Goal: Download file/media

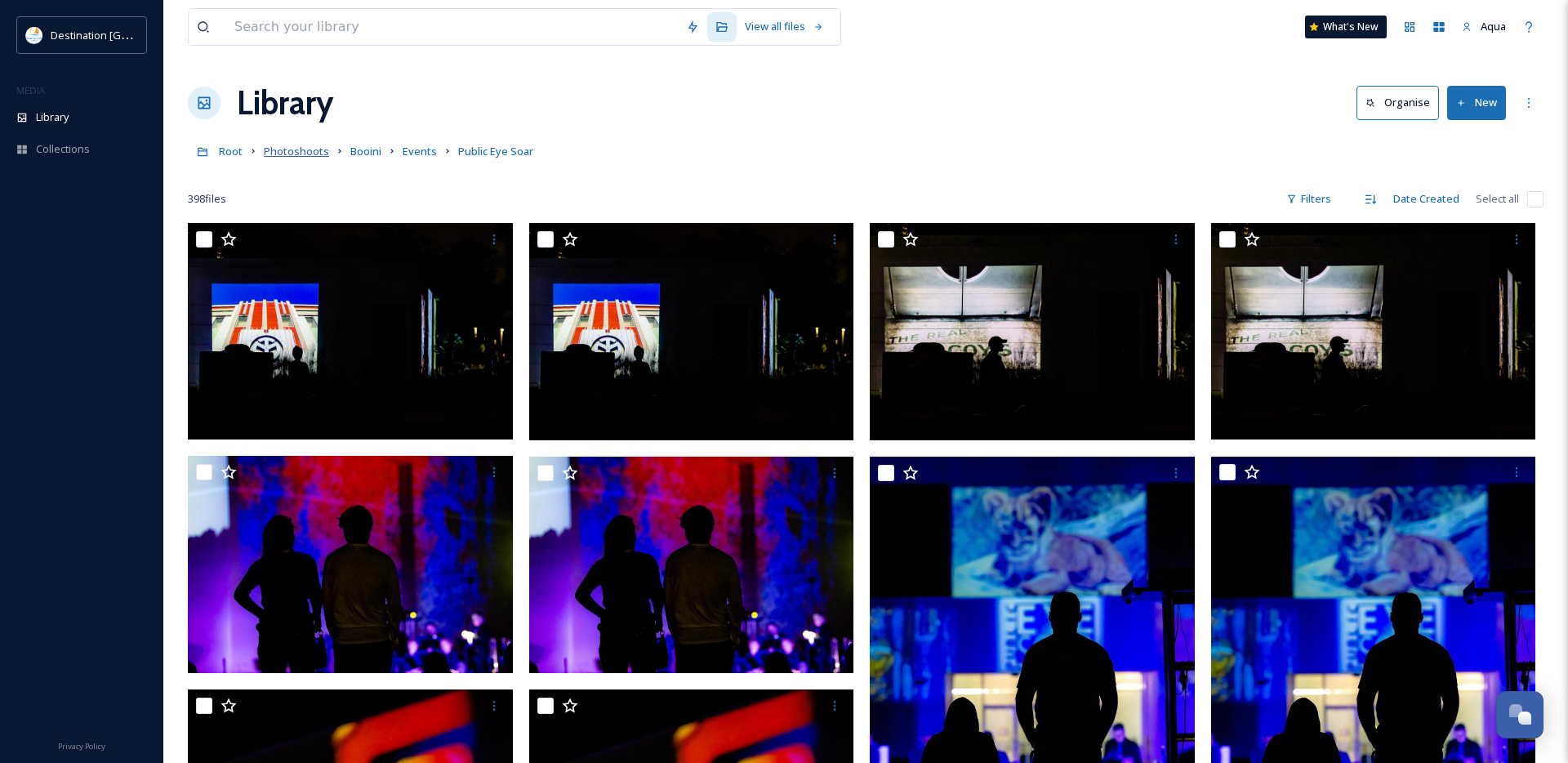
click at [294, 150] on span "Photoshoots" at bounding box center [297, 151] width 66 height 15
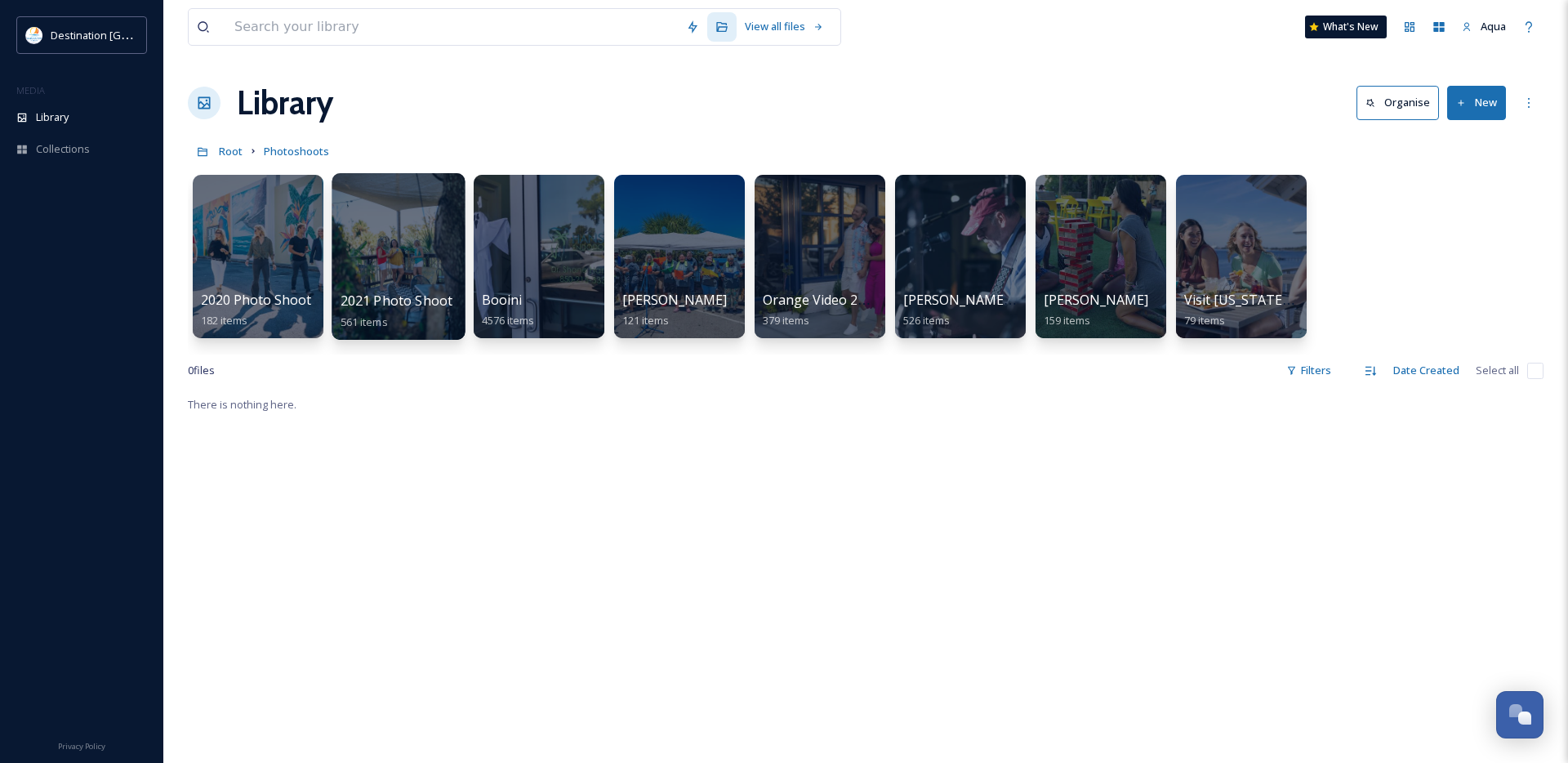
click at [388, 249] on div at bounding box center [398, 257] width 133 height 167
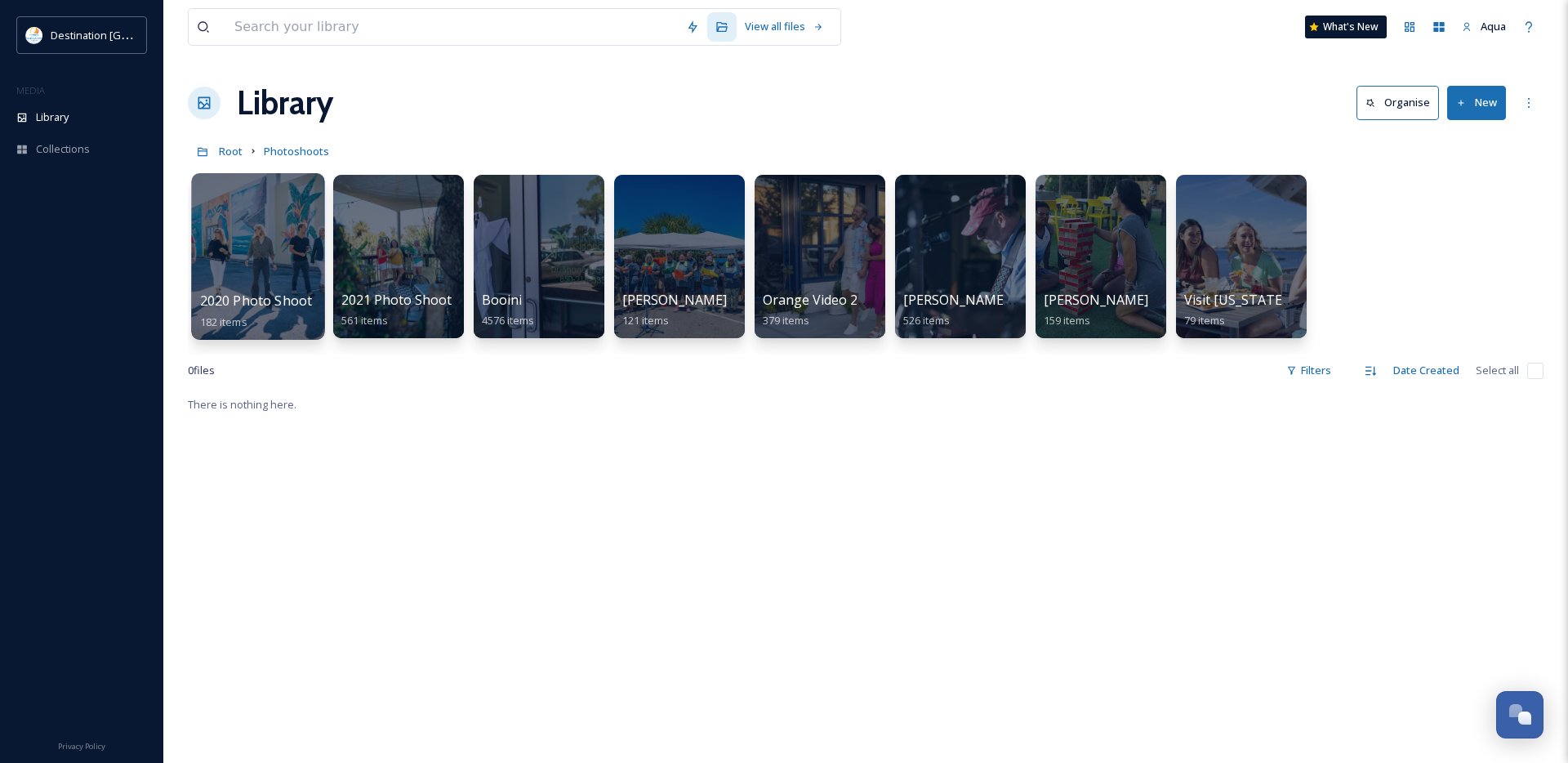
click at [263, 256] on div at bounding box center [258, 257] width 133 height 167
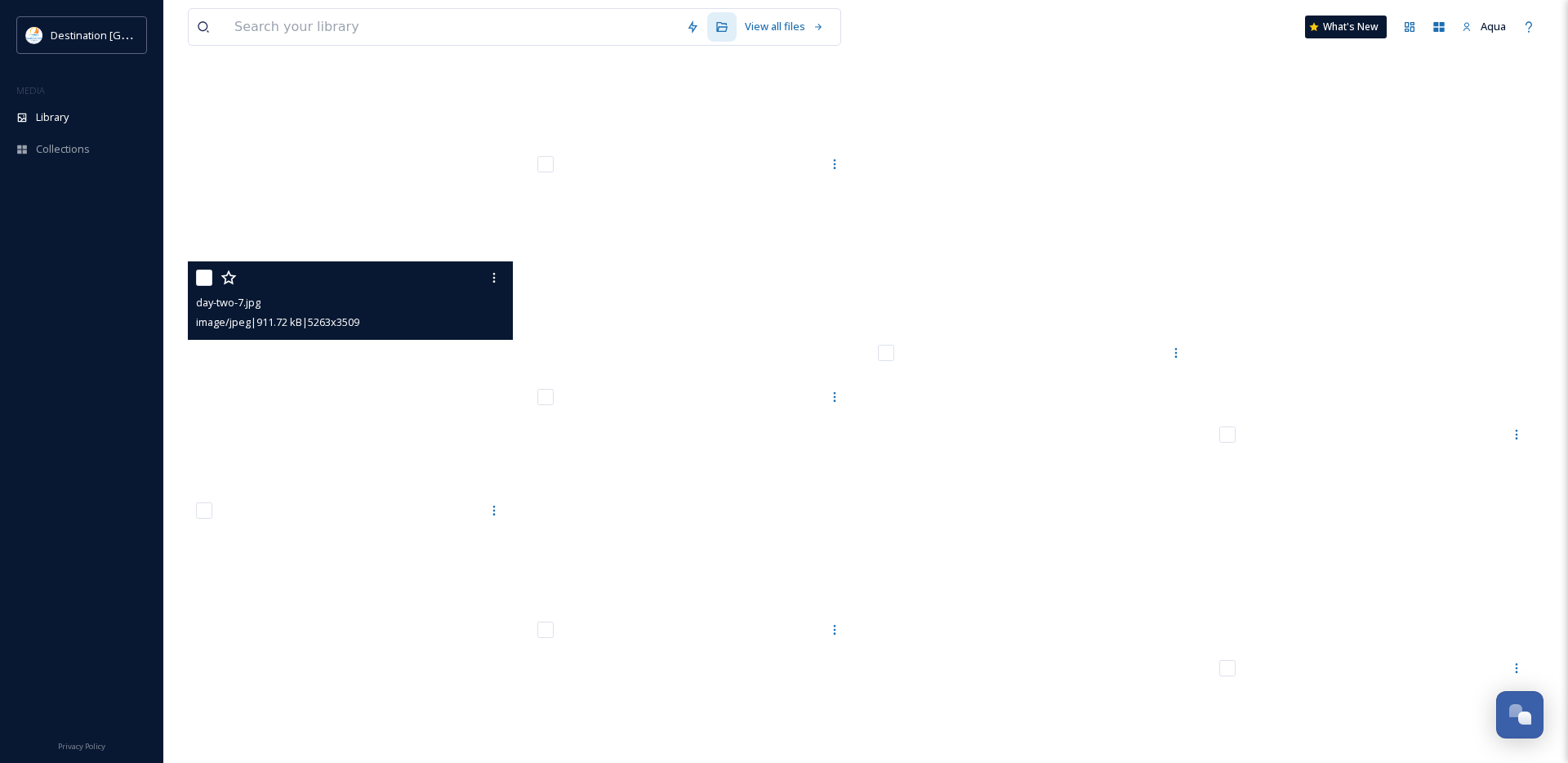
scroll to position [8968, 0]
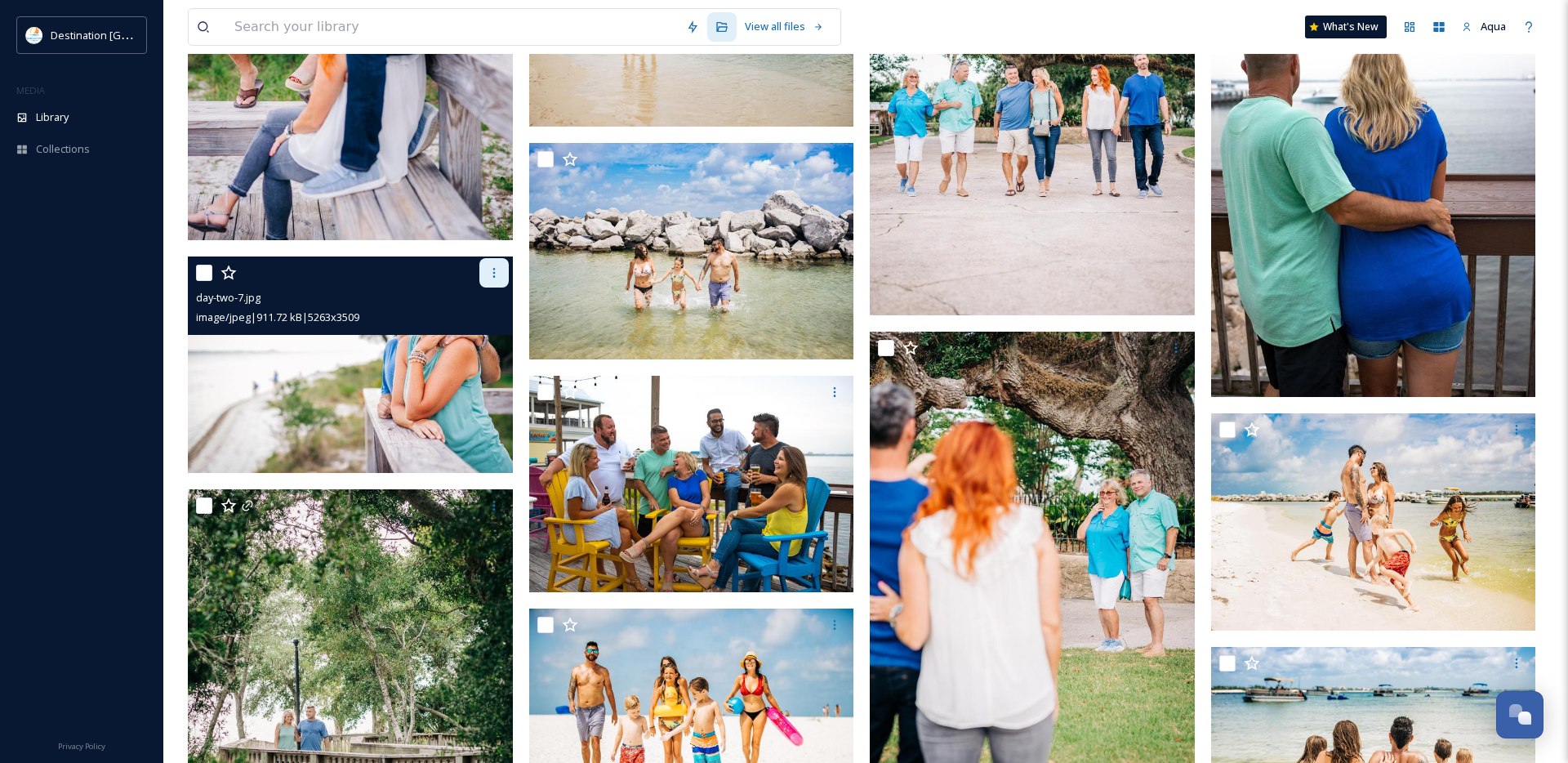
click at [488, 272] on icon at bounding box center [495, 273] width 13 height 13
click at [488, 332] on span "Download" at bounding box center [475, 340] width 50 height 16
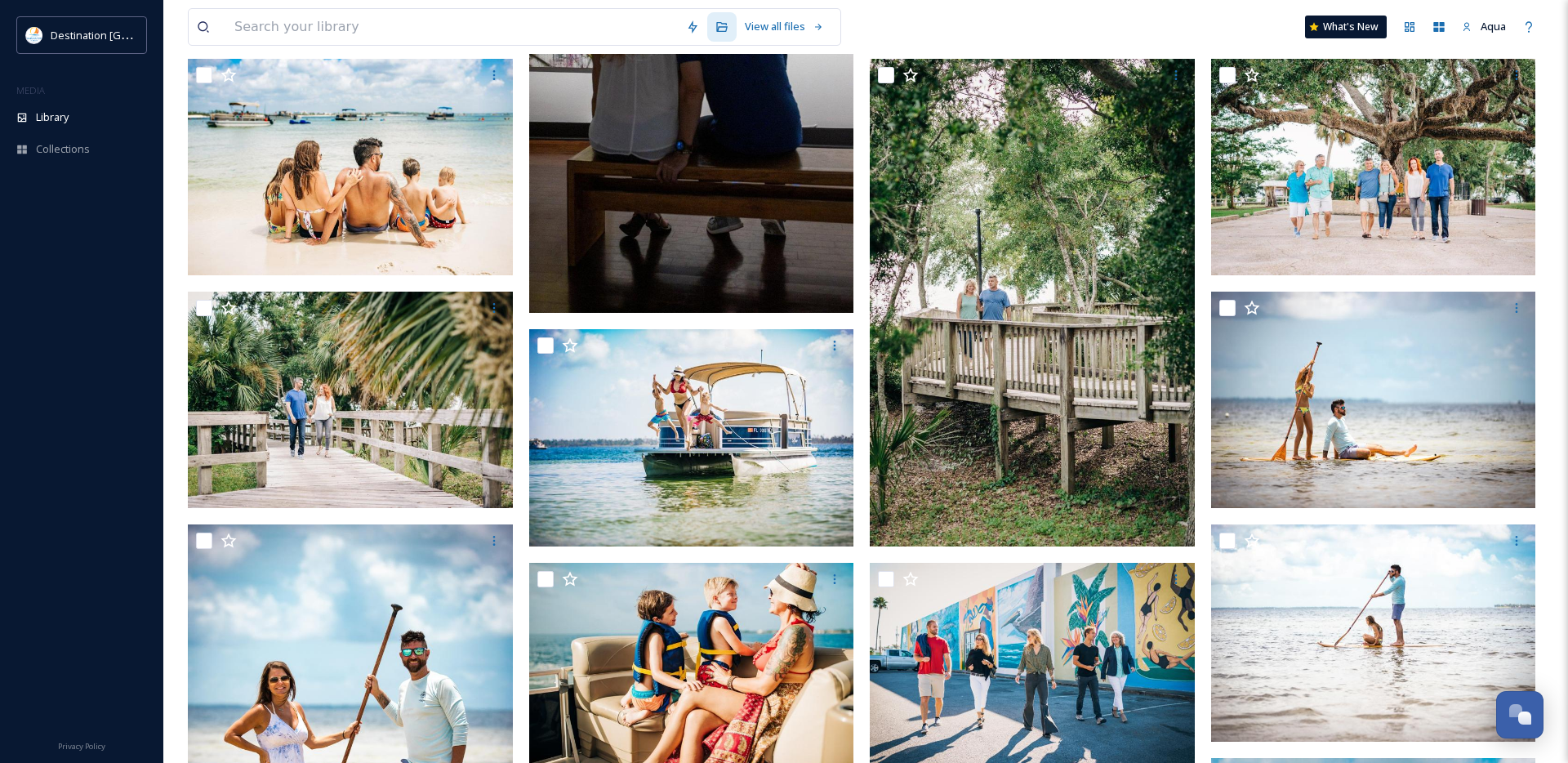
scroll to position [0, 0]
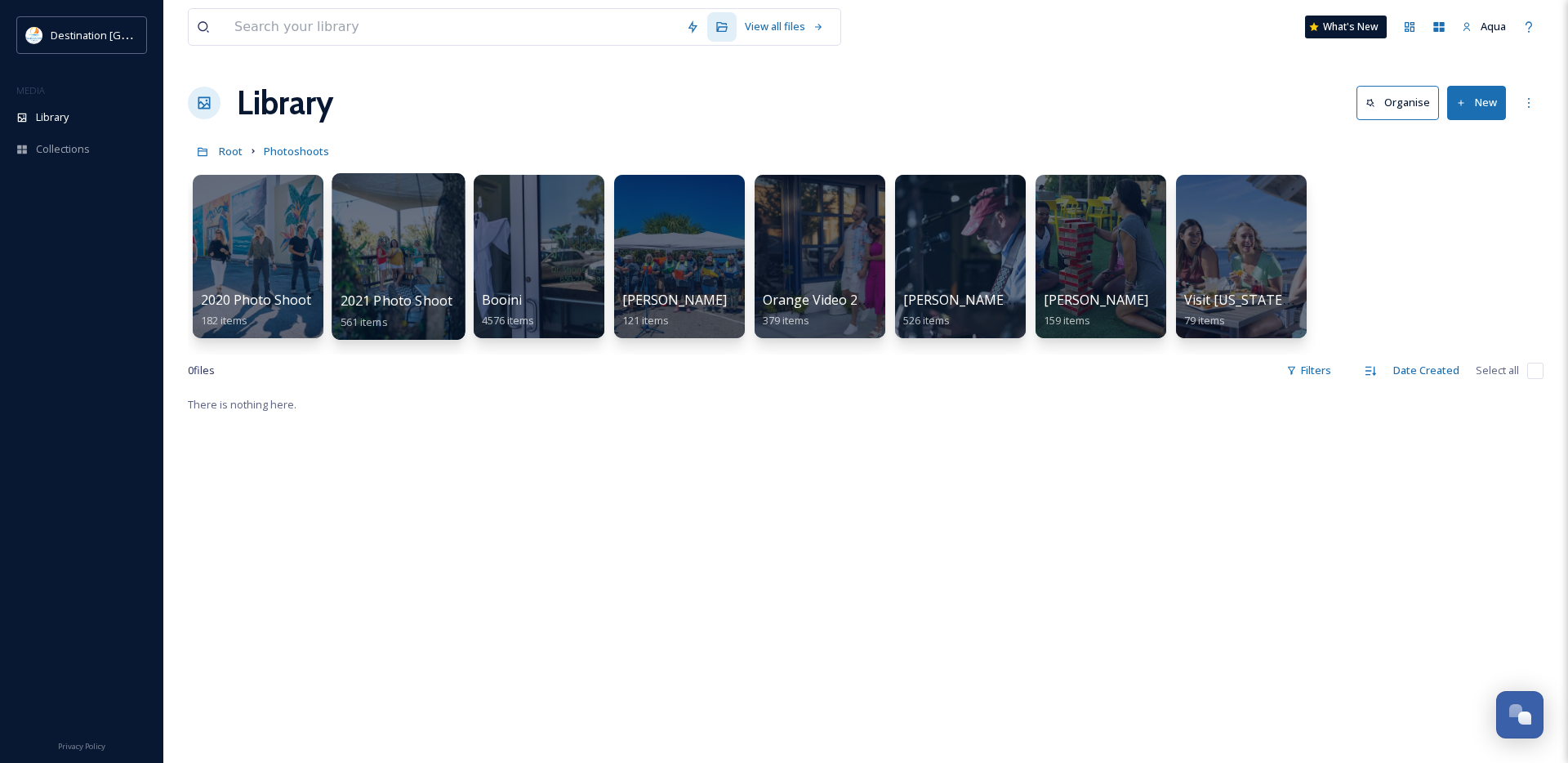
click at [374, 252] on div at bounding box center [398, 257] width 133 height 167
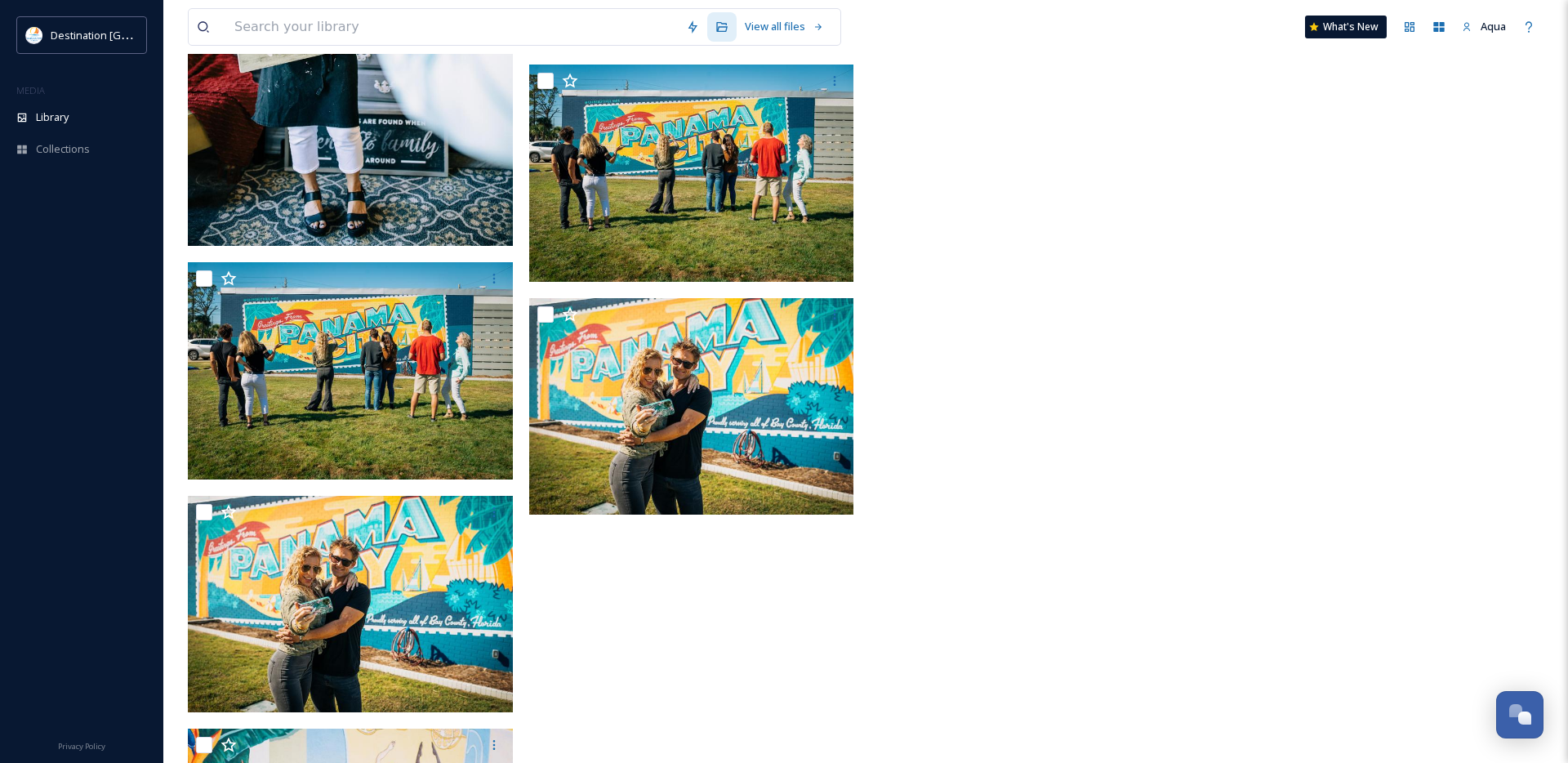
scroll to position [51826, 0]
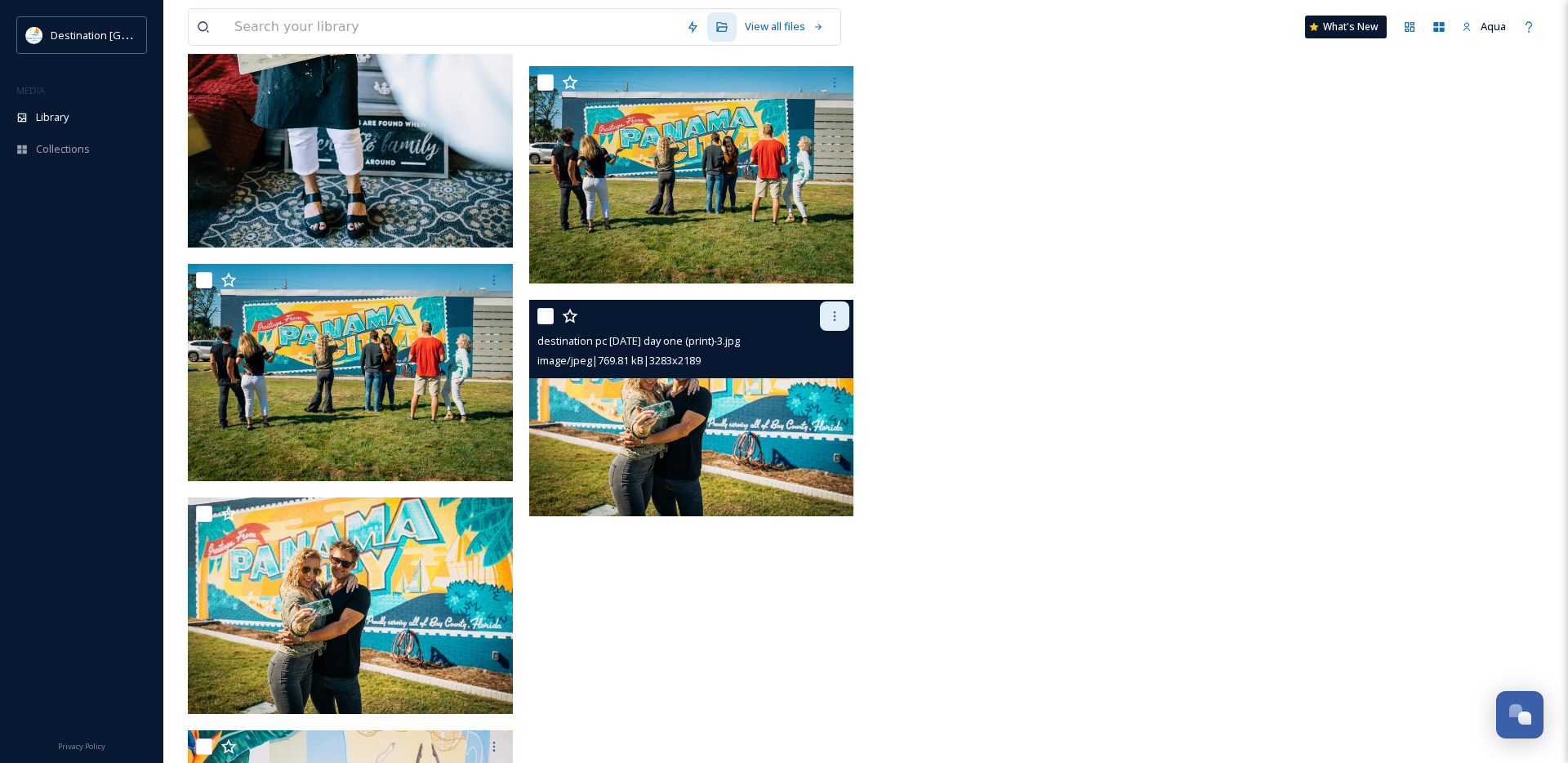
click at [820, 322] on div at bounding box center [834, 315] width 29 height 29
click at [829, 383] on span "Download" at bounding box center [814, 383] width 50 height 16
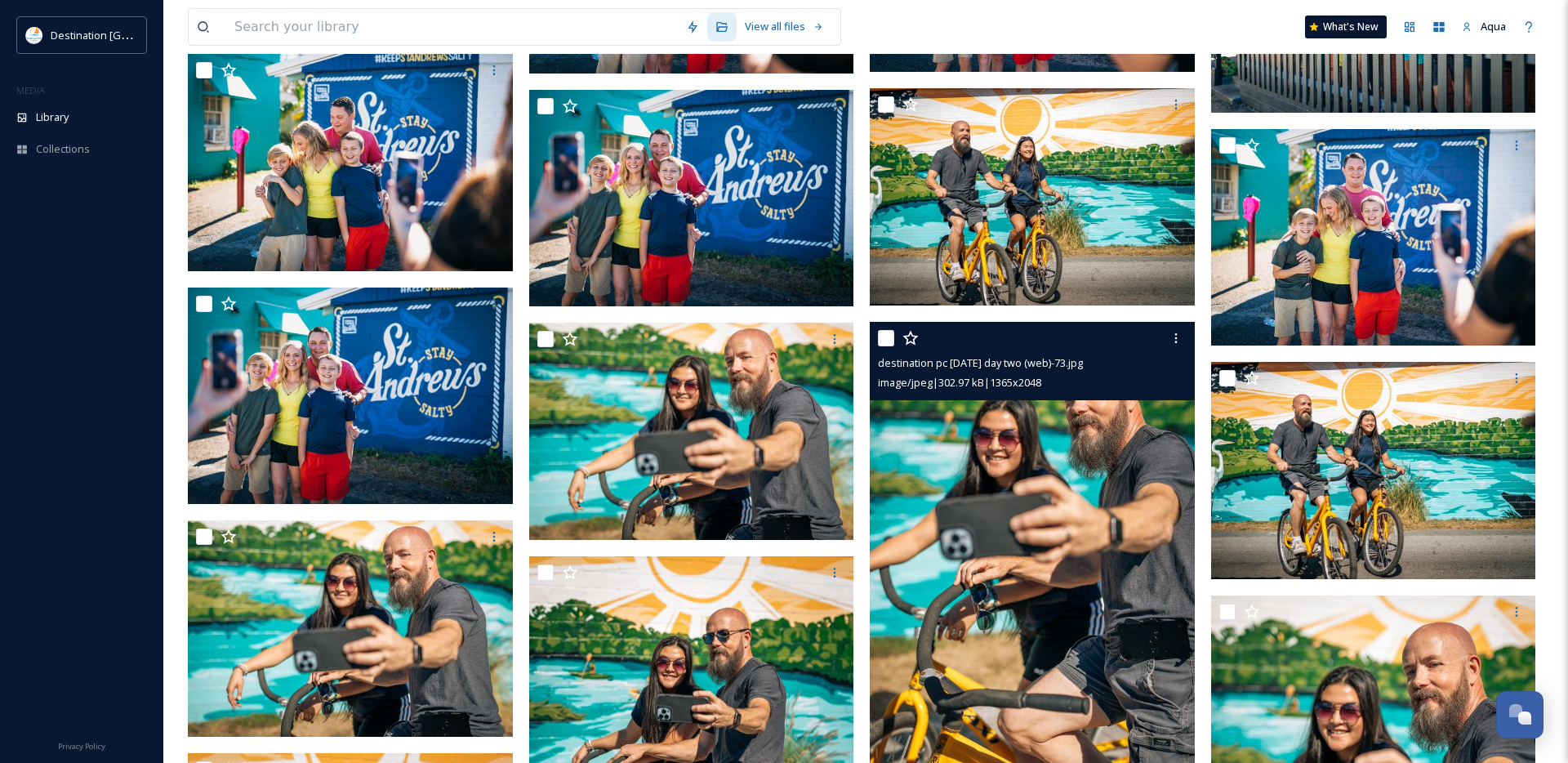
scroll to position [26210, 0]
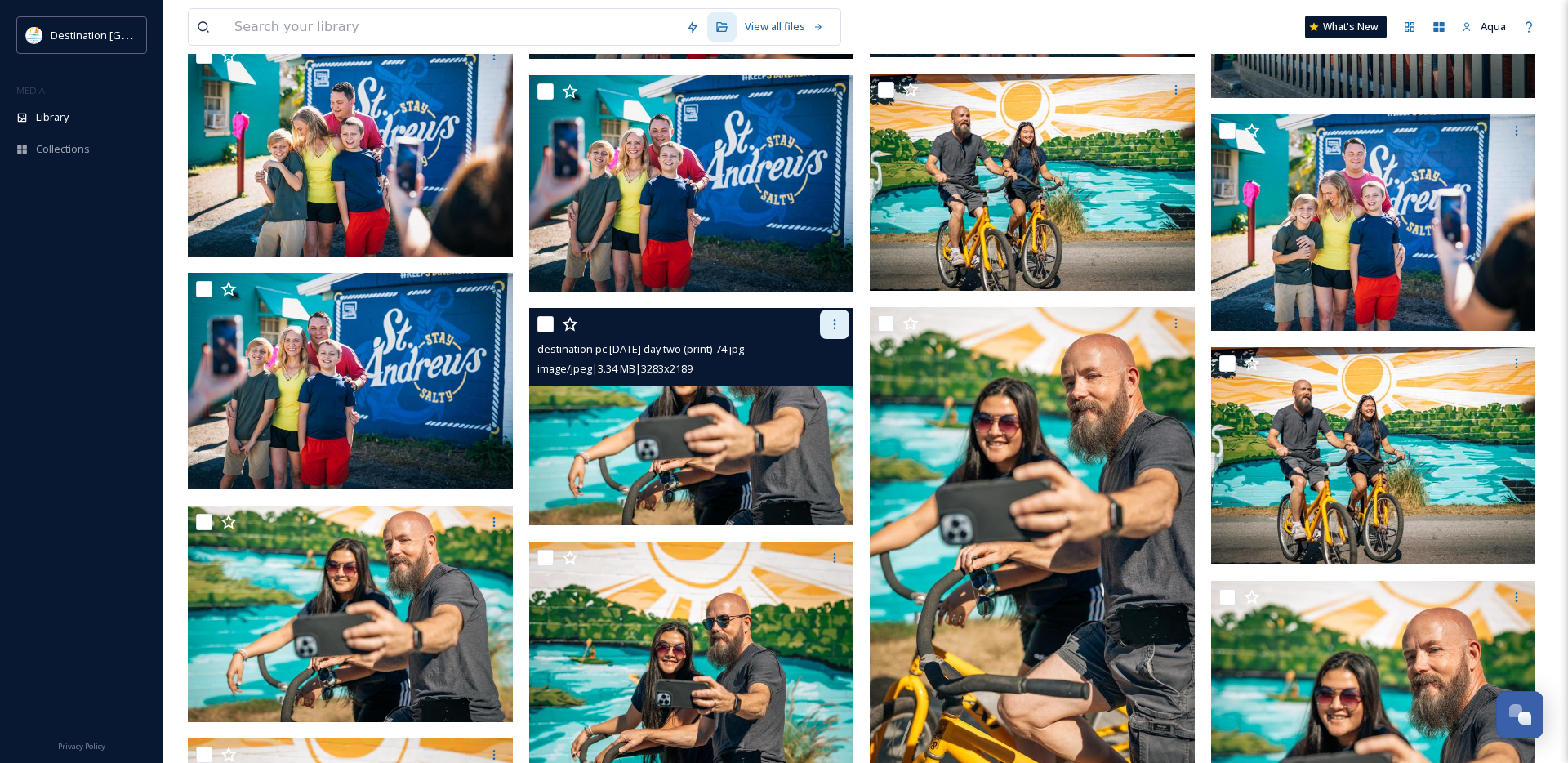
click at [829, 328] on icon at bounding box center [835, 325] width 13 height 13
click at [808, 391] on span "Download" at bounding box center [814, 391] width 50 height 16
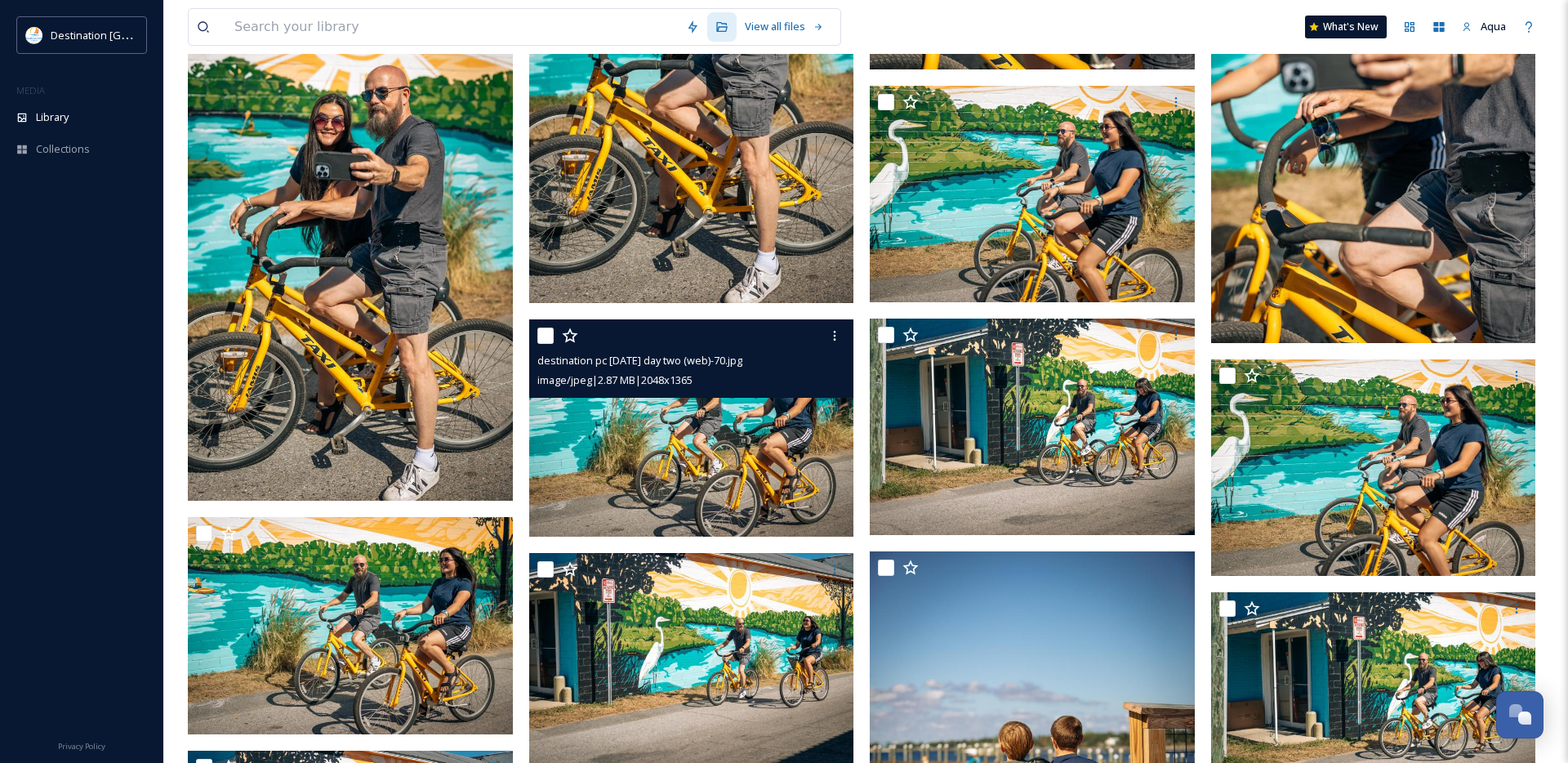
scroll to position [26957, 0]
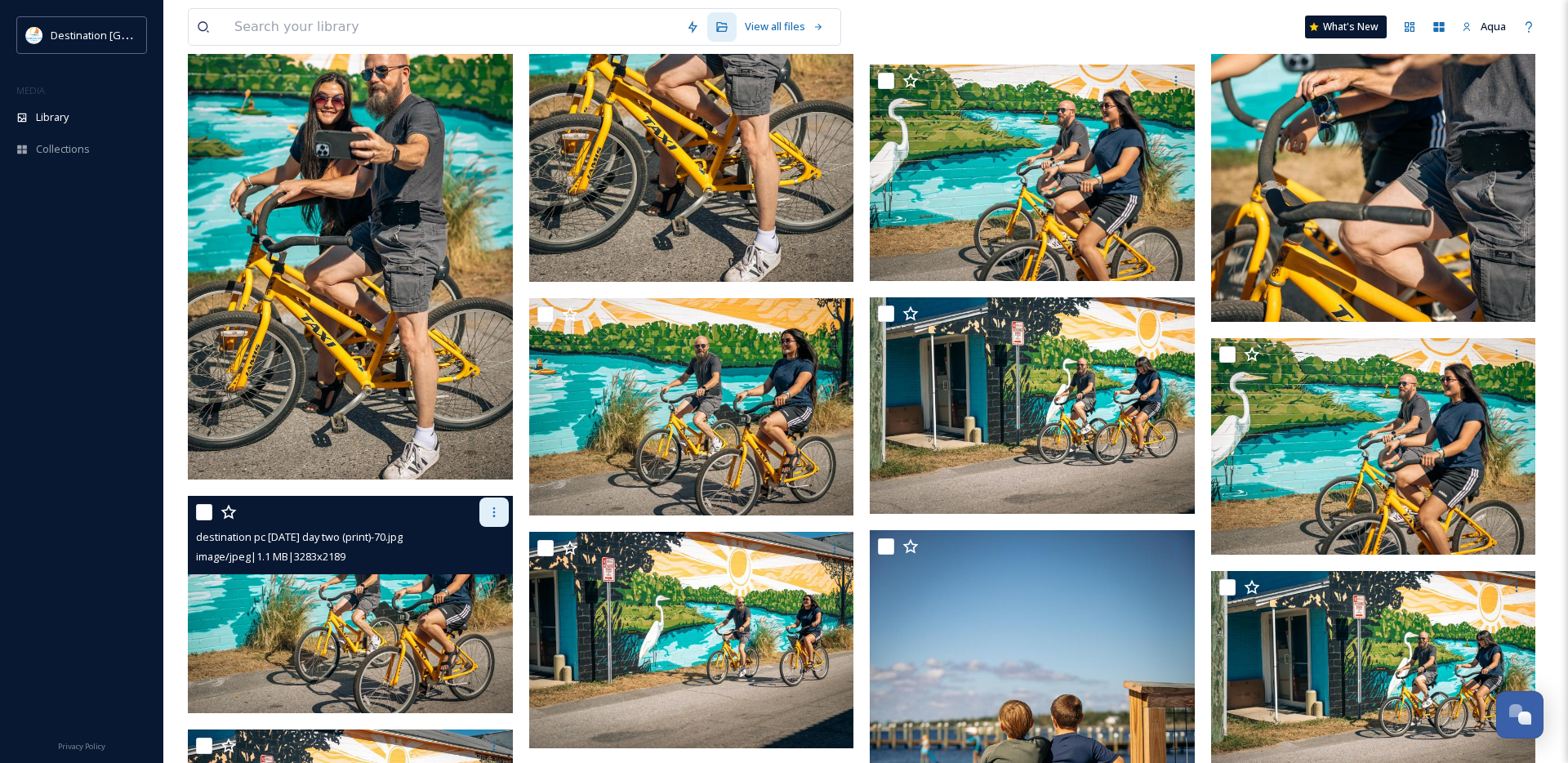
click at [483, 513] on div at bounding box center [494, 511] width 29 height 29
click at [477, 575] on span "Download" at bounding box center [475, 580] width 50 height 16
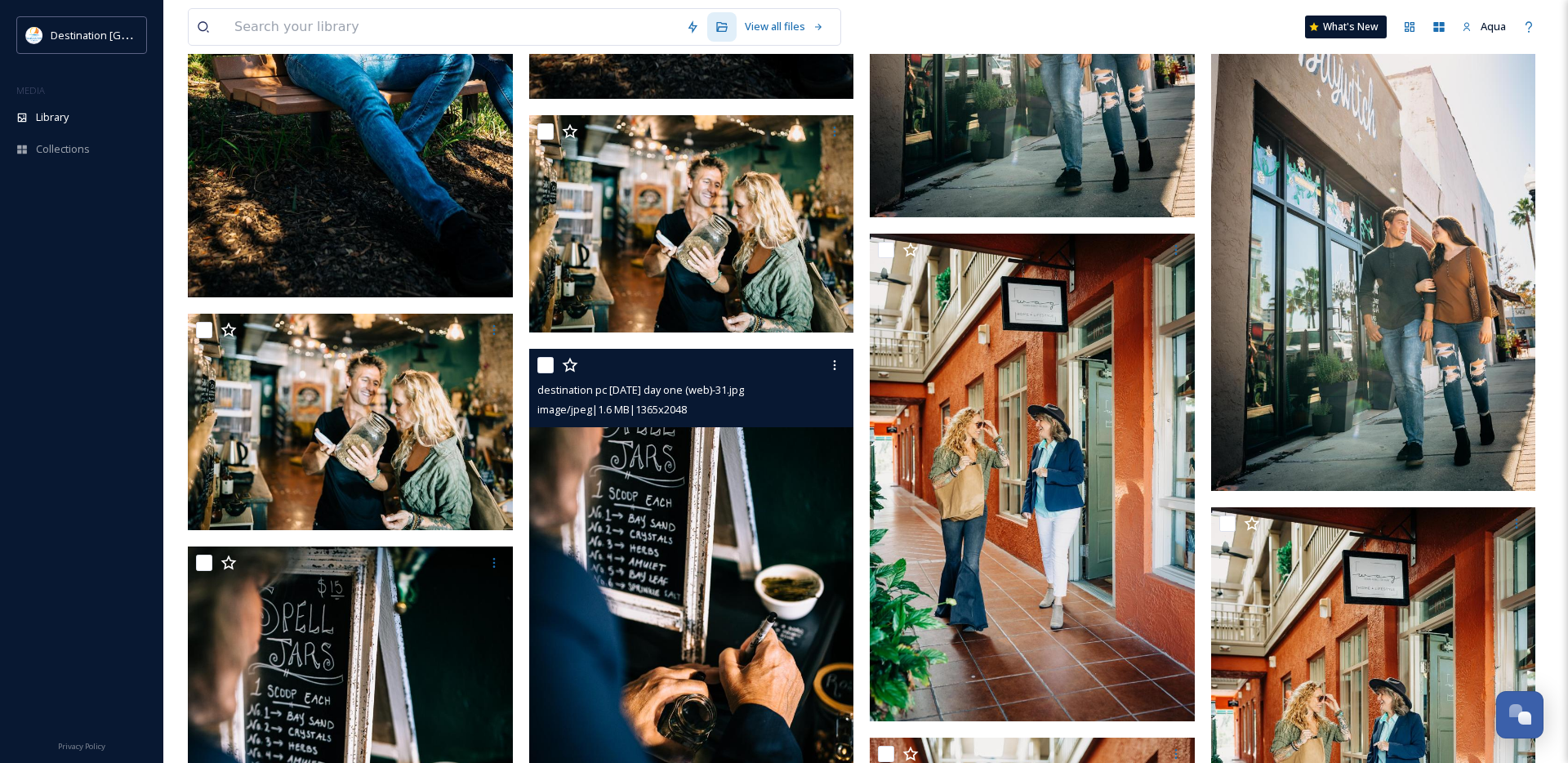
scroll to position [45250, 0]
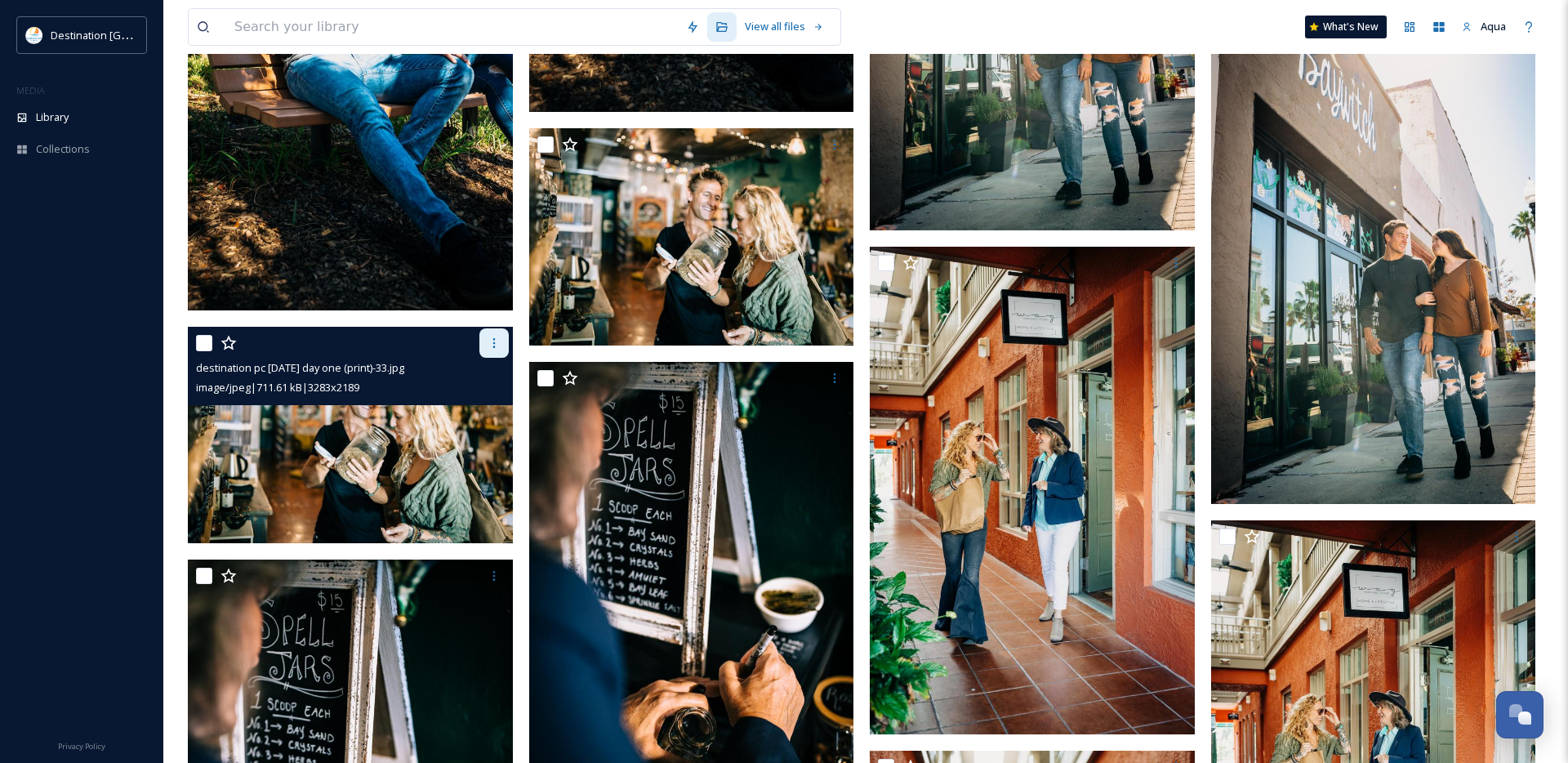
click at [492, 342] on icon at bounding box center [495, 343] width 13 height 13
click at [482, 406] on span "Download" at bounding box center [475, 410] width 50 height 16
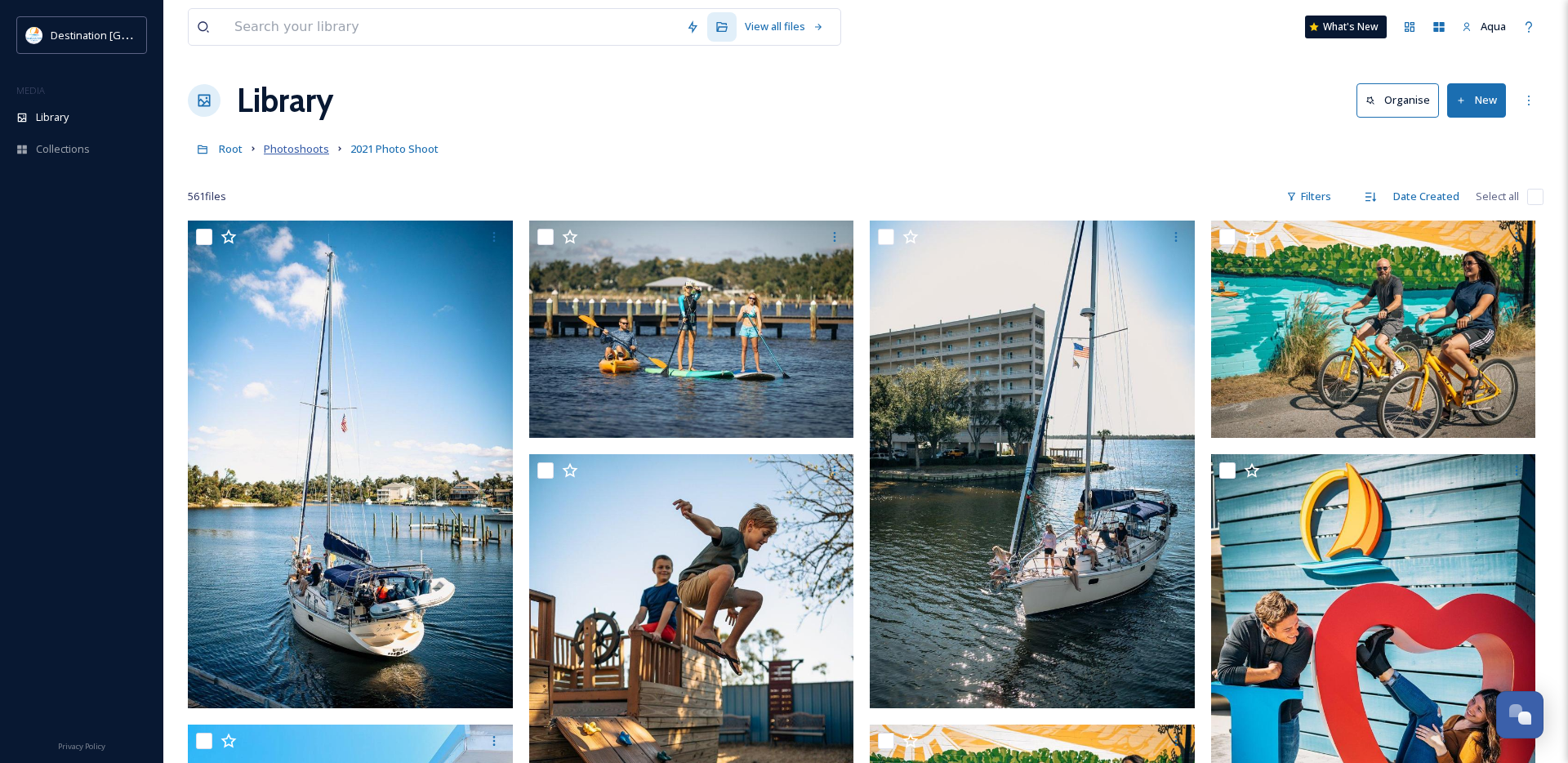
scroll to position [3, 0]
click at [301, 151] on span "Photoshoots" at bounding box center [297, 148] width 66 height 15
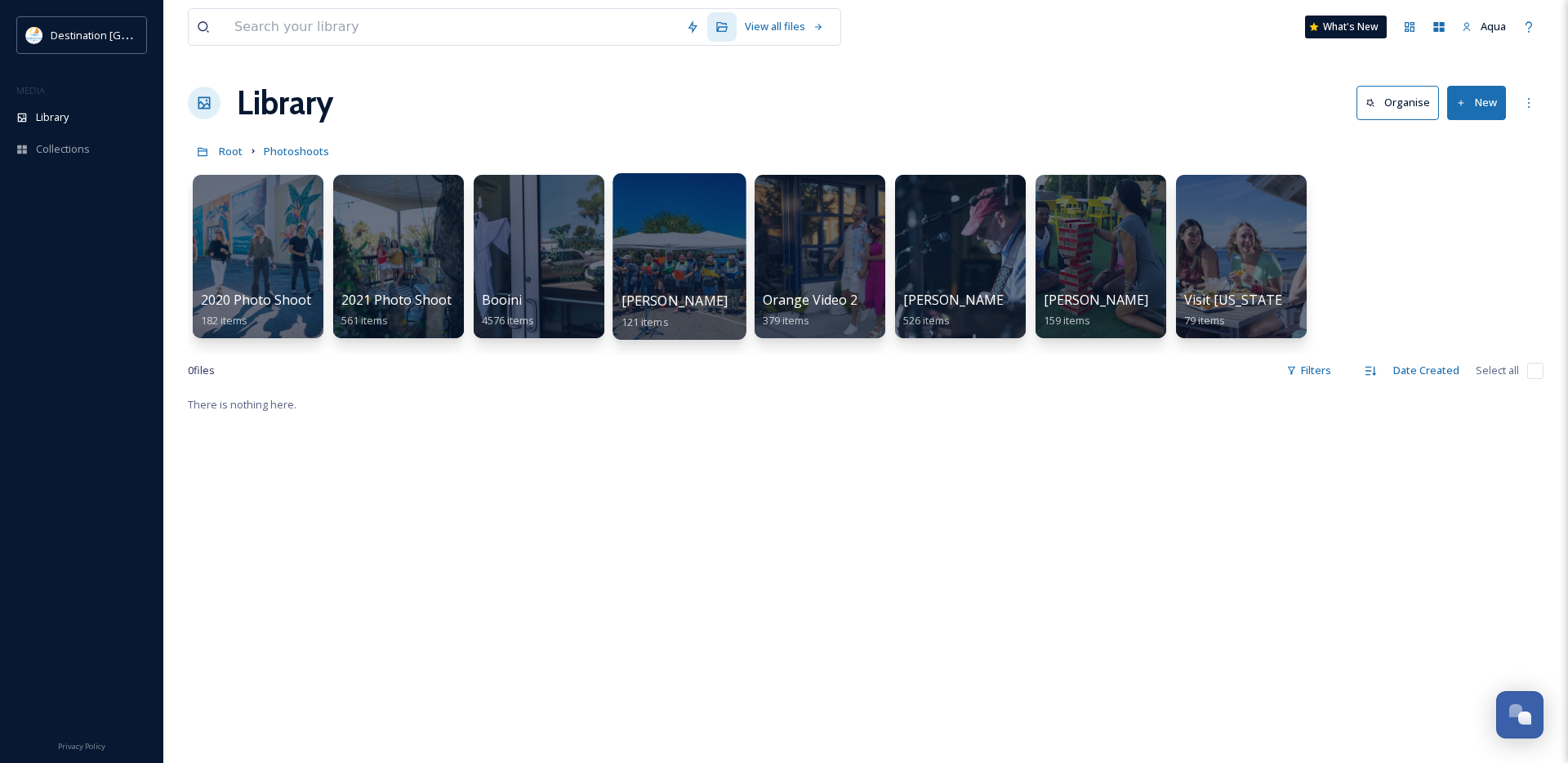
click at [677, 254] on div at bounding box center [679, 257] width 133 height 167
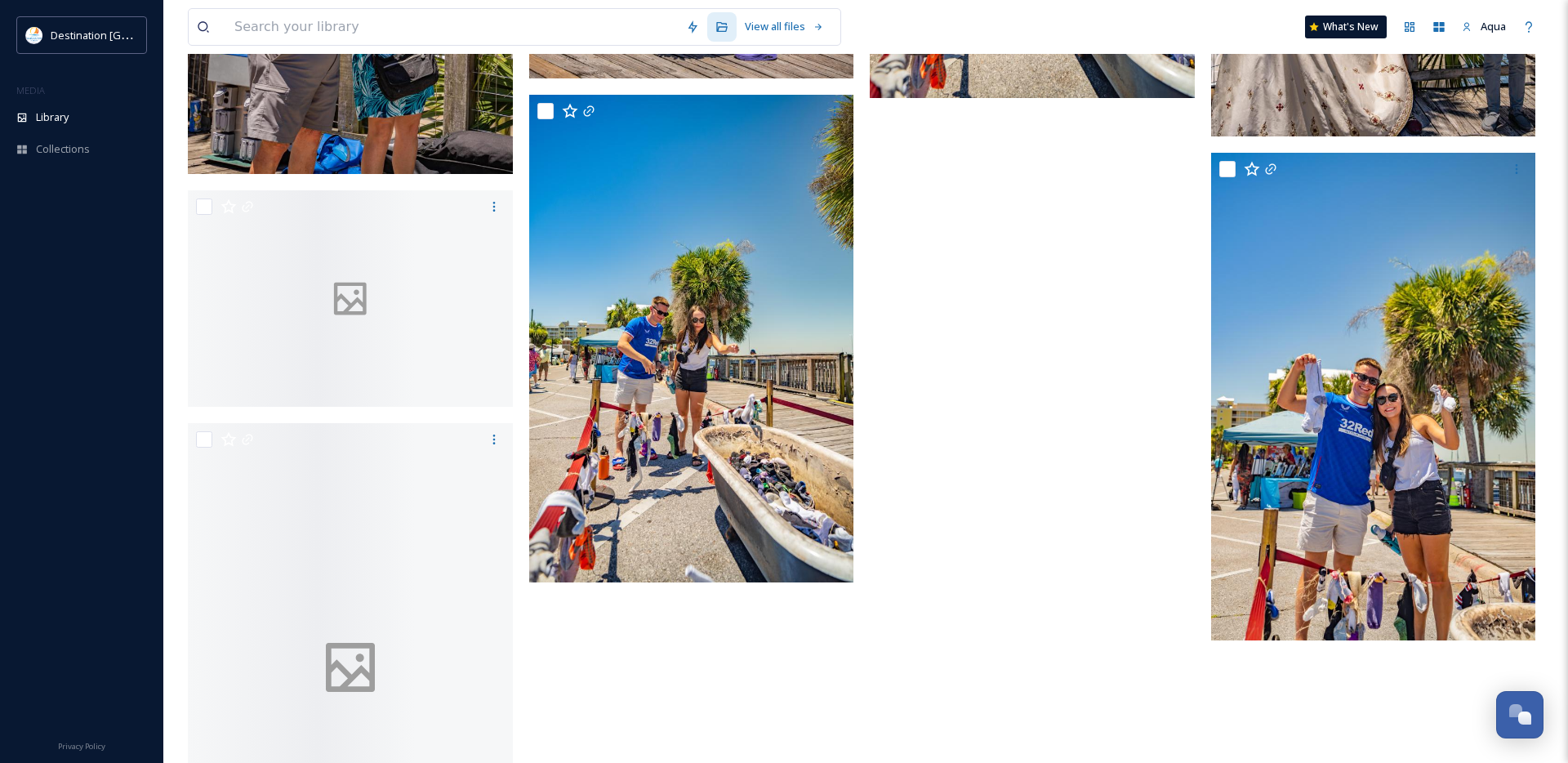
scroll to position [7502, 0]
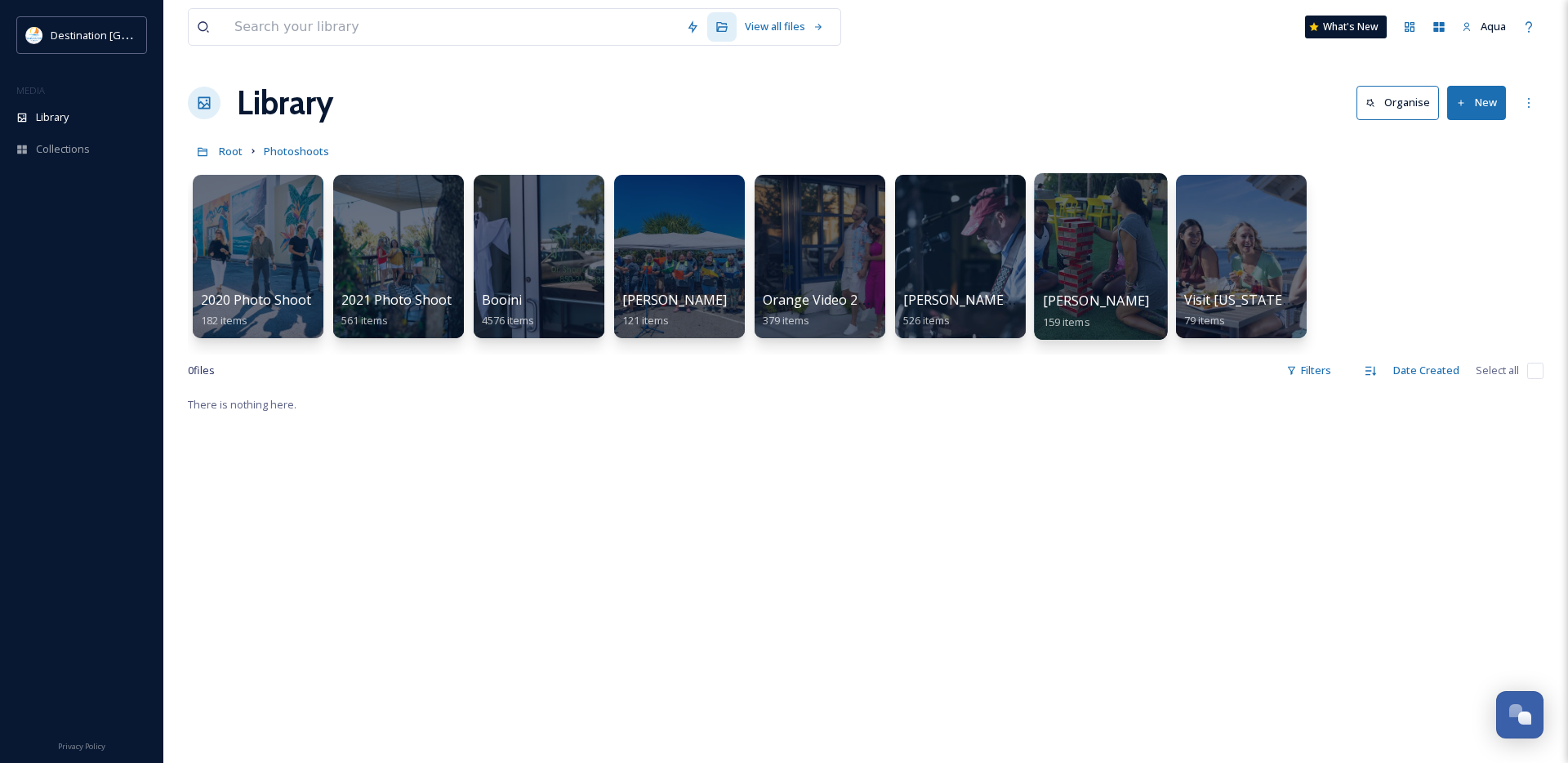
click at [1084, 247] on div at bounding box center [1101, 257] width 133 height 167
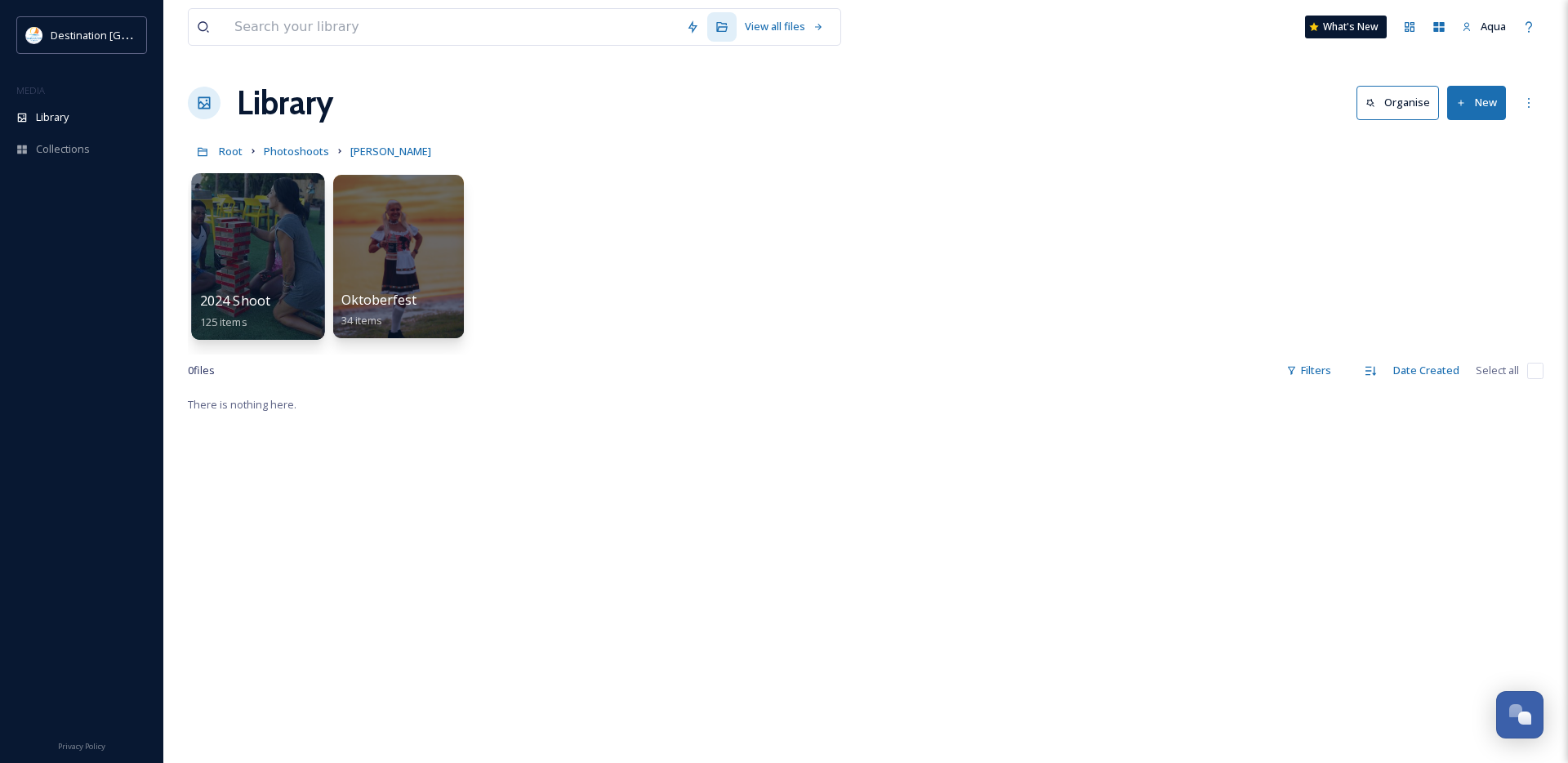
click at [281, 258] on div at bounding box center [258, 257] width 133 height 167
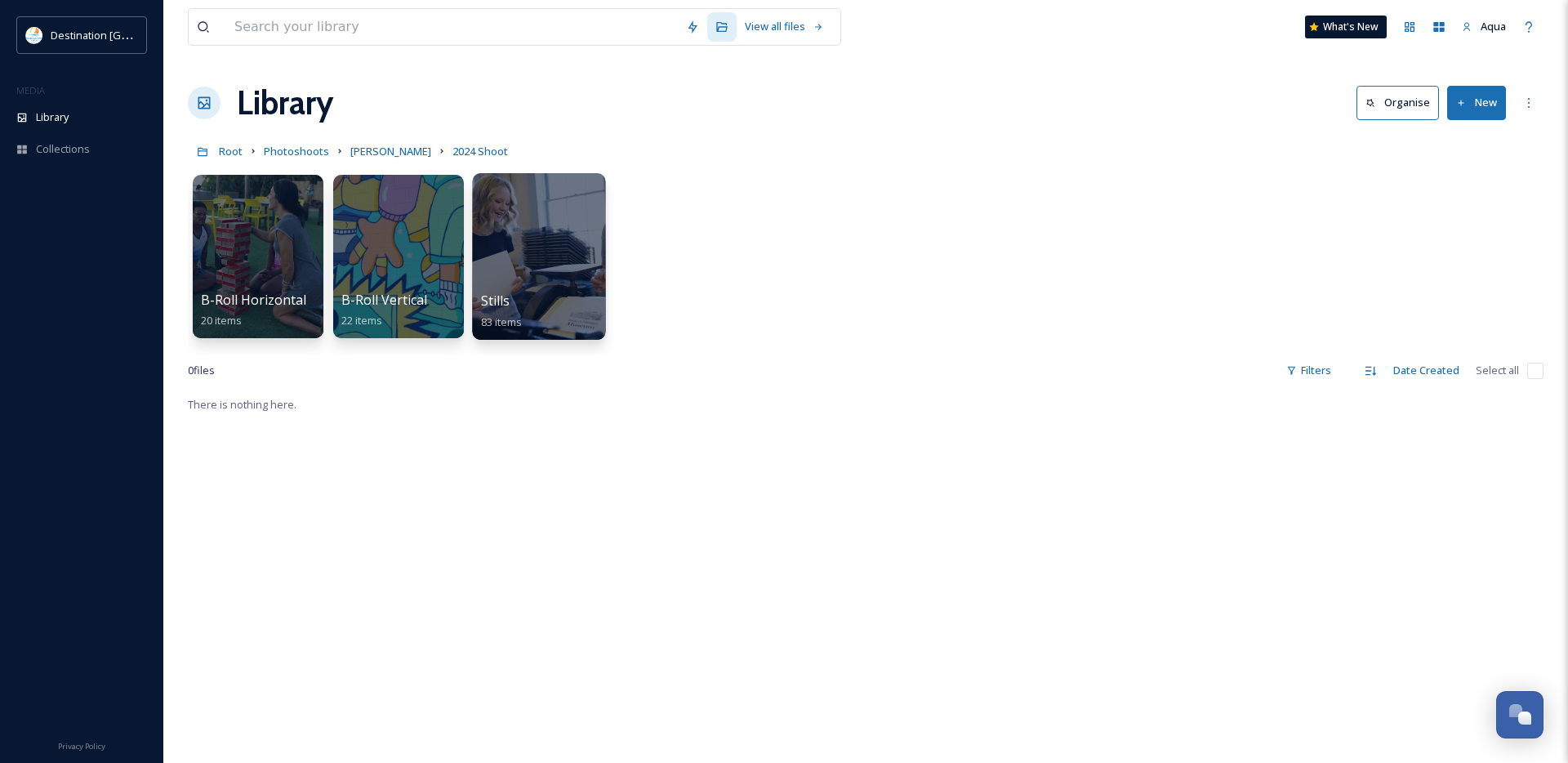
click at [533, 251] on div at bounding box center [539, 257] width 133 height 167
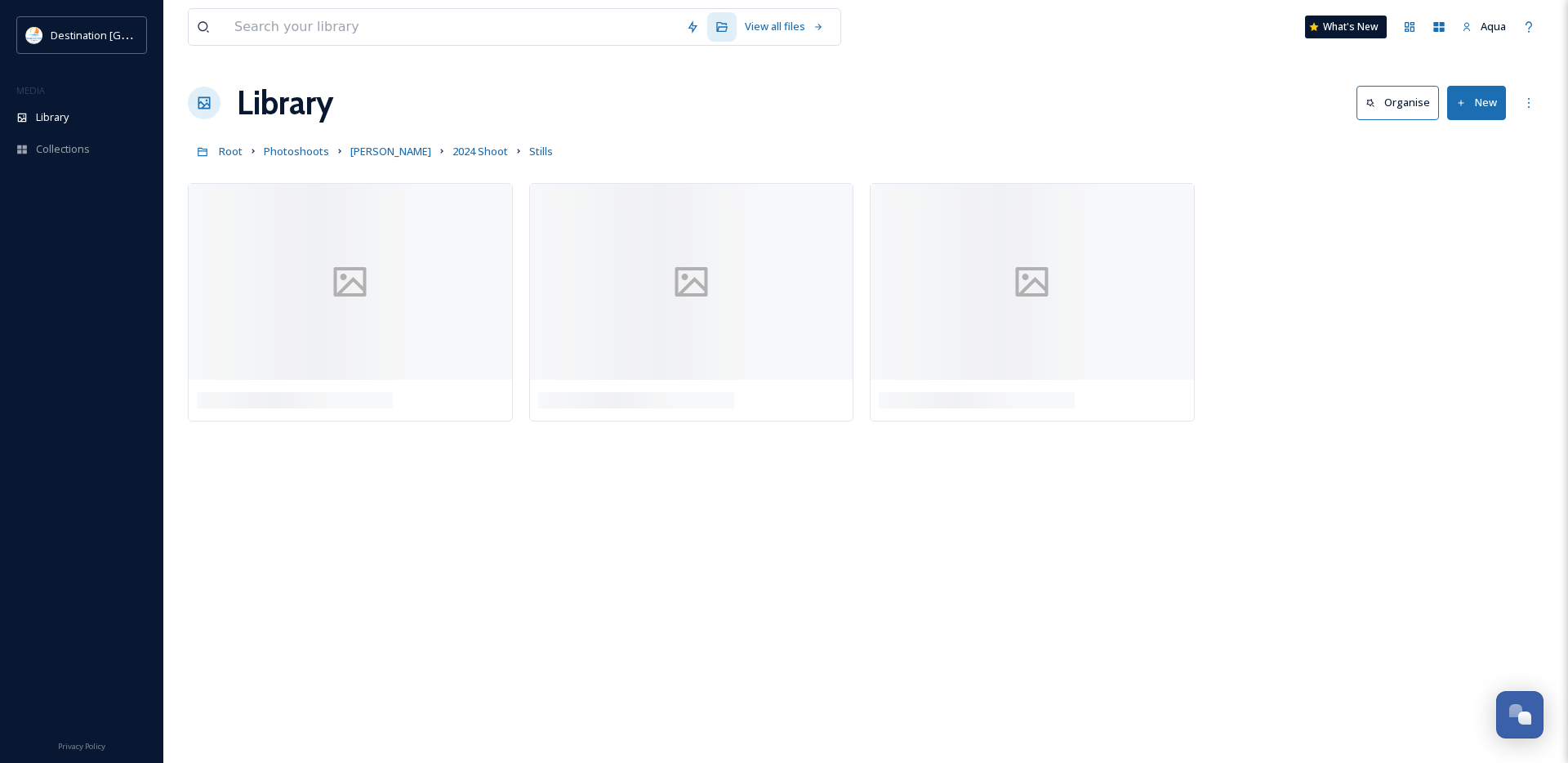
click at [973, 116] on div "Library Organise New" at bounding box center [865, 103] width 1356 height 49
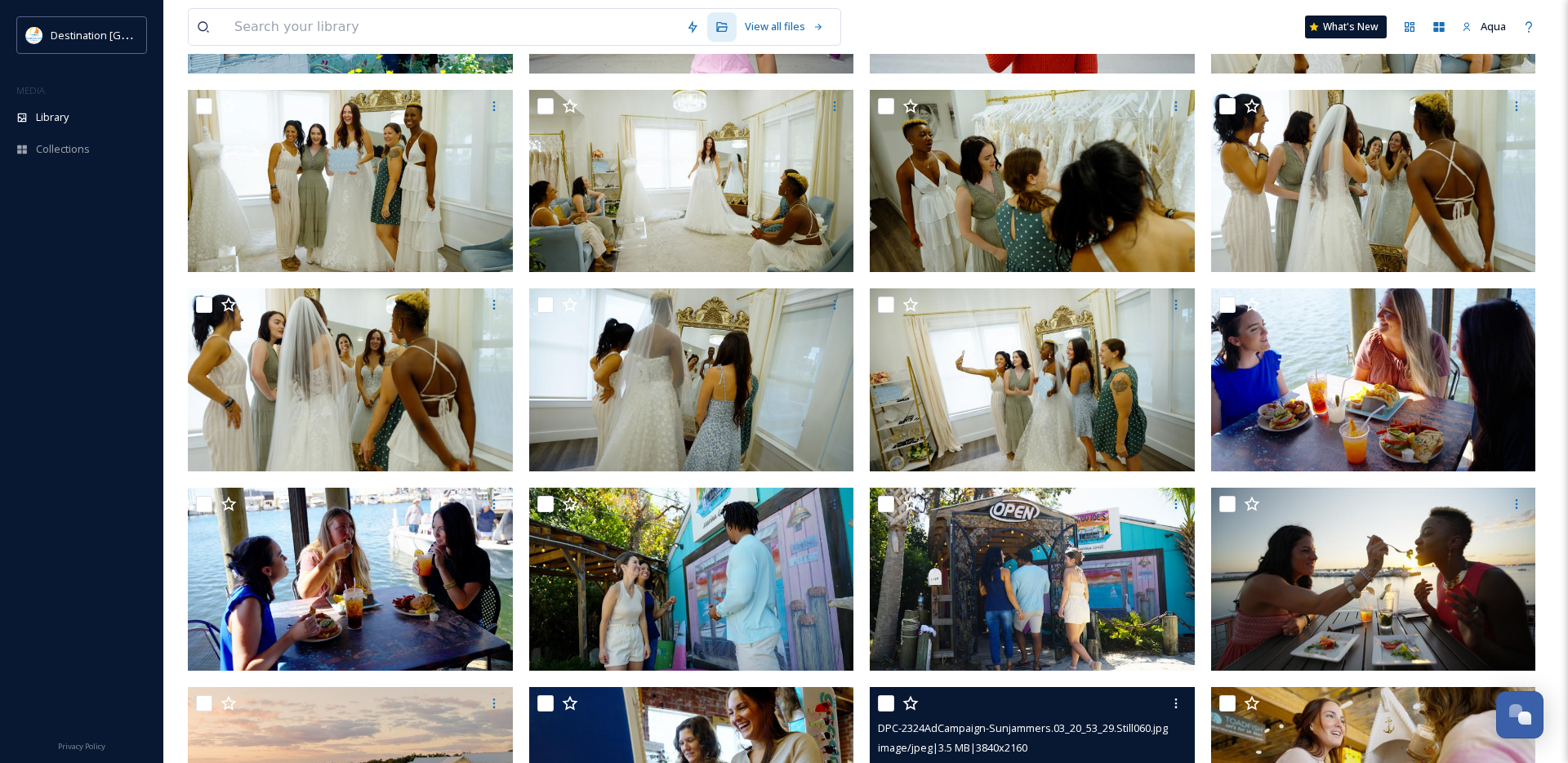
scroll to position [2722, 0]
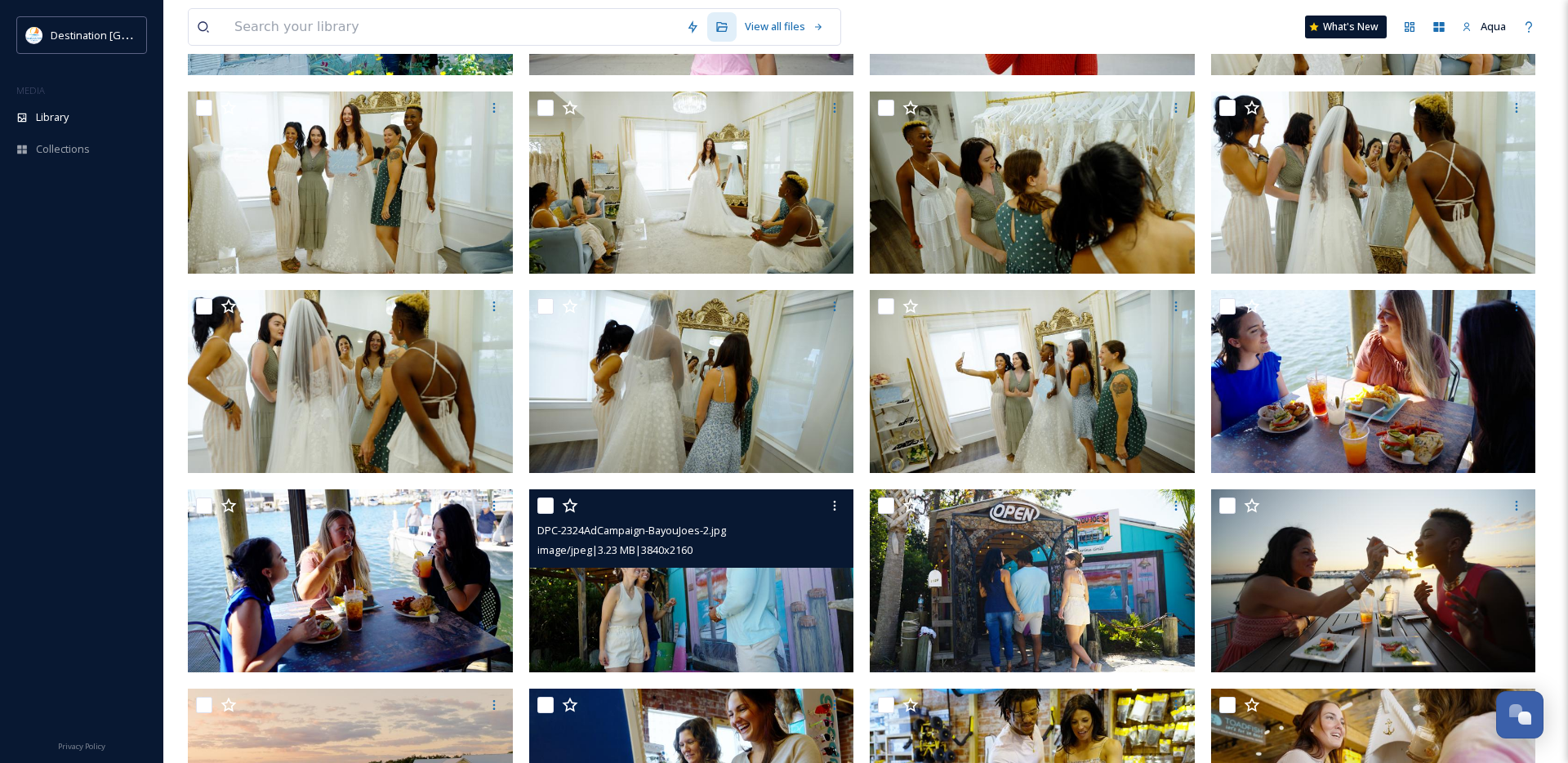
click at [768, 646] on img at bounding box center [692, 580] width 325 height 183
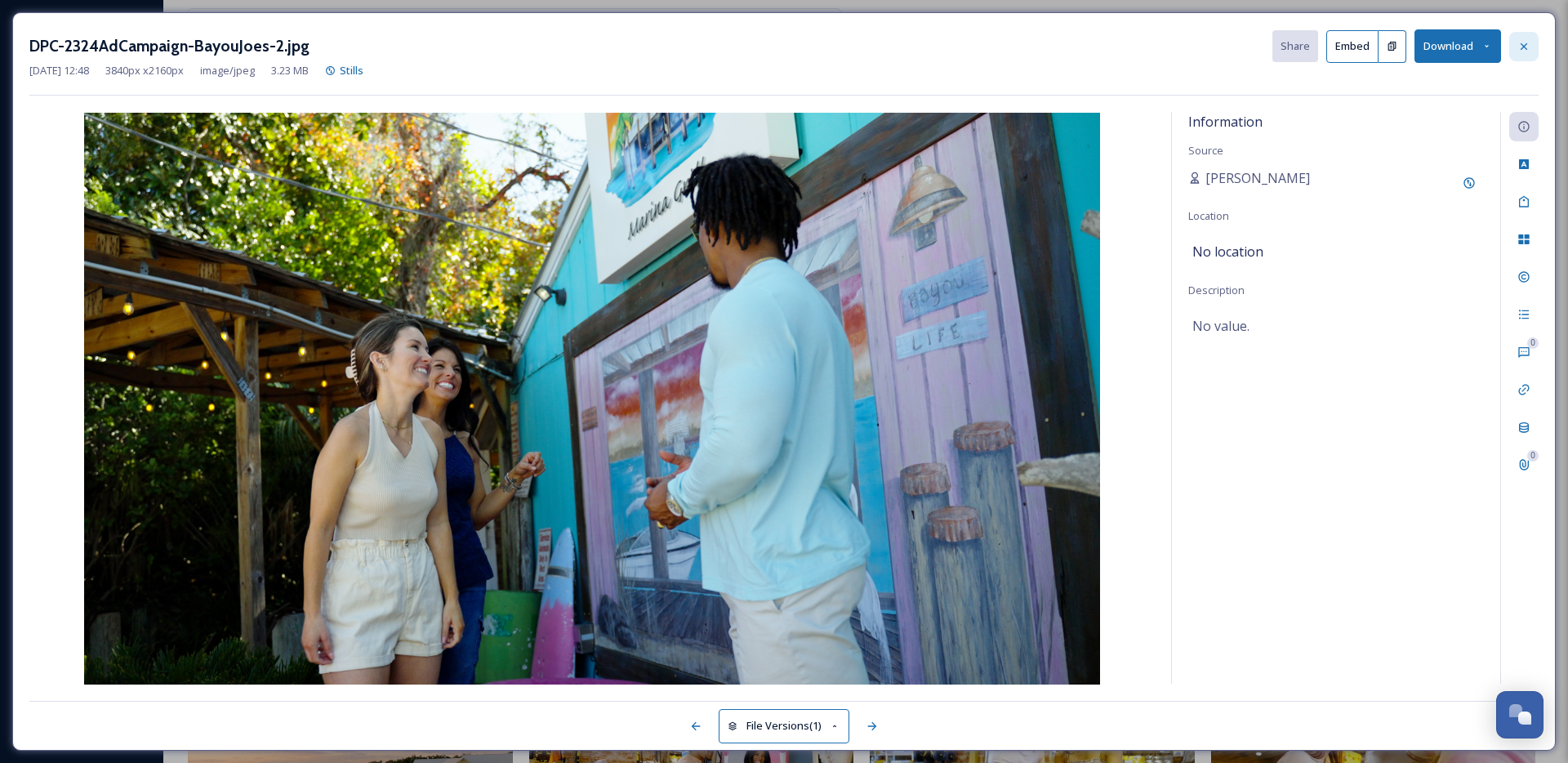
click at [1524, 42] on icon at bounding box center [1524, 47] width 13 height 13
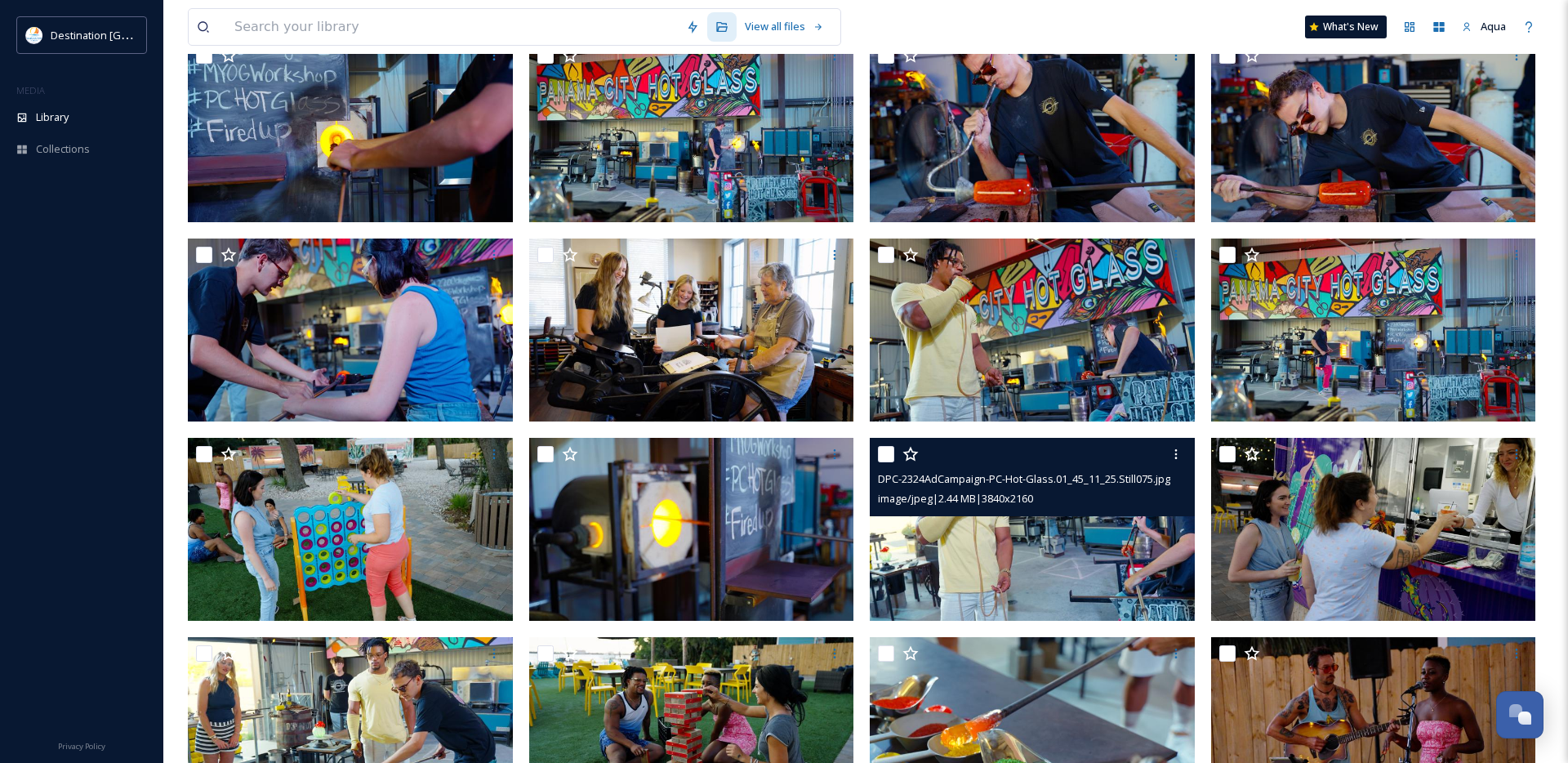
scroll to position [188, 0]
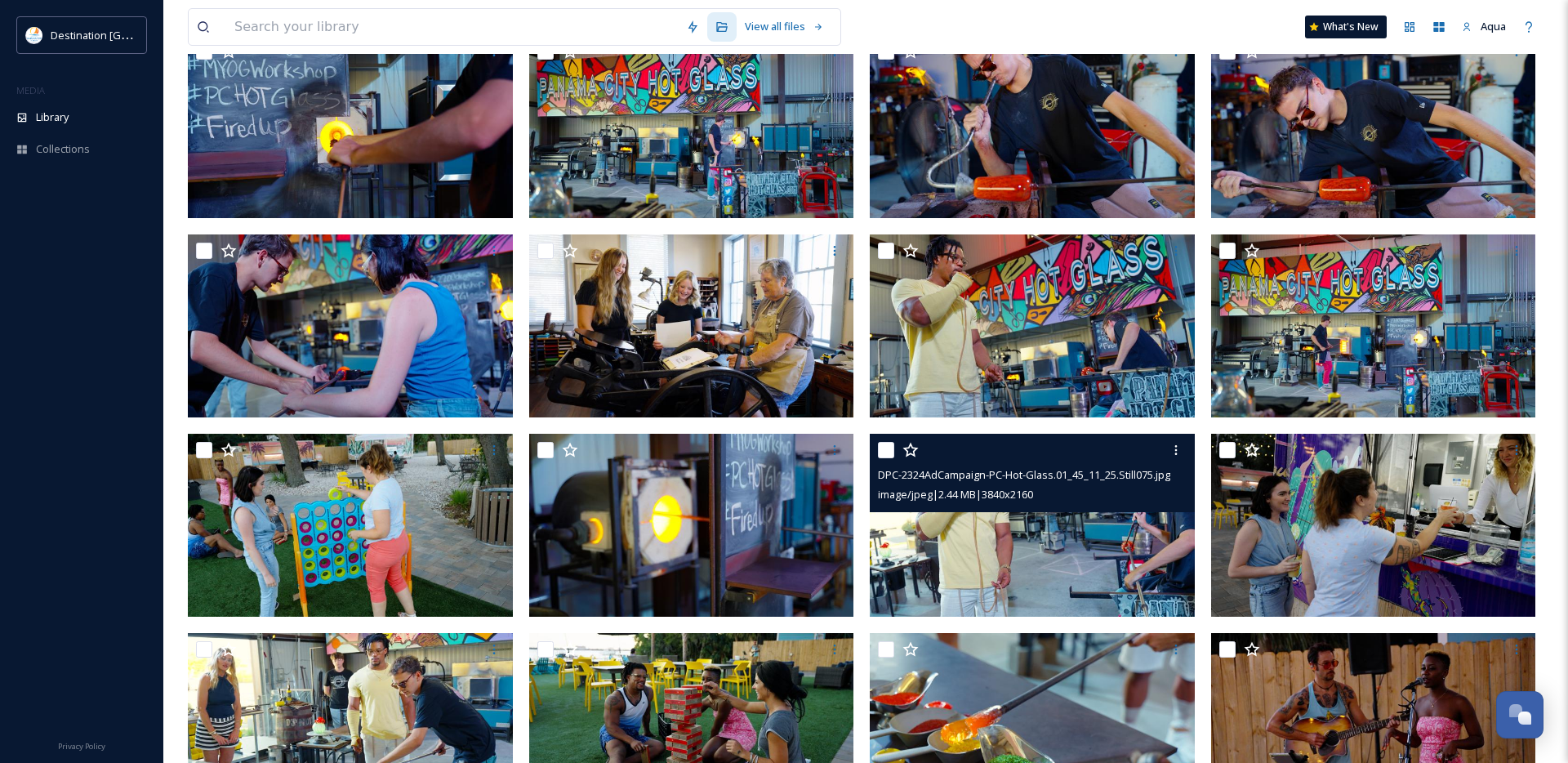
click at [1144, 532] on img at bounding box center [1032, 525] width 325 height 183
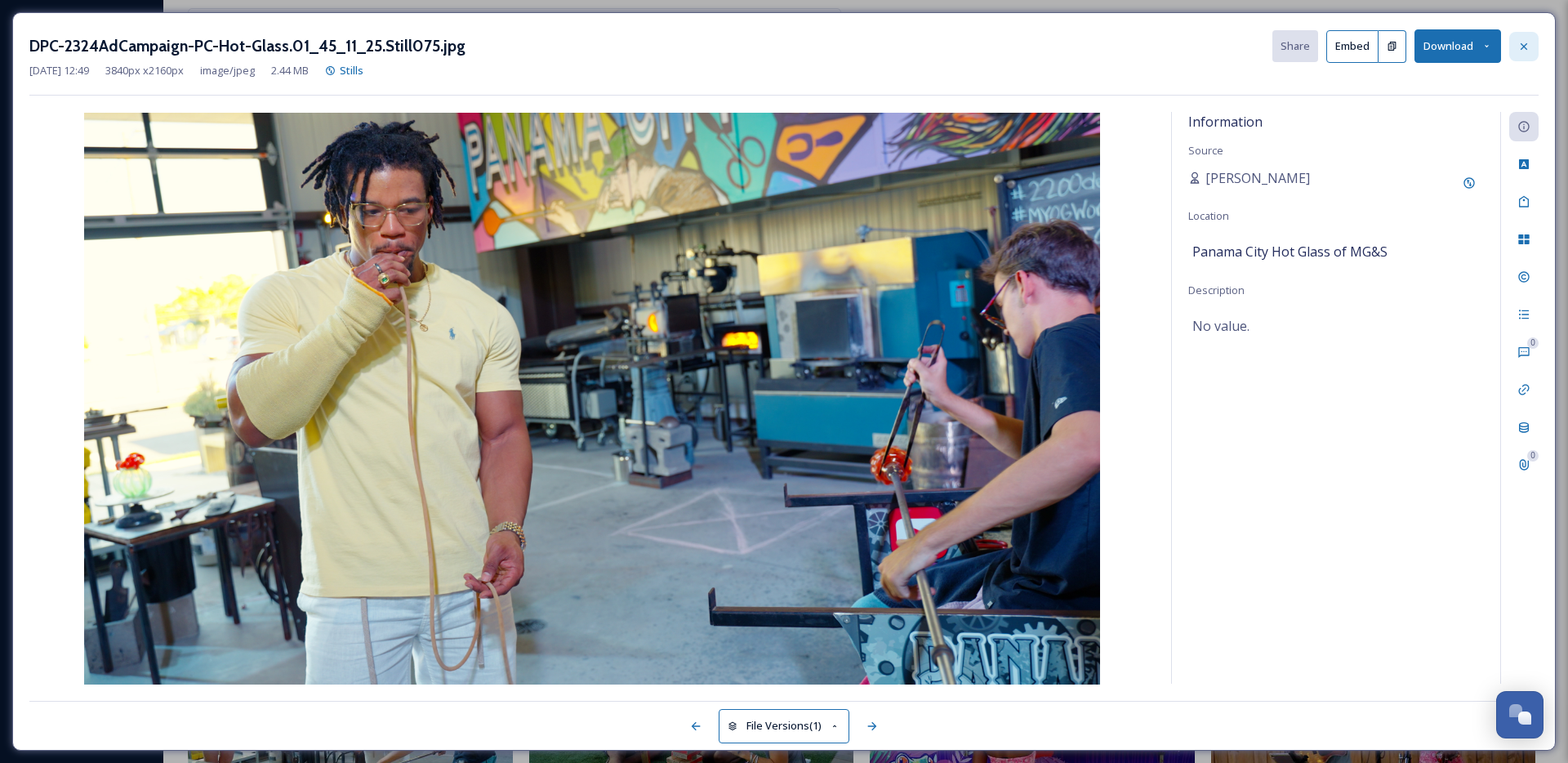
click at [1520, 49] on icon at bounding box center [1524, 47] width 13 height 13
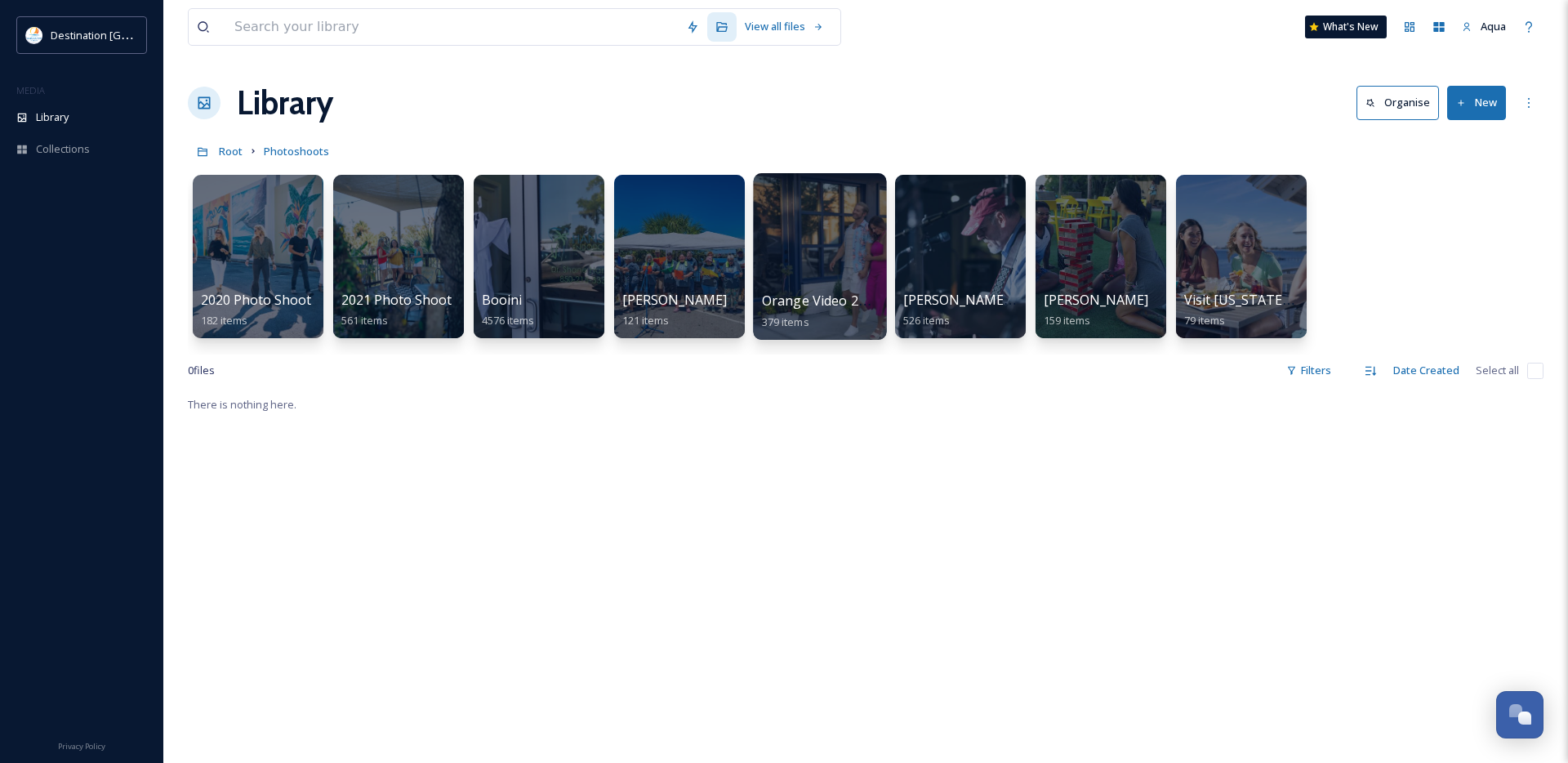
click at [803, 232] on div at bounding box center [819, 257] width 133 height 167
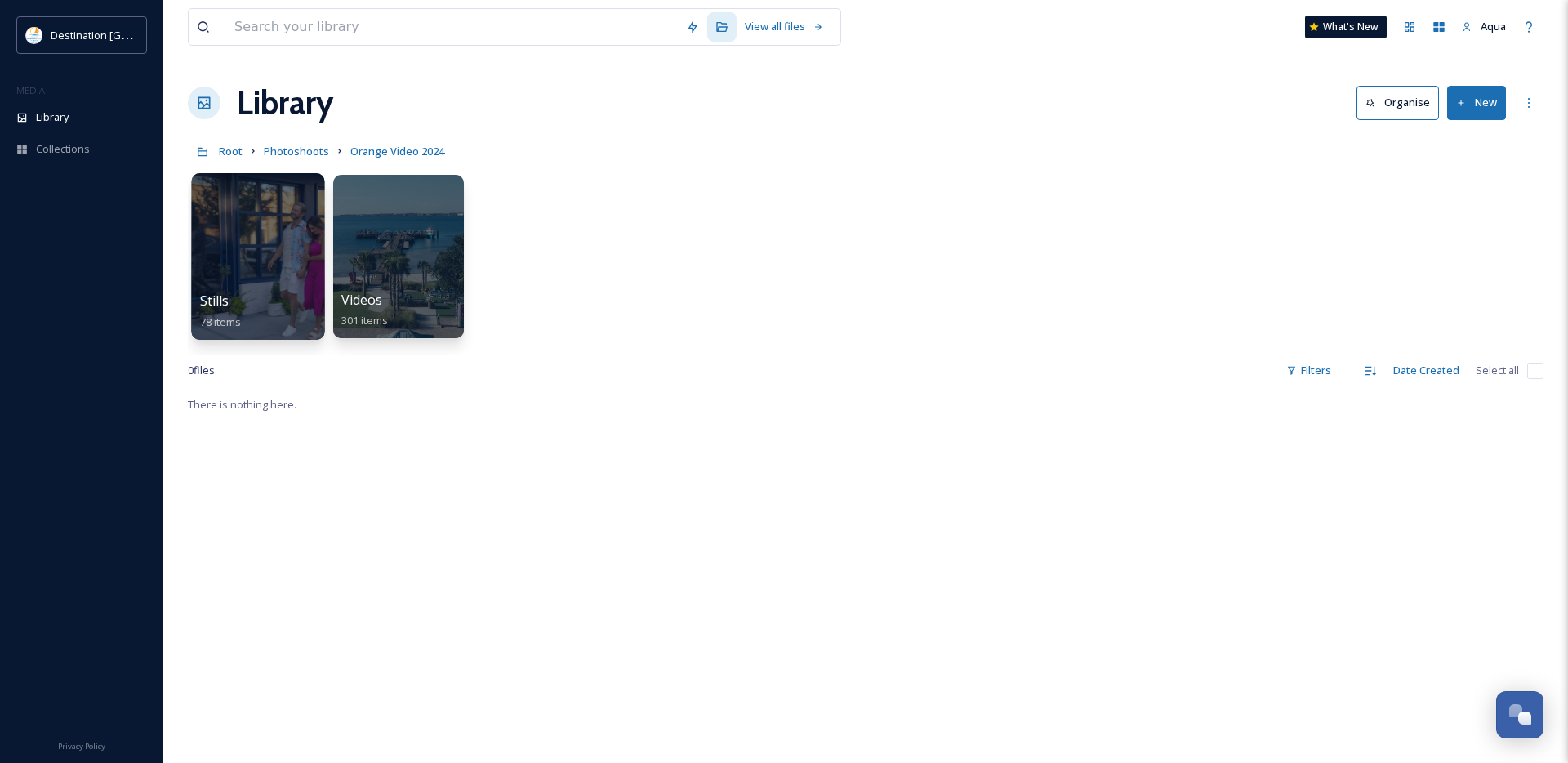
click at [282, 258] on div at bounding box center [258, 257] width 133 height 167
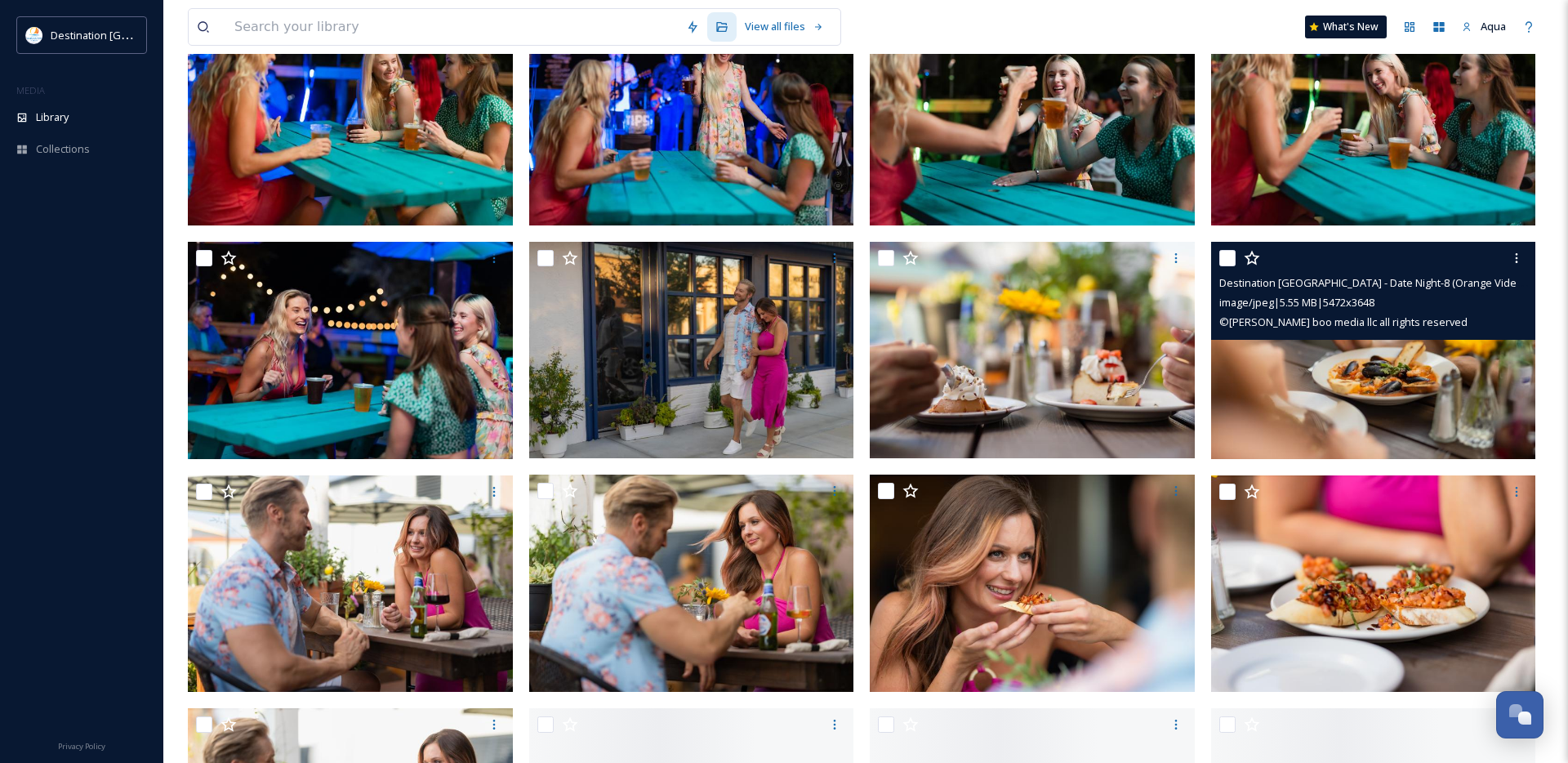
scroll to position [3072, 0]
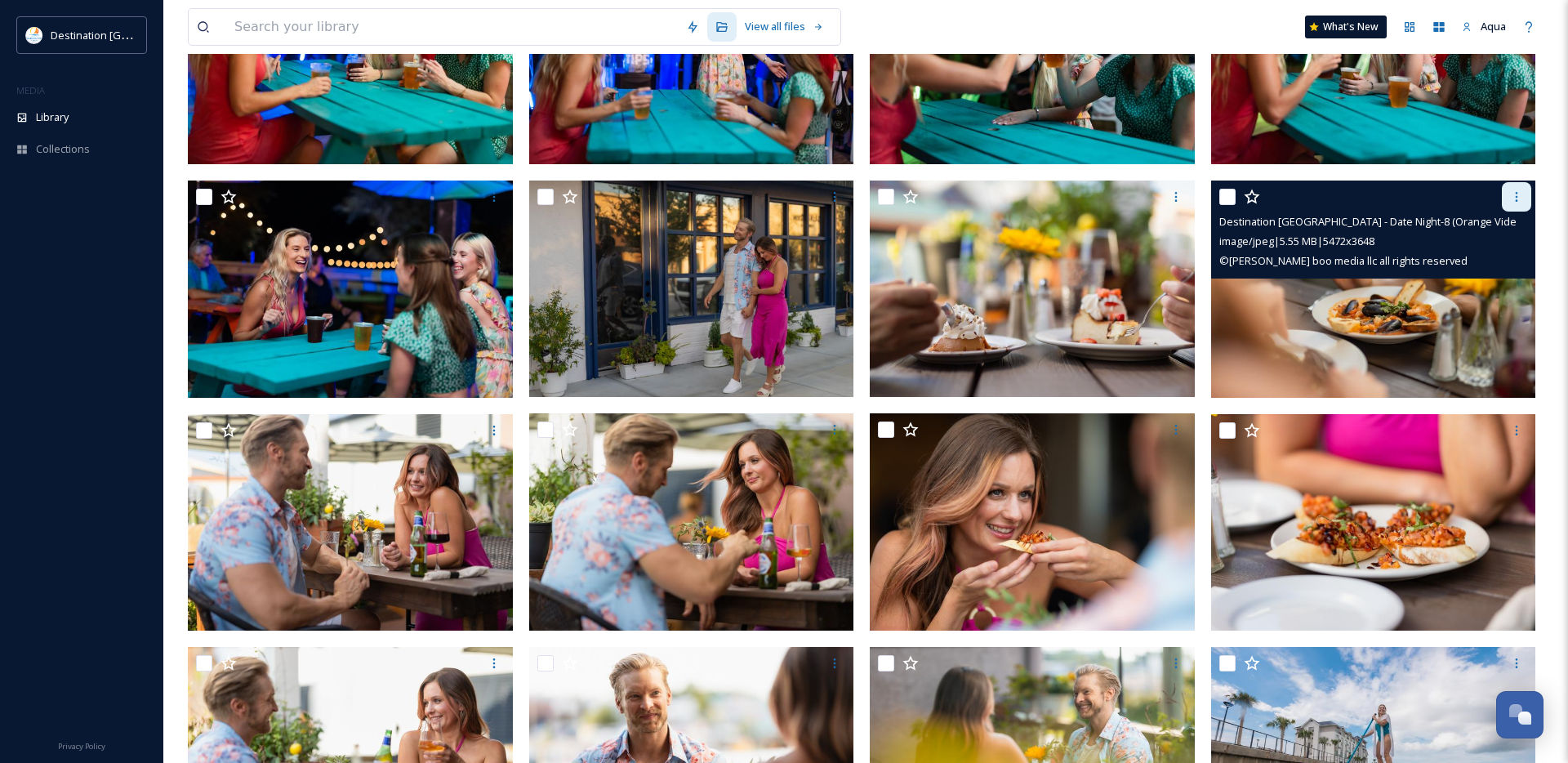
click at [1524, 201] on div at bounding box center [1516, 196] width 29 height 29
click at [1499, 265] on span "Download" at bounding box center [1497, 264] width 50 height 16
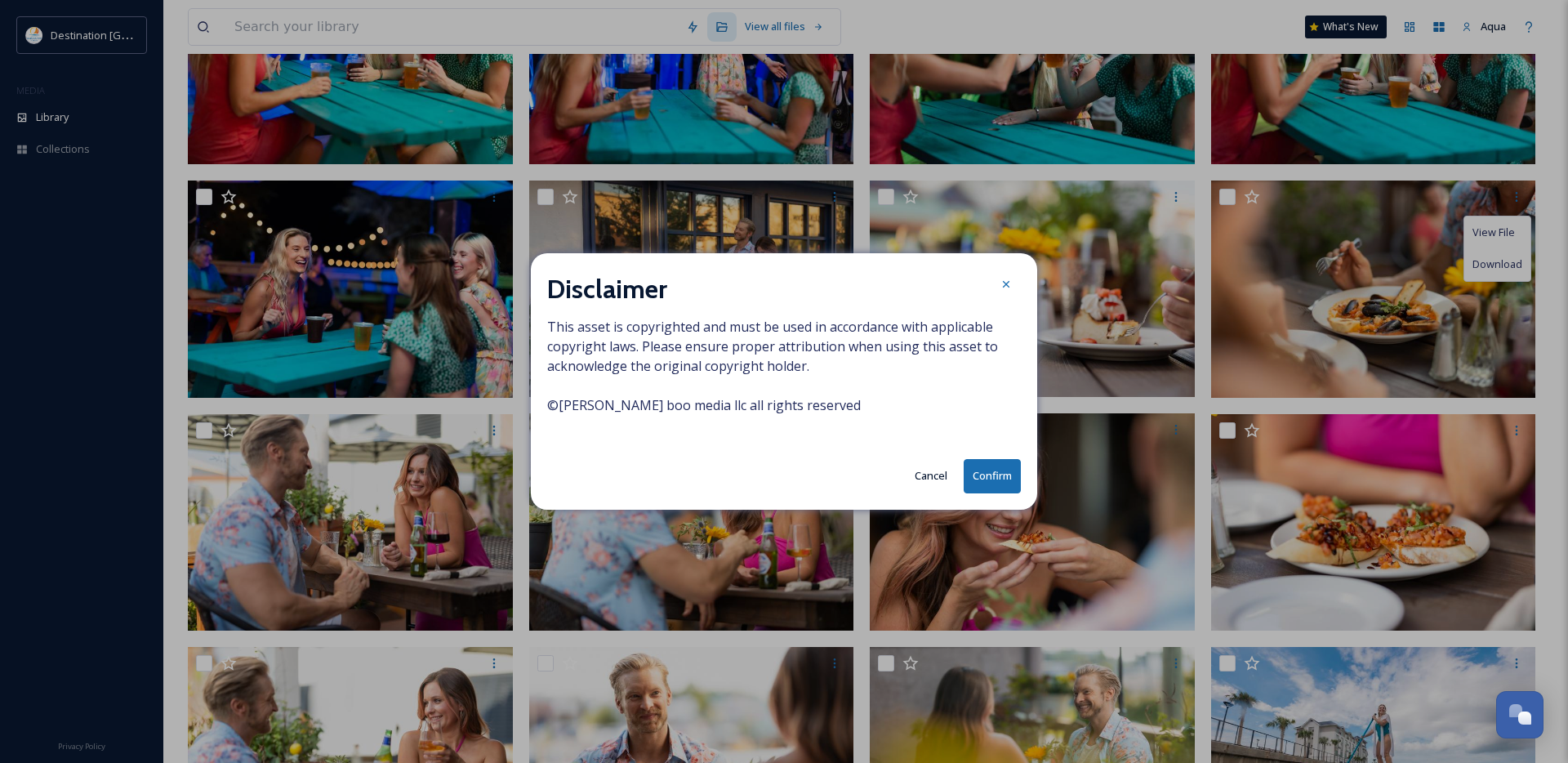
click at [1001, 474] on button "Confirm" at bounding box center [992, 476] width 57 height 34
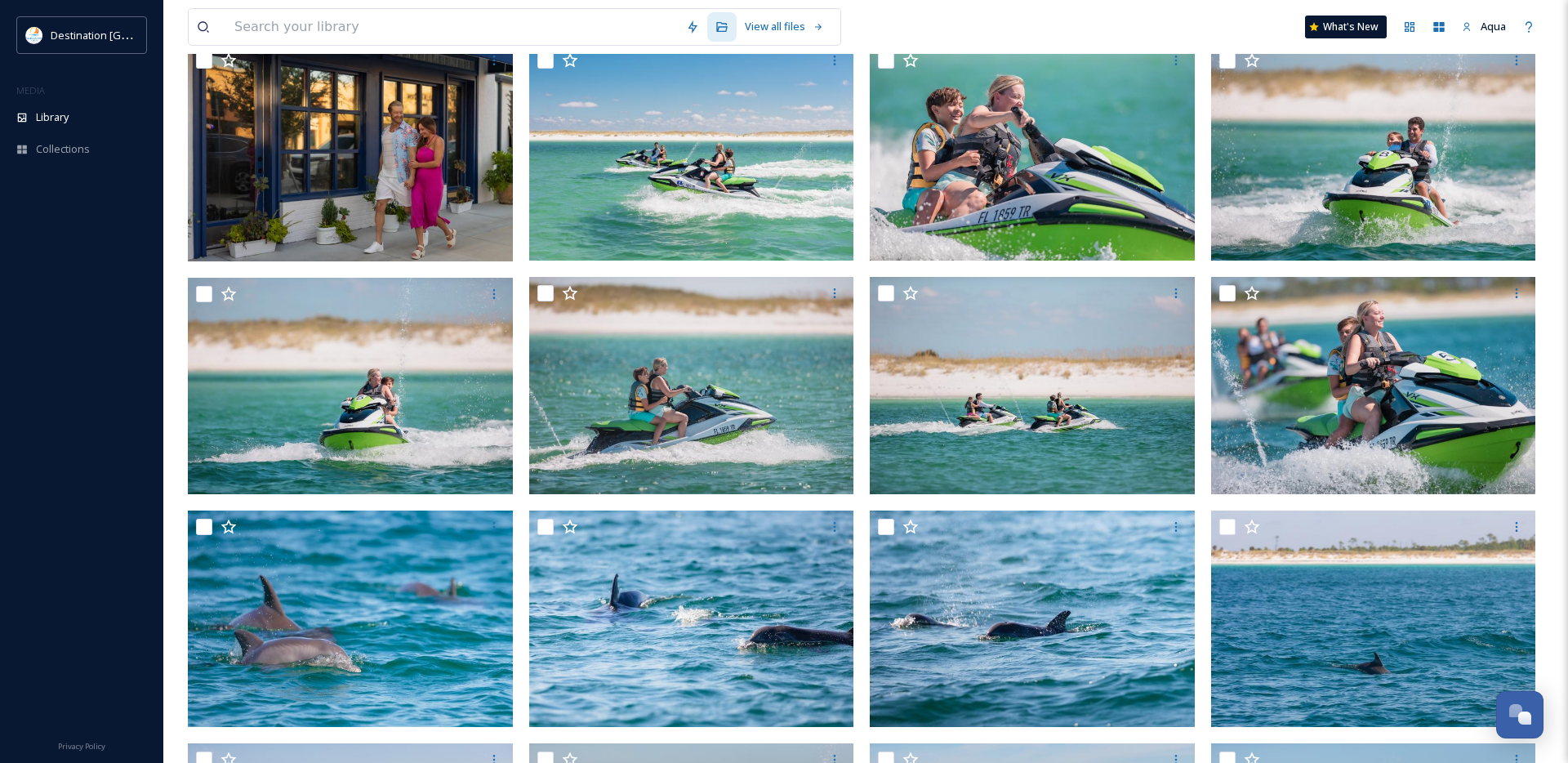
scroll to position [0, 0]
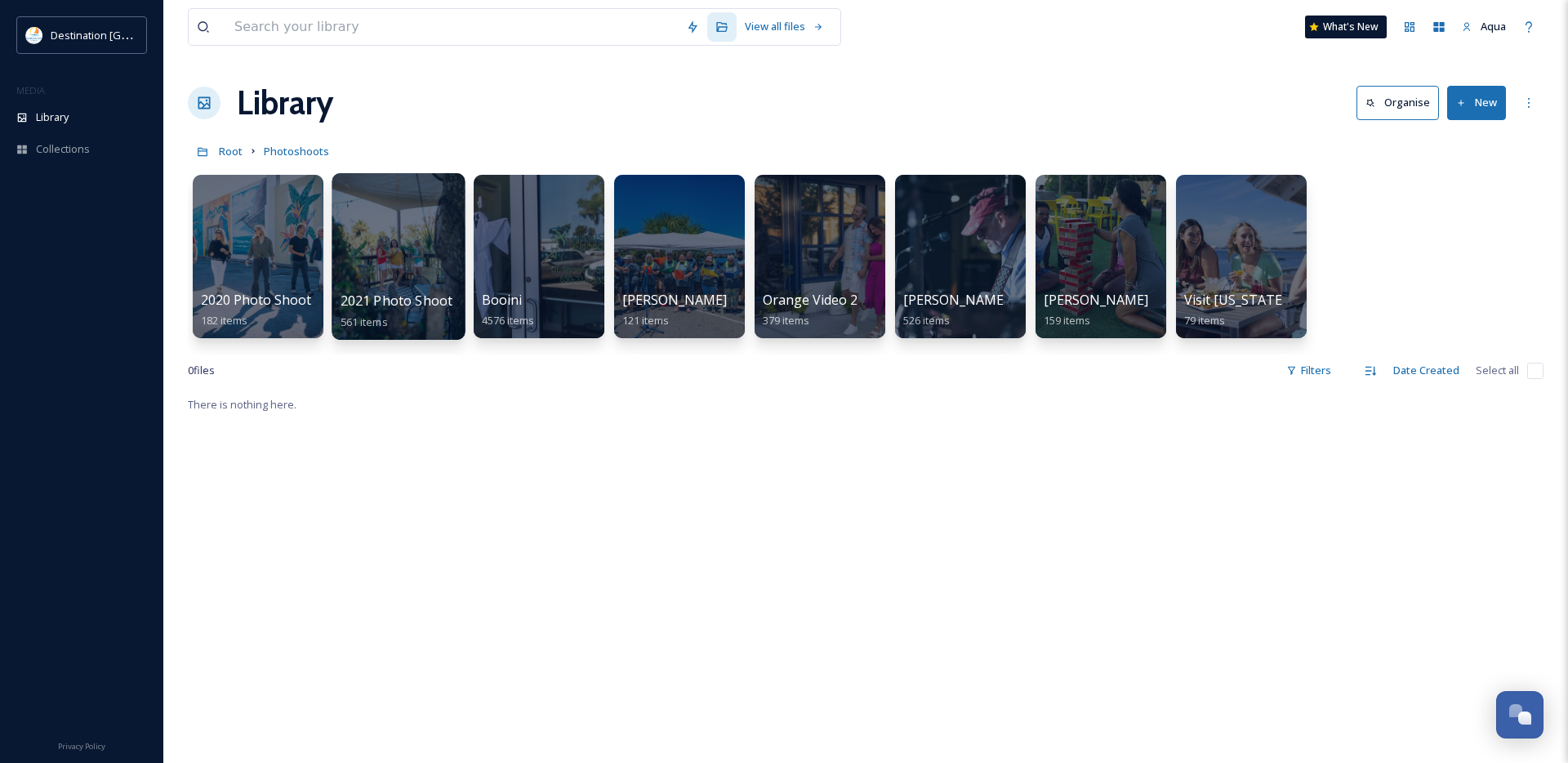
click at [405, 245] on div at bounding box center [398, 257] width 133 height 167
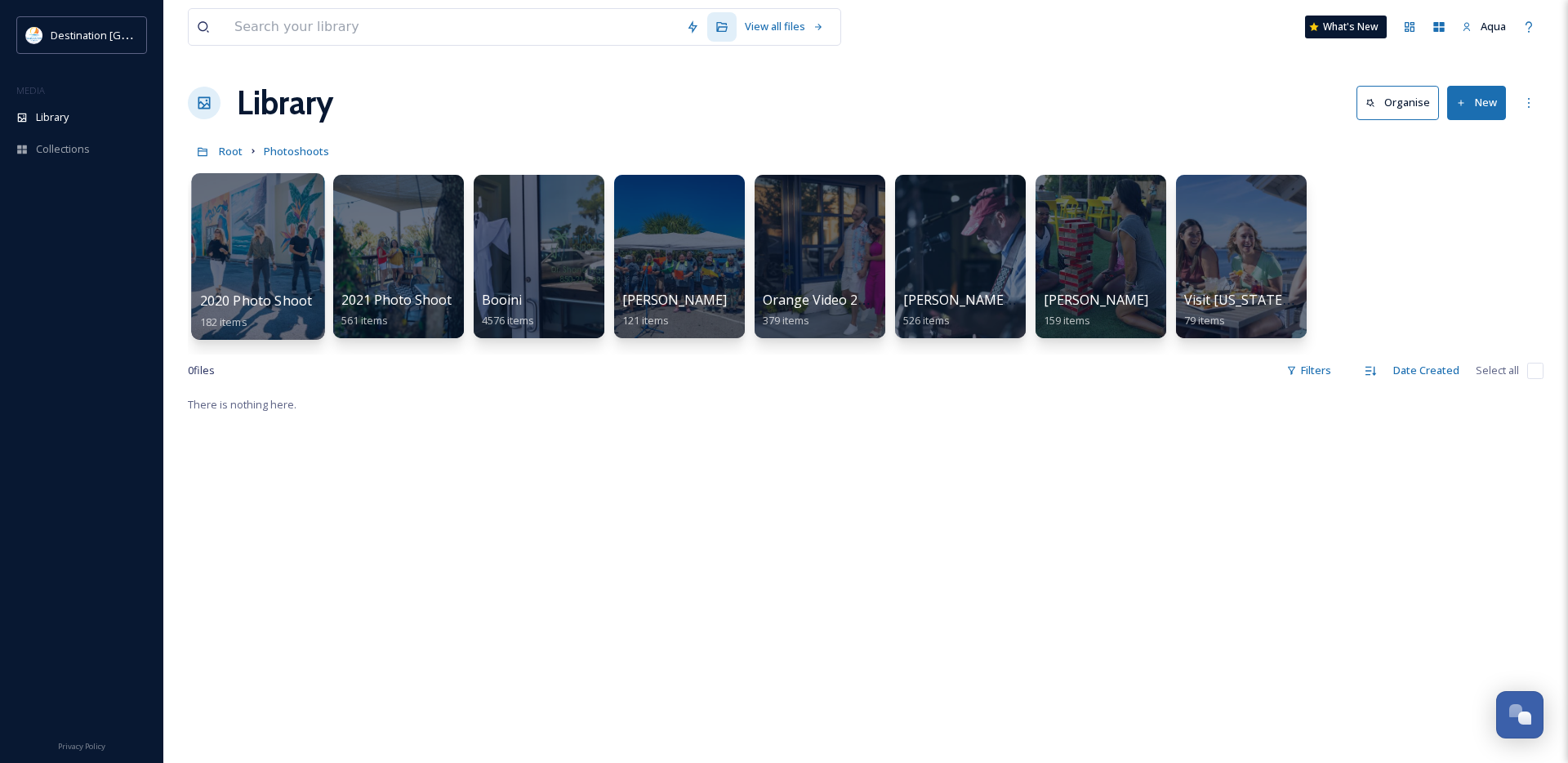
click at [250, 251] on div at bounding box center [258, 257] width 133 height 167
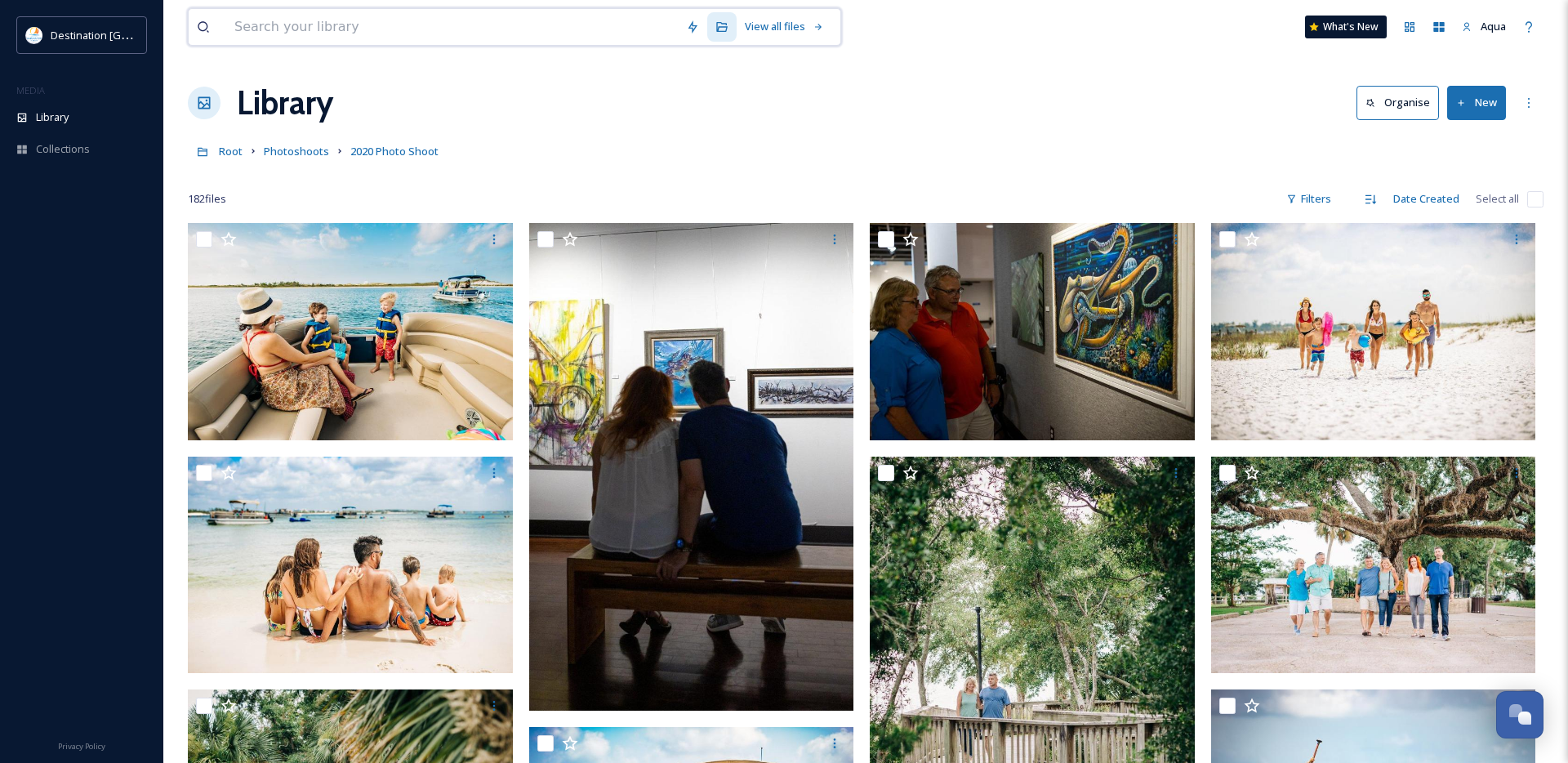
click at [352, 23] on input at bounding box center [451, 27] width 451 height 36
type input "Dining"
click at [800, 25] on div "Search" at bounding box center [807, 26] width 51 height 32
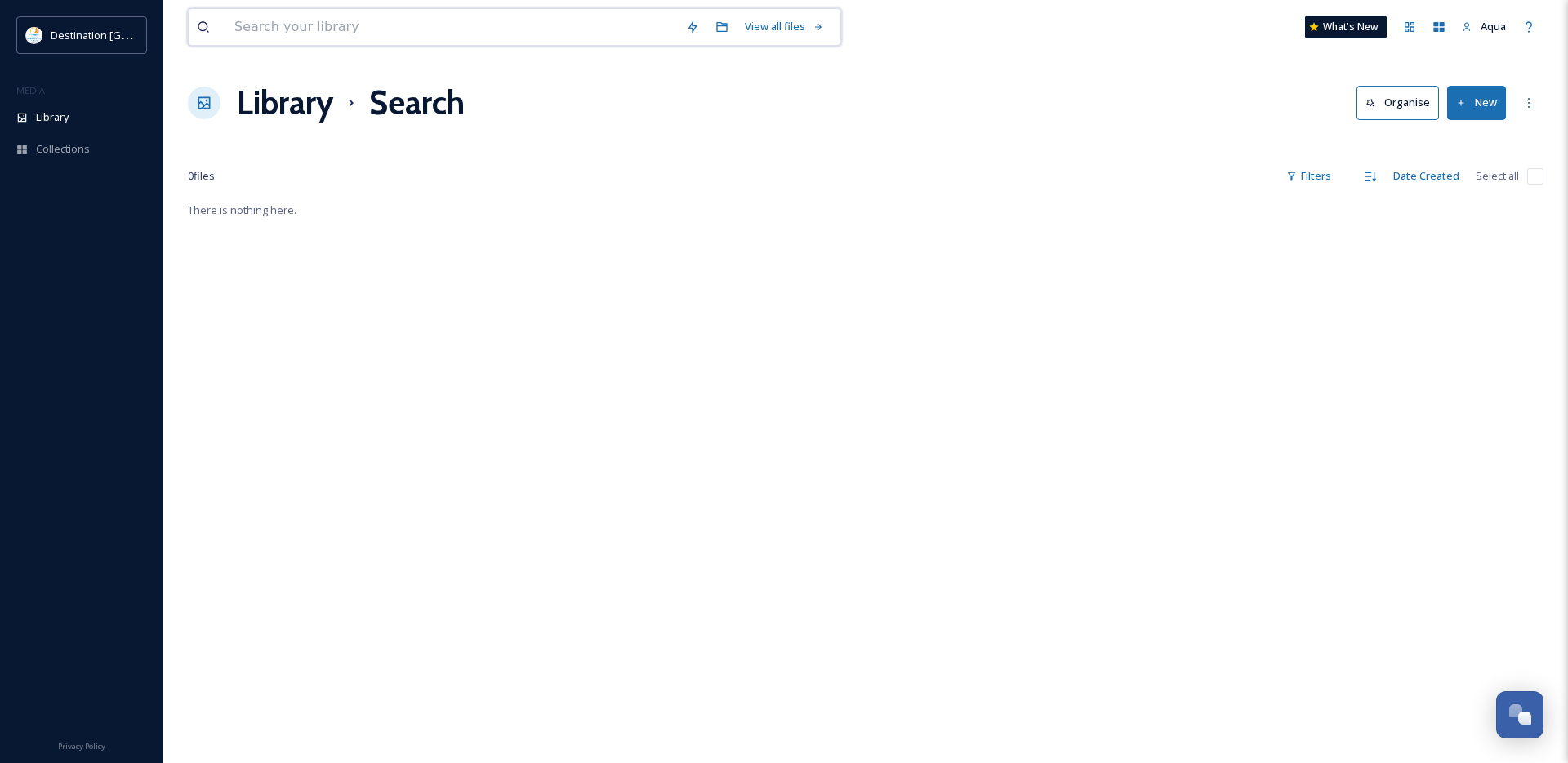
click at [398, 35] on input at bounding box center [451, 27] width 451 height 36
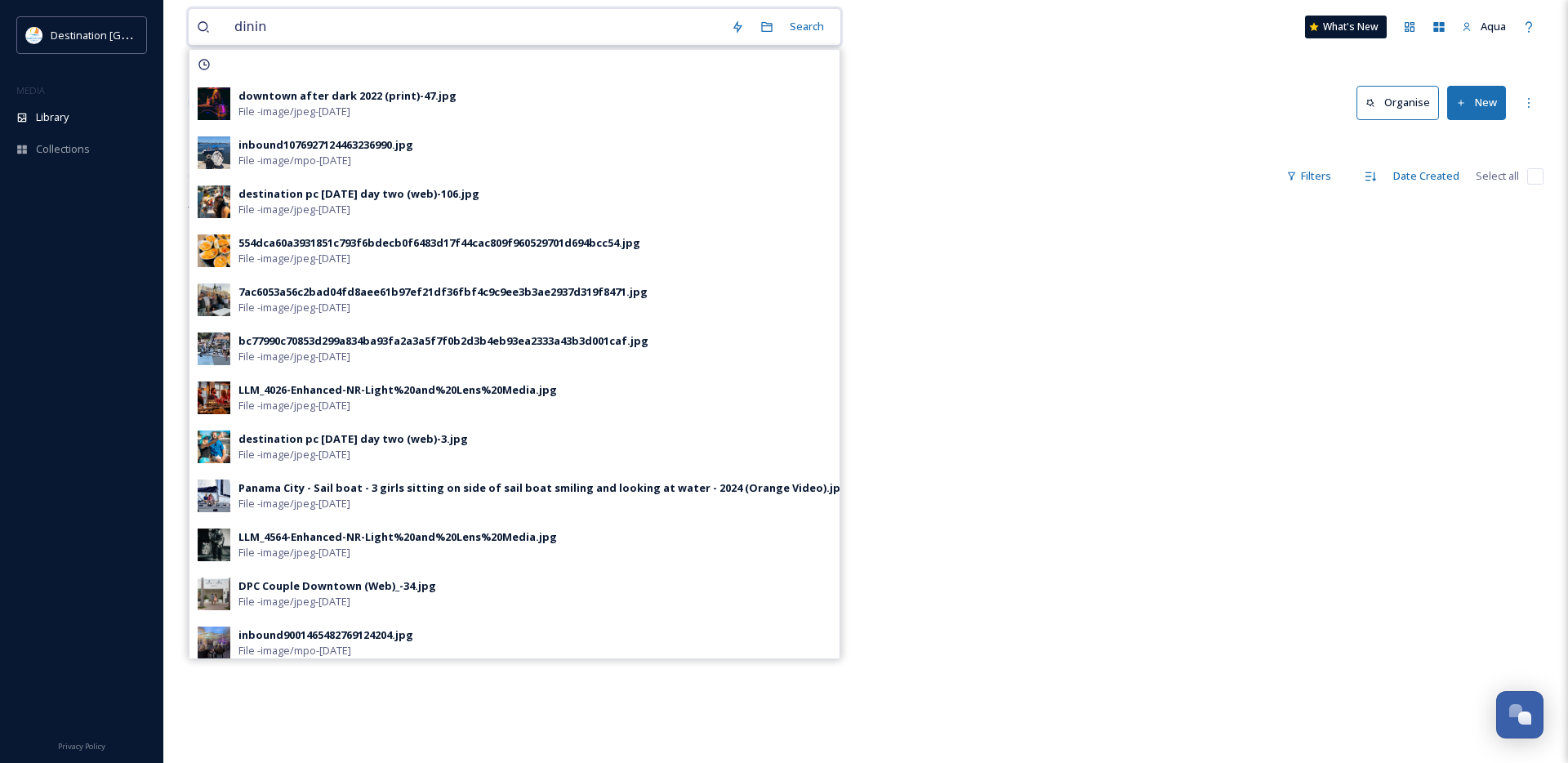
type input "dining"
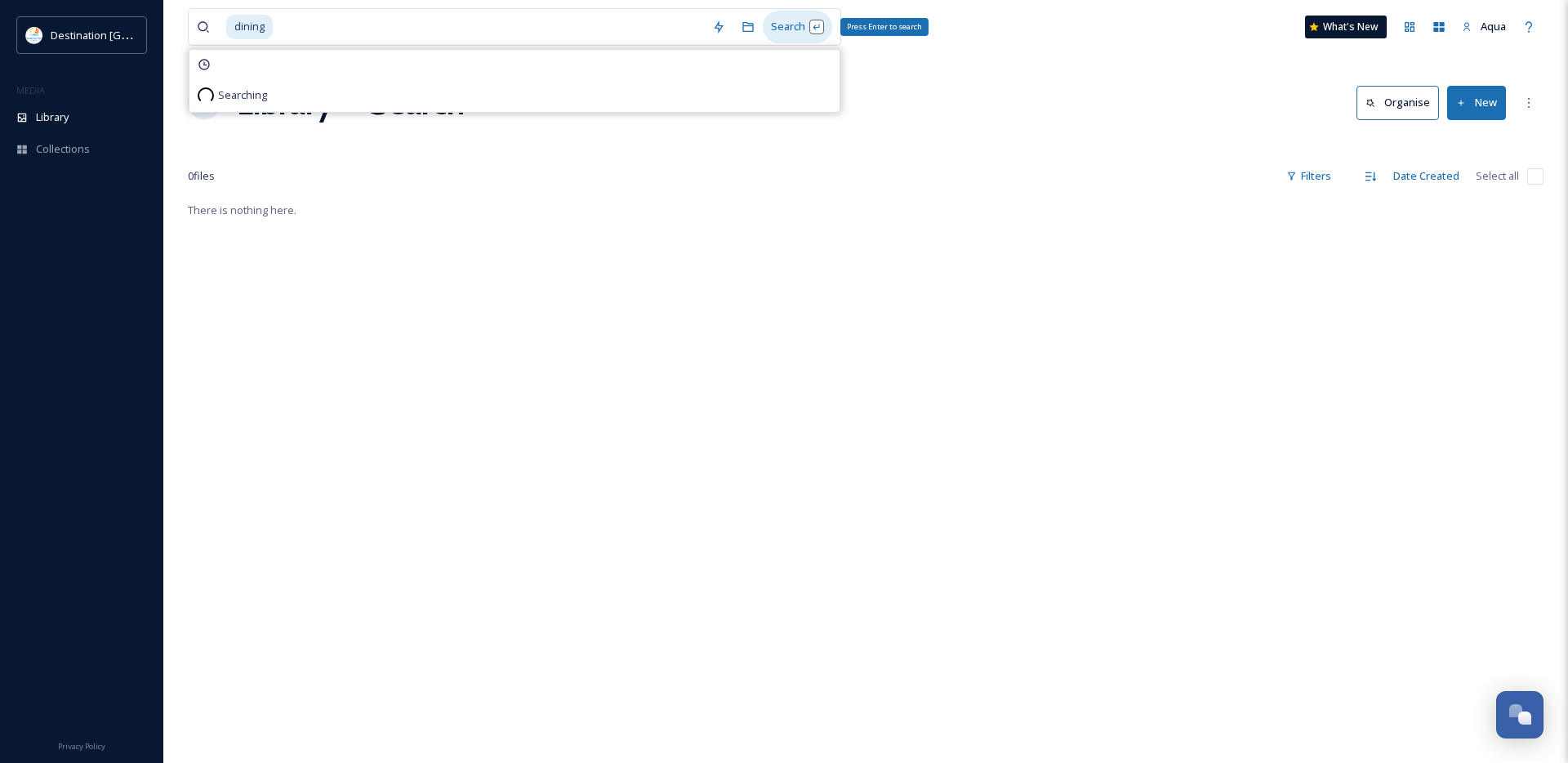
click at [789, 26] on div "Search Press Enter to search" at bounding box center [798, 26] width 69 height 32
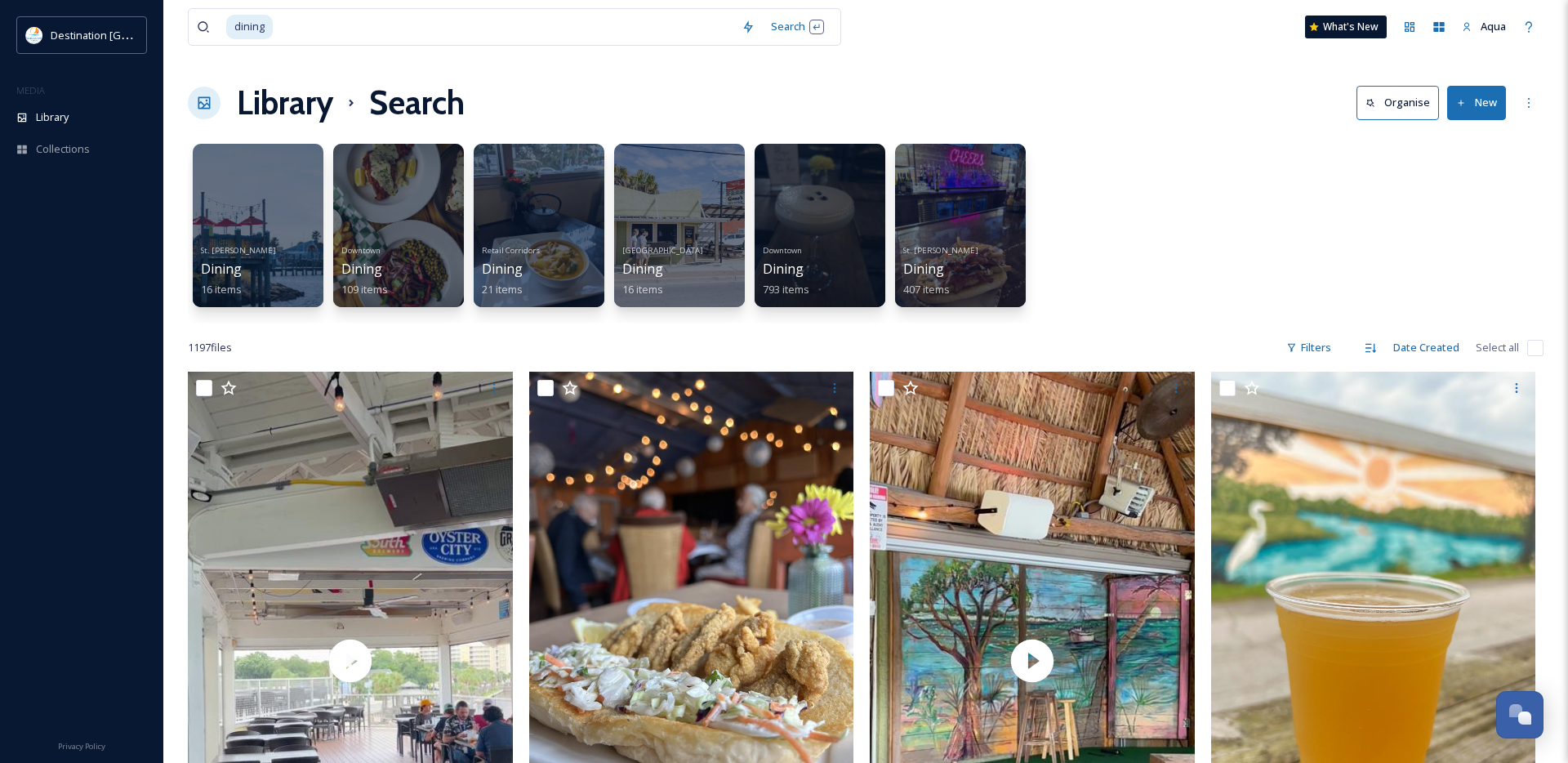
click at [1024, 91] on div "Library Search Organise New" at bounding box center [865, 103] width 1356 height 49
click at [570, 222] on div at bounding box center [539, 225] width 133 height 167
click at [949, 225] on div at bounding box center [960, 225] width 133 height 167
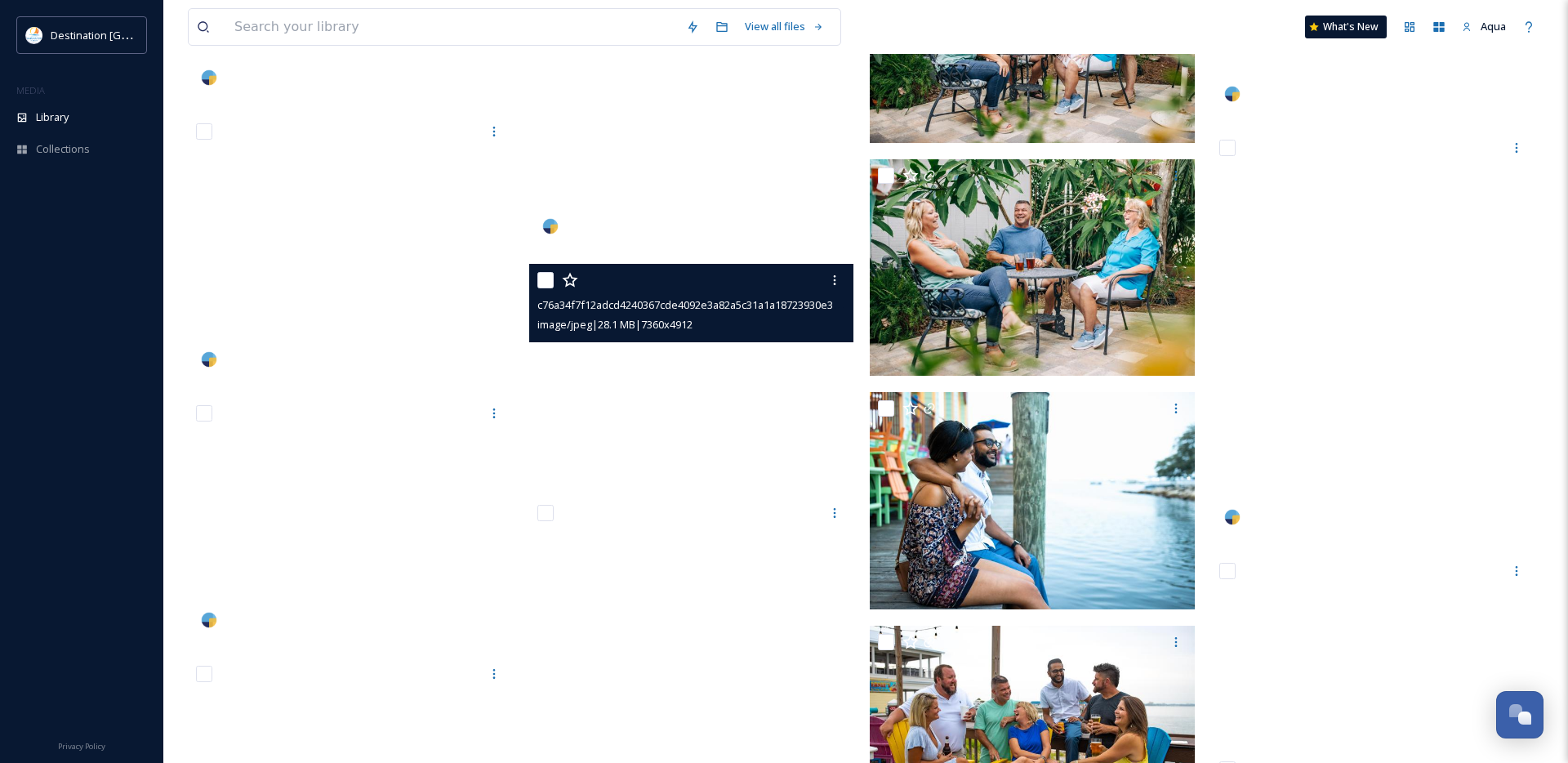
scroll to position [35561, 0]
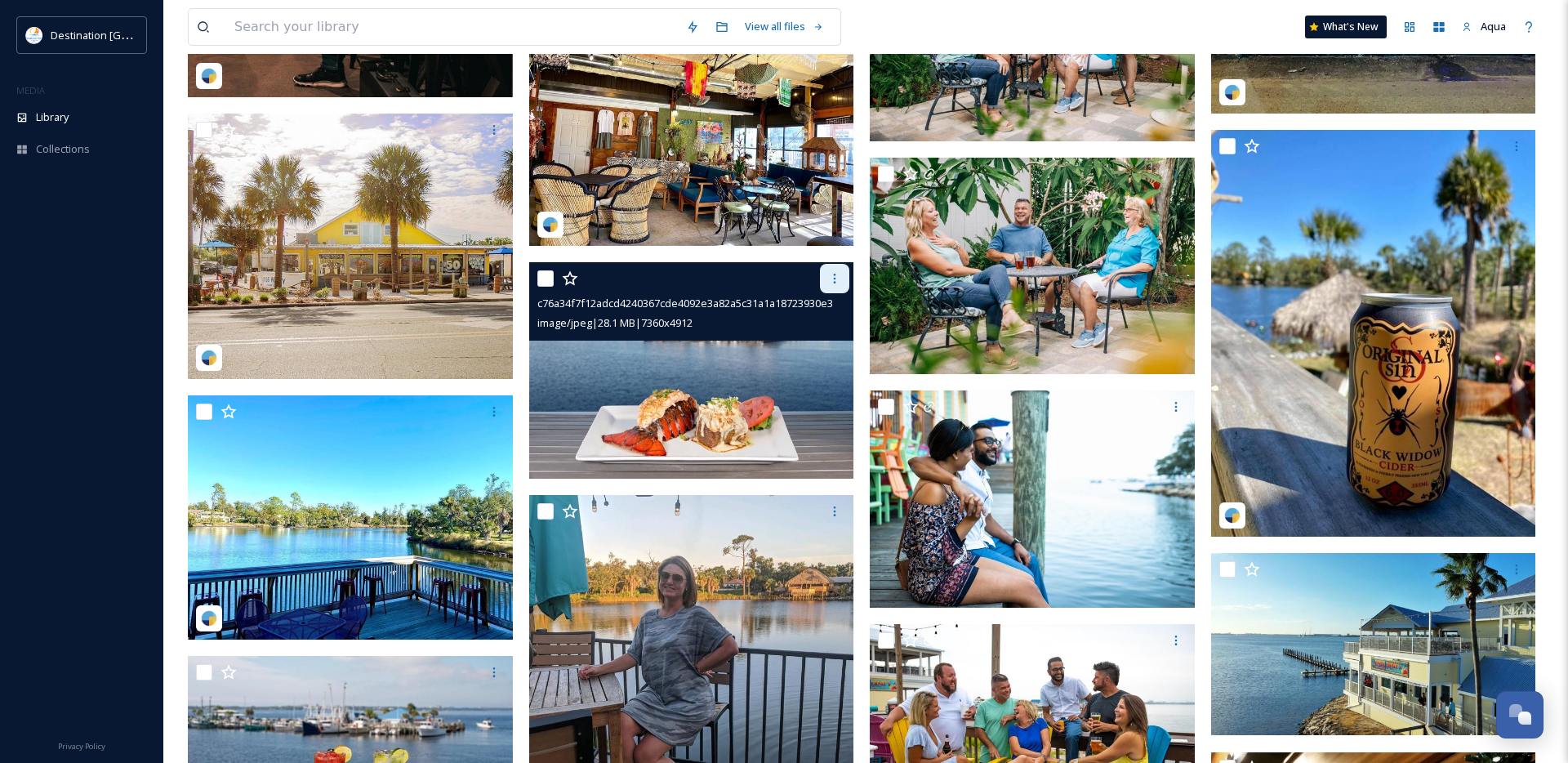
click at [830, 267] on div at bounding box center [834, 278] width 29 height 29
click at [828, 346] on span "Download" at bounding box center [814, 345] width 50 height 16
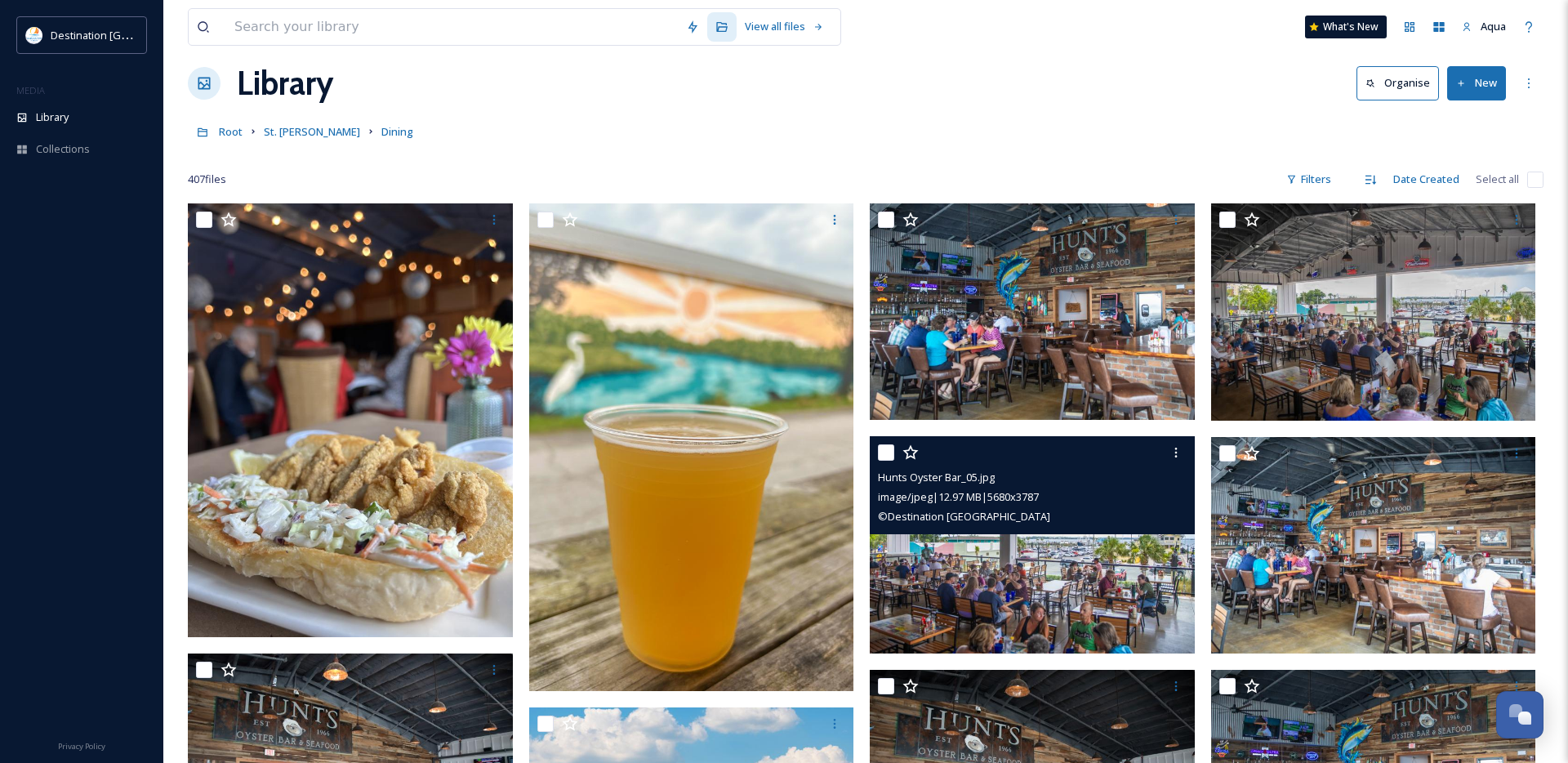
scroll to position [0, 0]
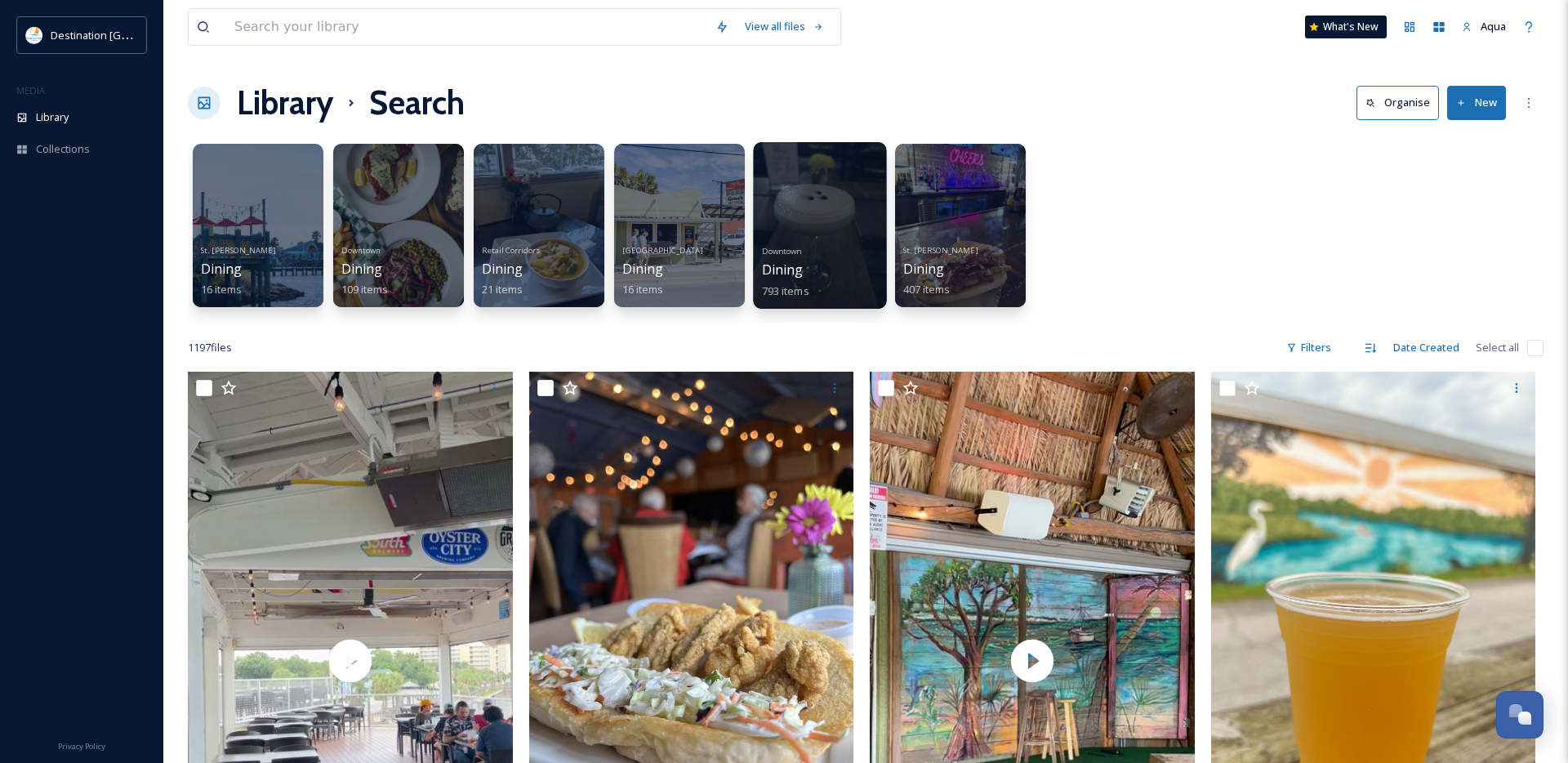
click at [805, 237] on div at bounding box center [819, 225] width 133 height 167
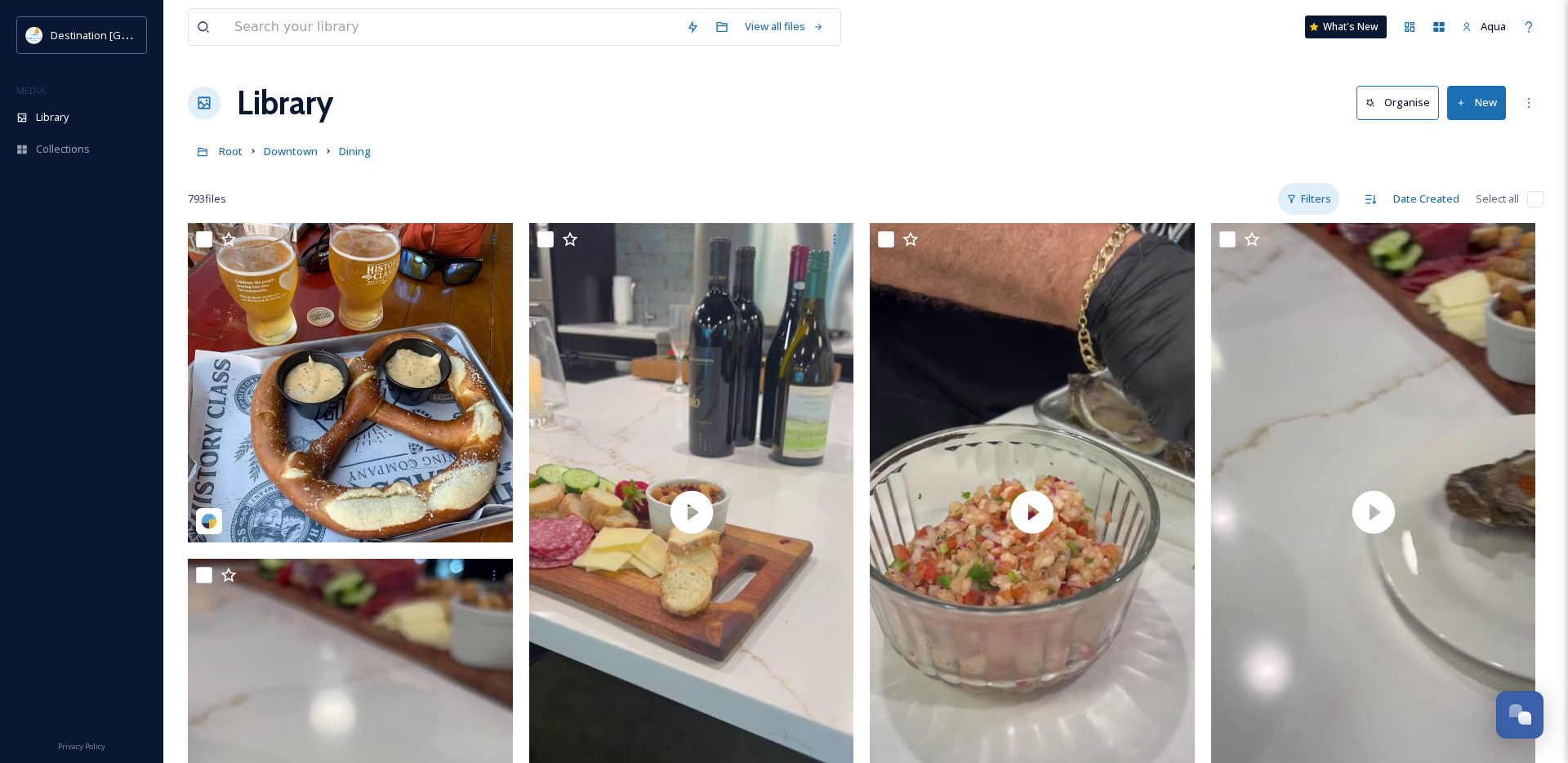
click at [1335, 202] on div "Filters" at bounding box center [1308, 199] width 61 height 32
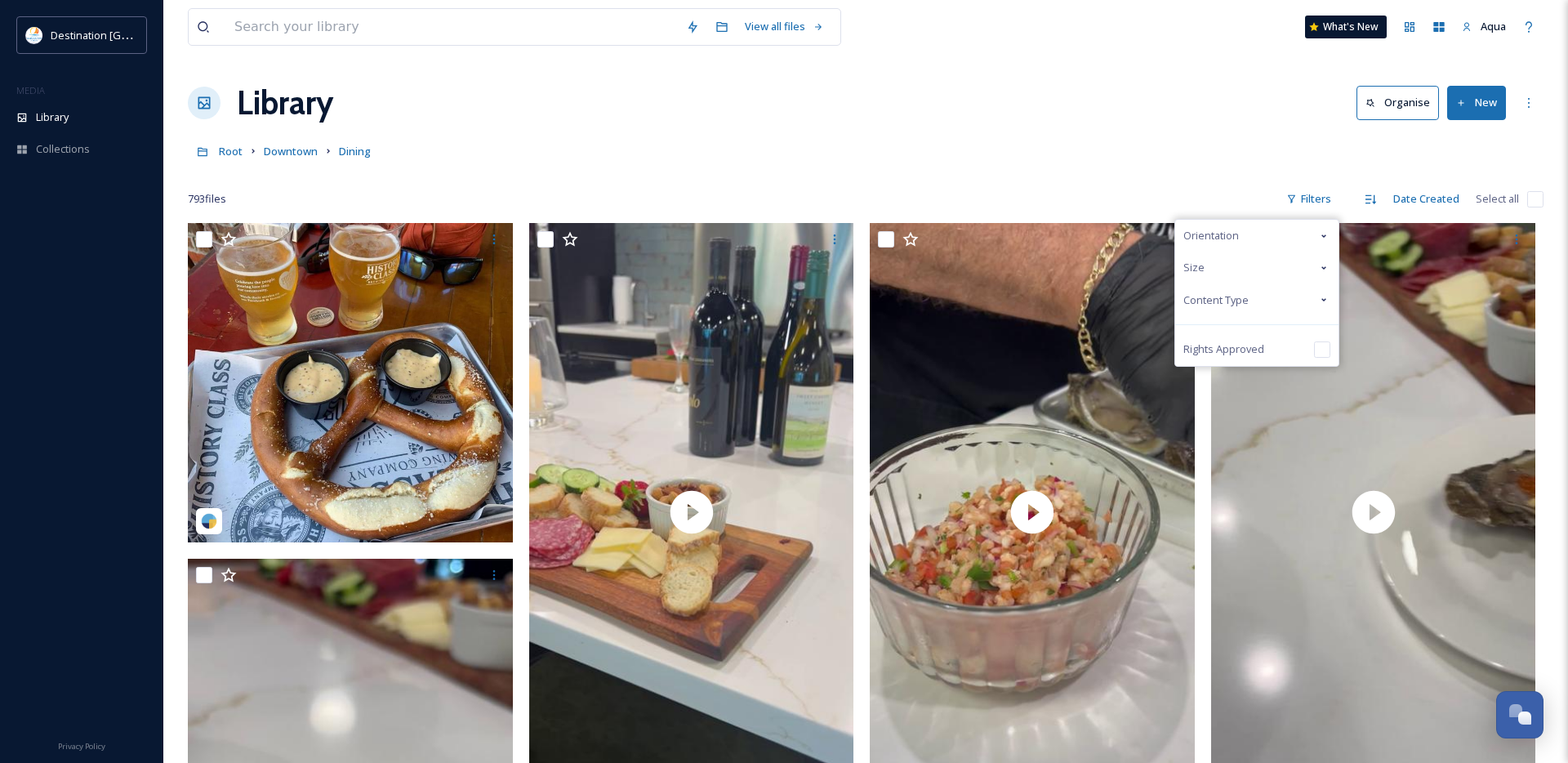
click at [1246, 304] on span "Content Type" at bounding box center [1216, 300] width 66 height 16
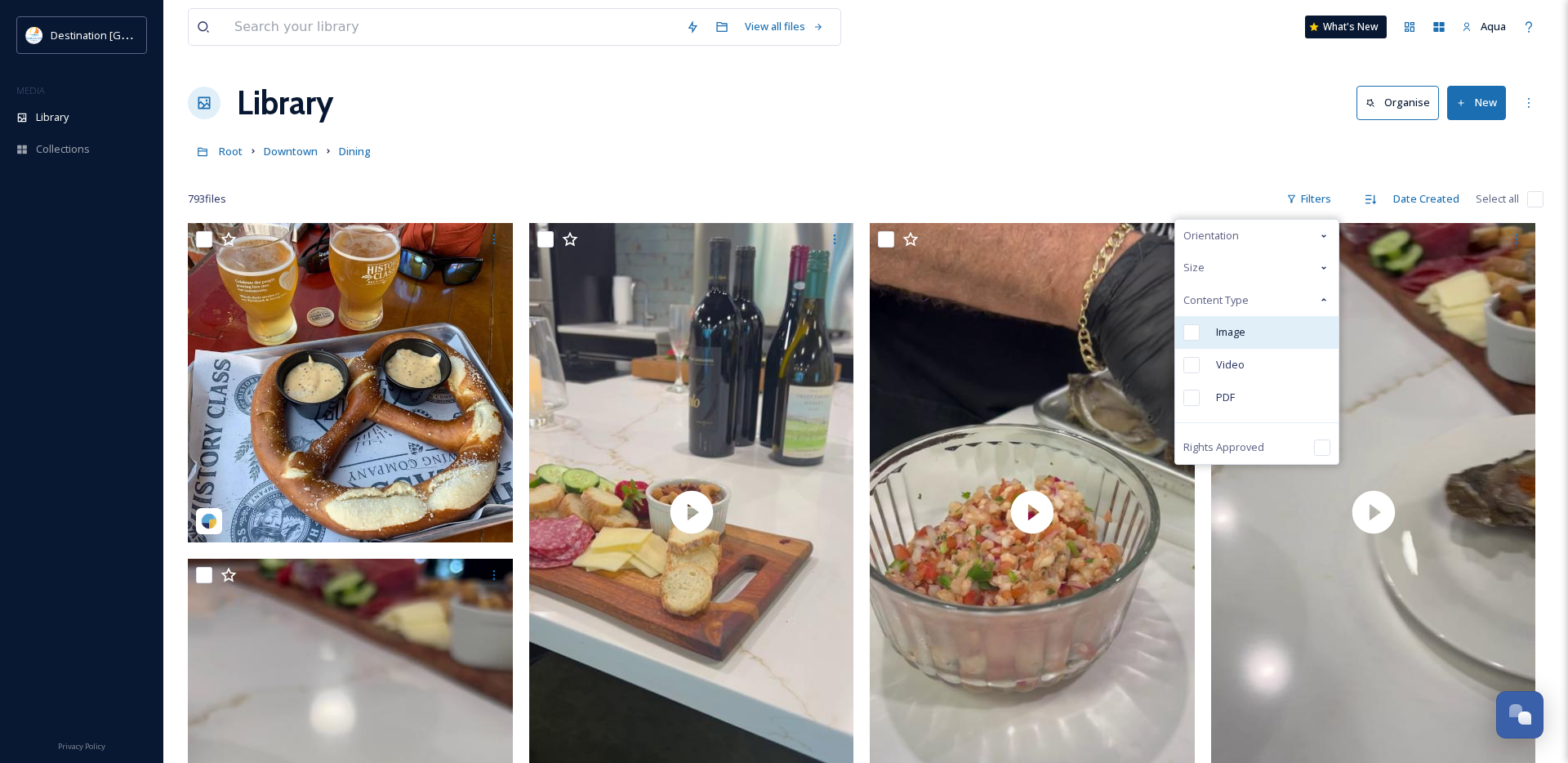
click at [1231, 343] on div "Image" at bounding box center [1256, 332] width 163 height 33
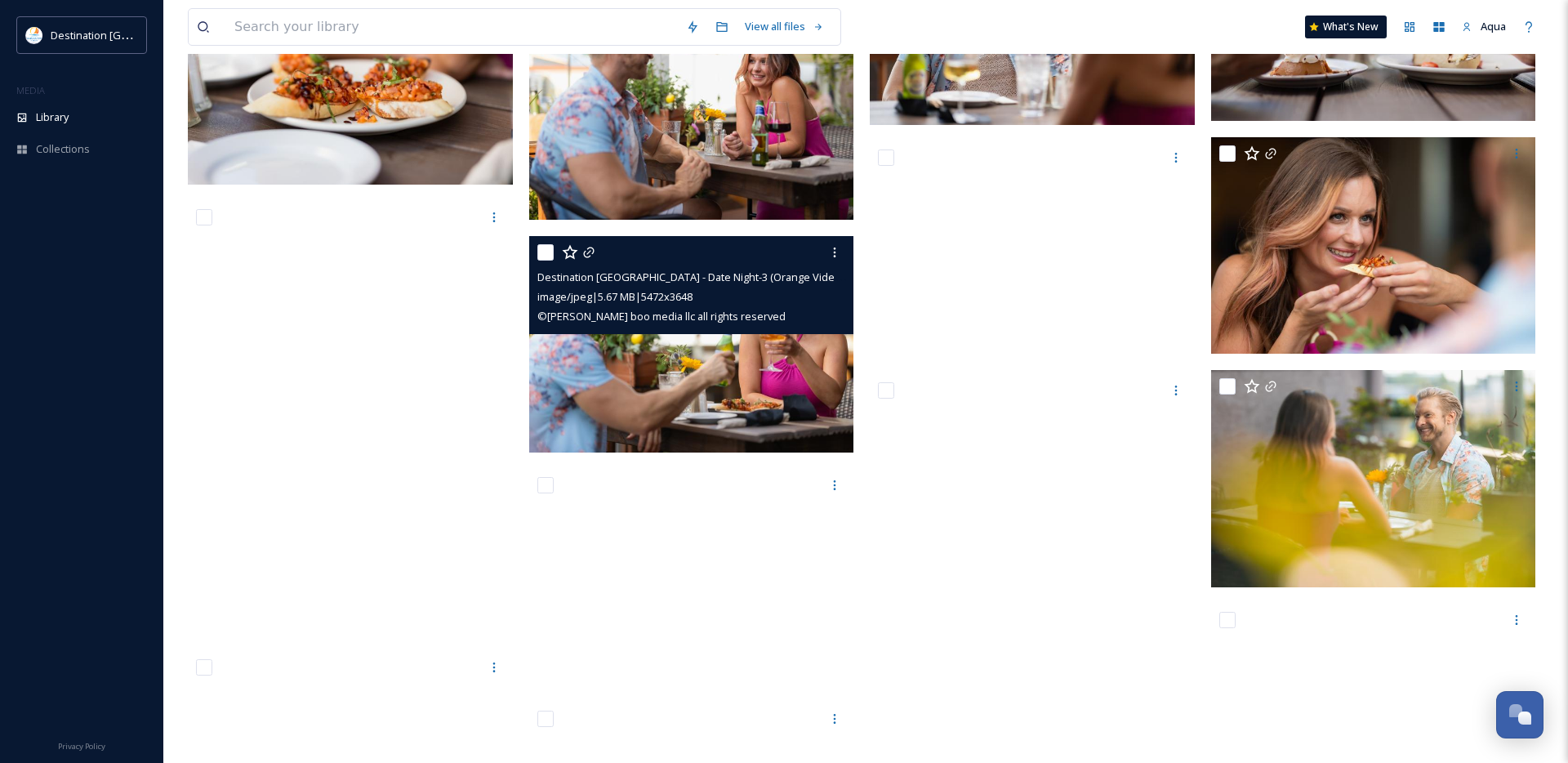
scroll to position [10547, 0]
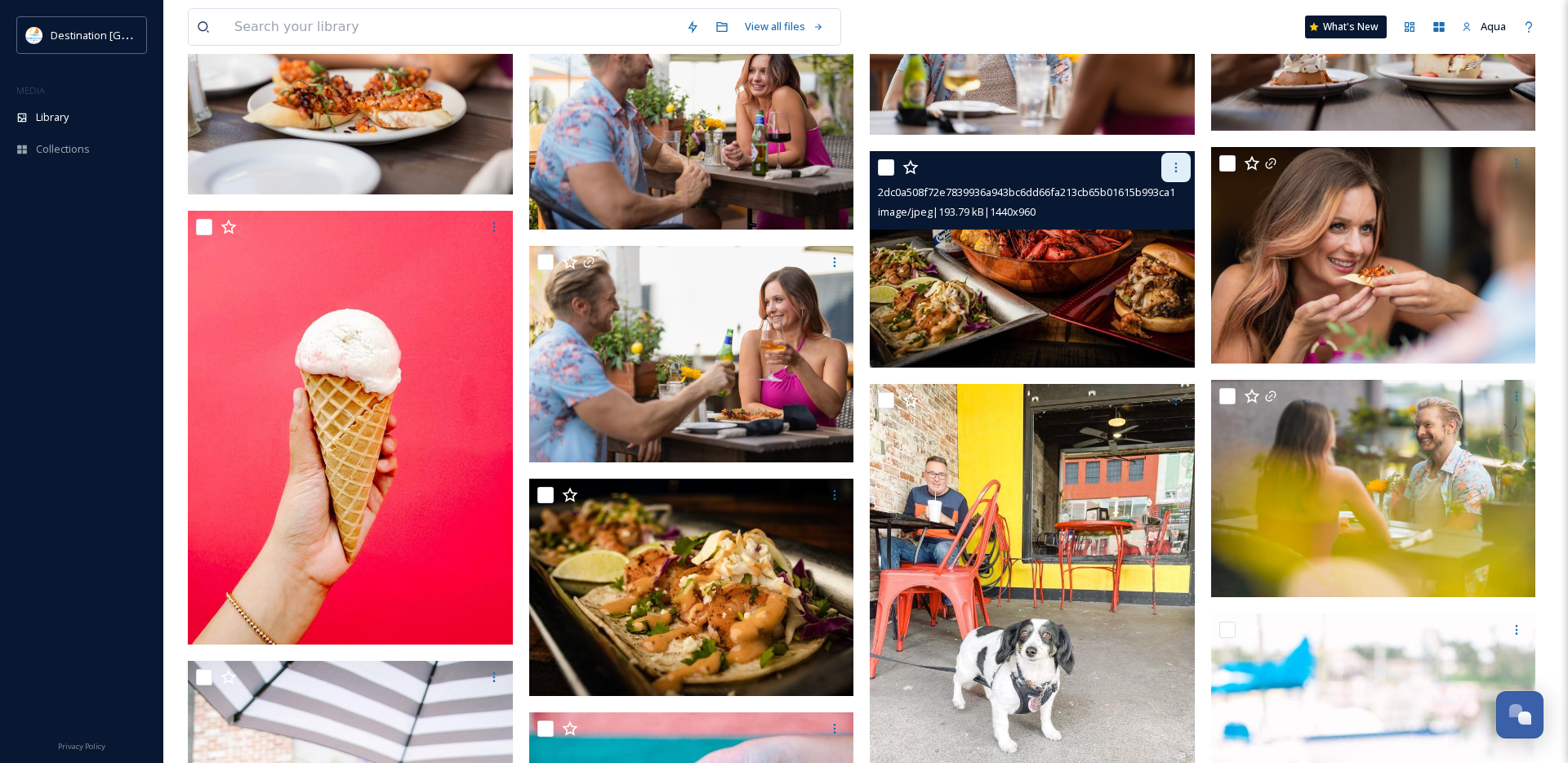
click at [1175, 167] on icon at bounding box center [1176, 167] width 3 height 9
click at [1166, 236] on span "Download" at bounding box center [1156, 235] width 50 height 16
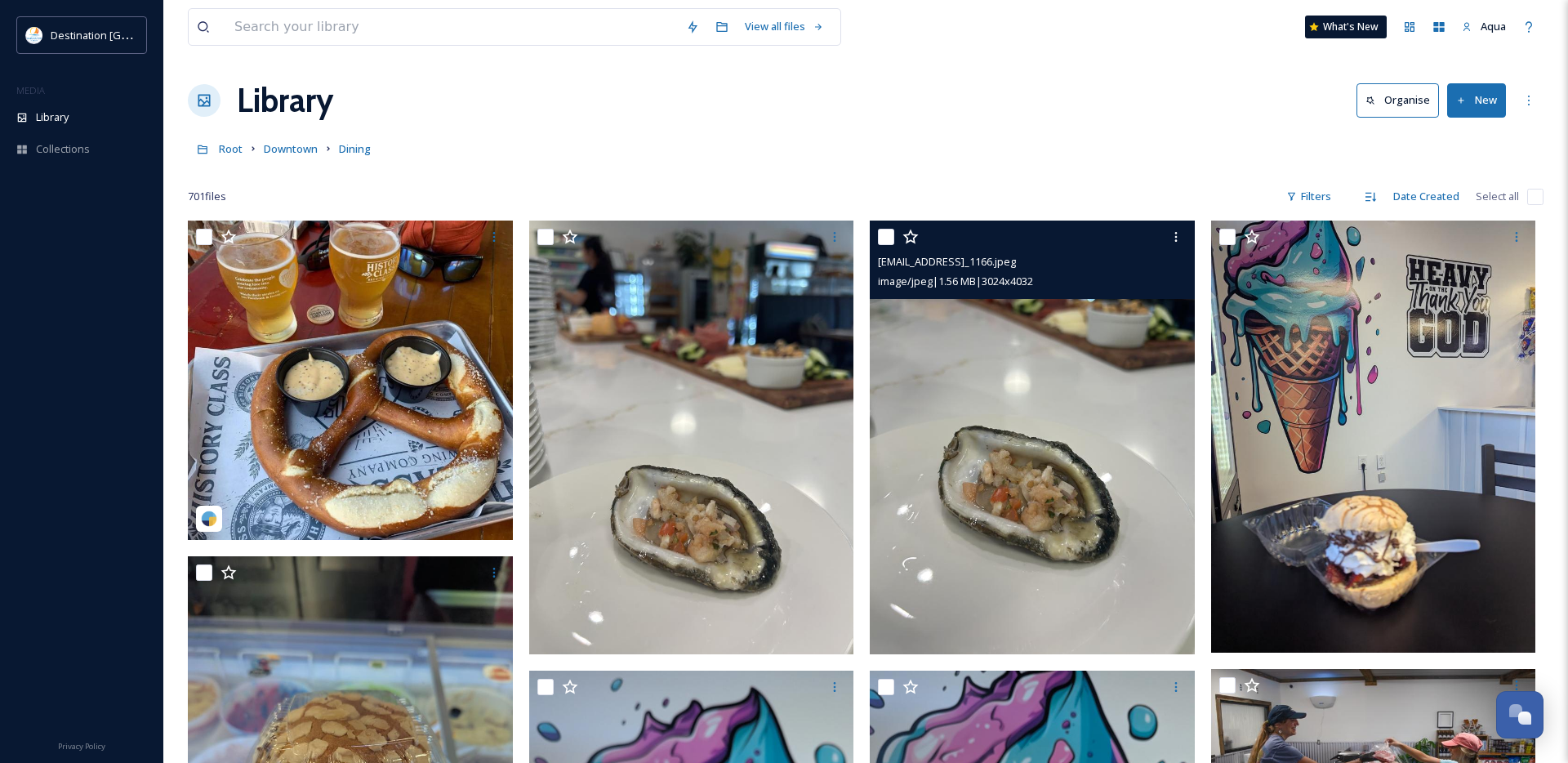
scroll to position [0, 0]
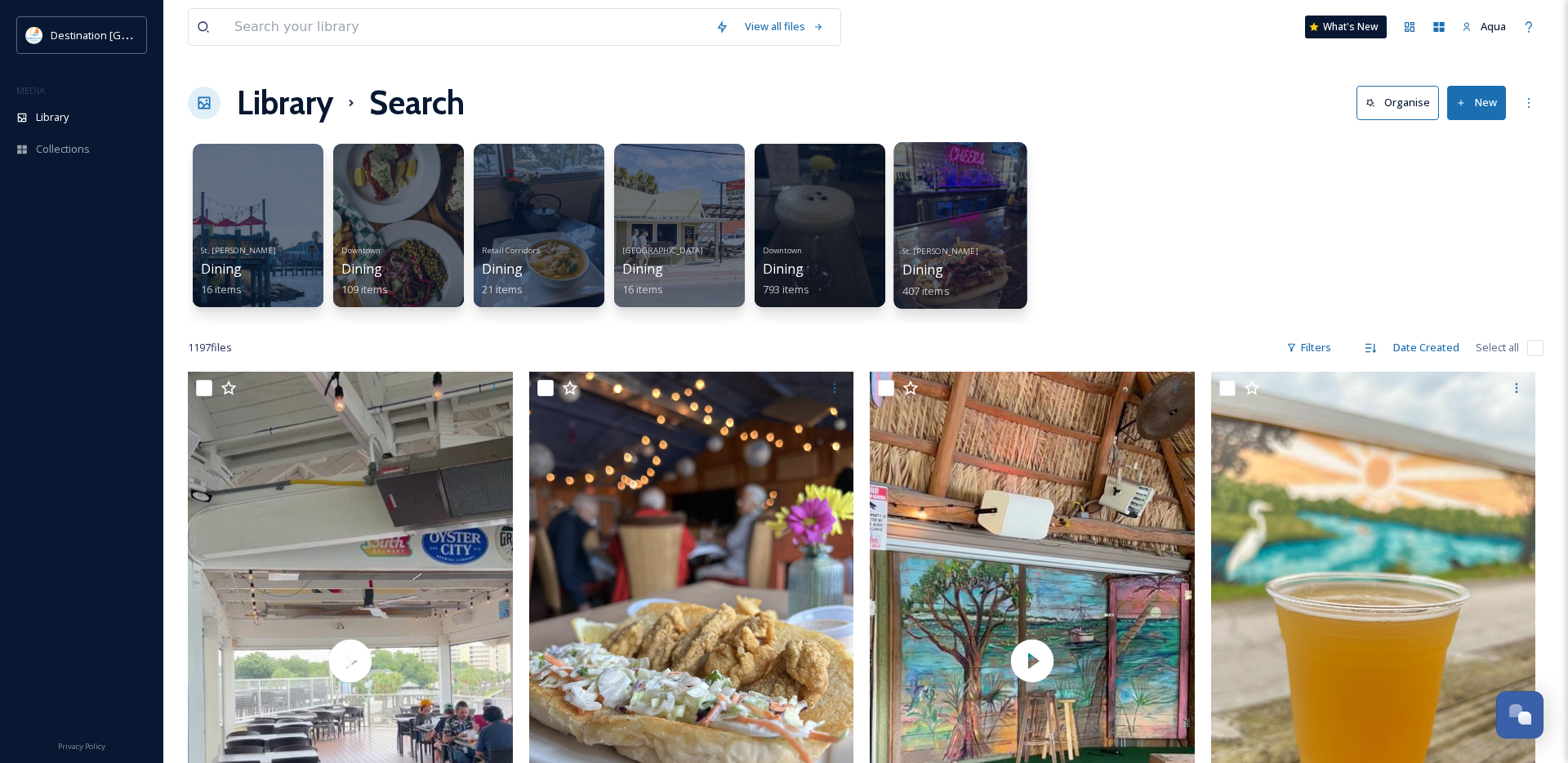
click at [954, 237] on div at bounding box center [960, 225] width 133 height 167
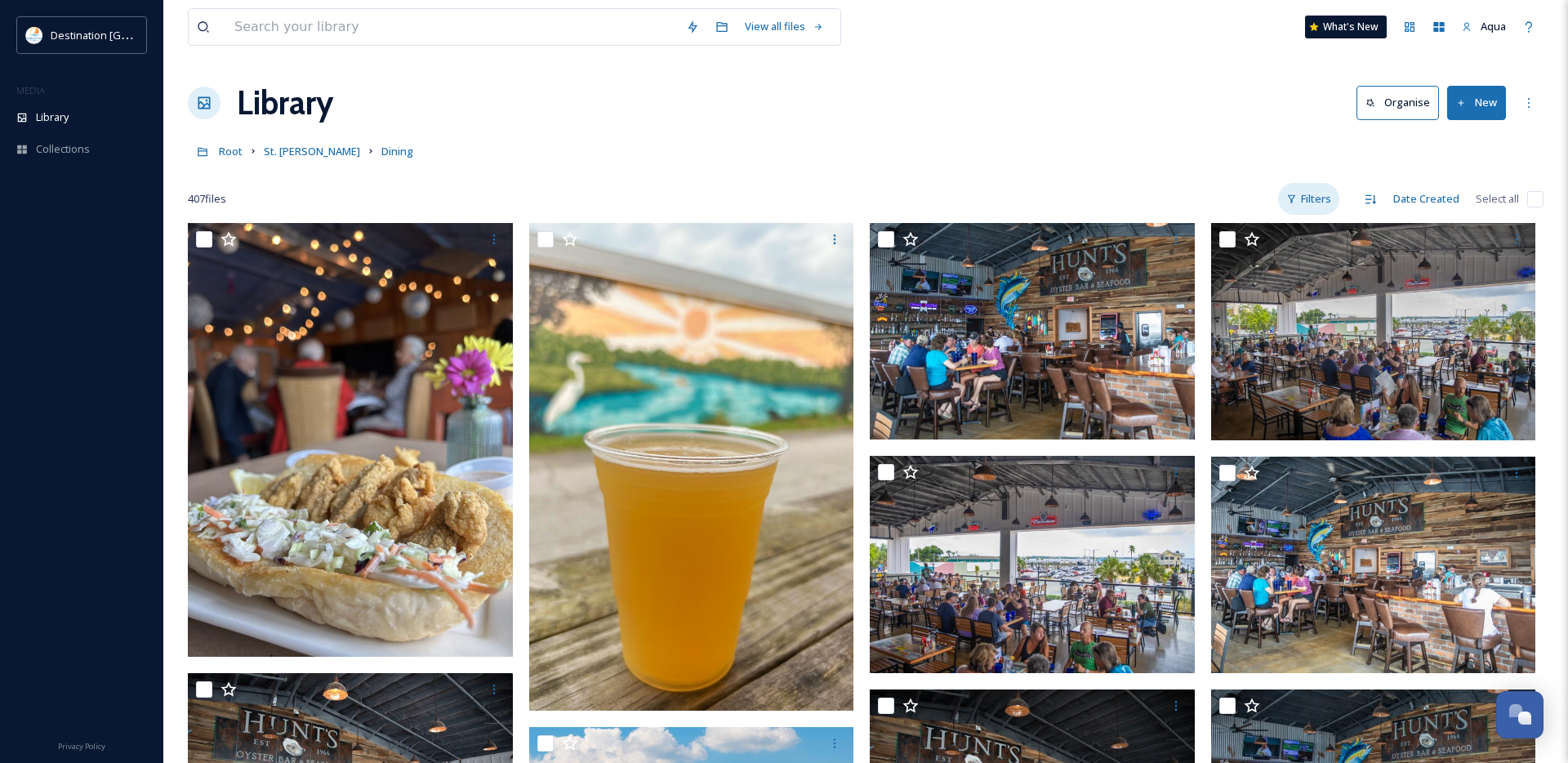
drag, startPoint x: 1339, startPoint y: 185, endPoint x: 1327, endPoint y: 191, distance: 13.4
click at [1339, 185] on div "Filters" at bounding box center [1308, 199] width 61 height 32
click at [1324, 193] on div "Filters" at bounding box center [1308, 199] width 61 height 32
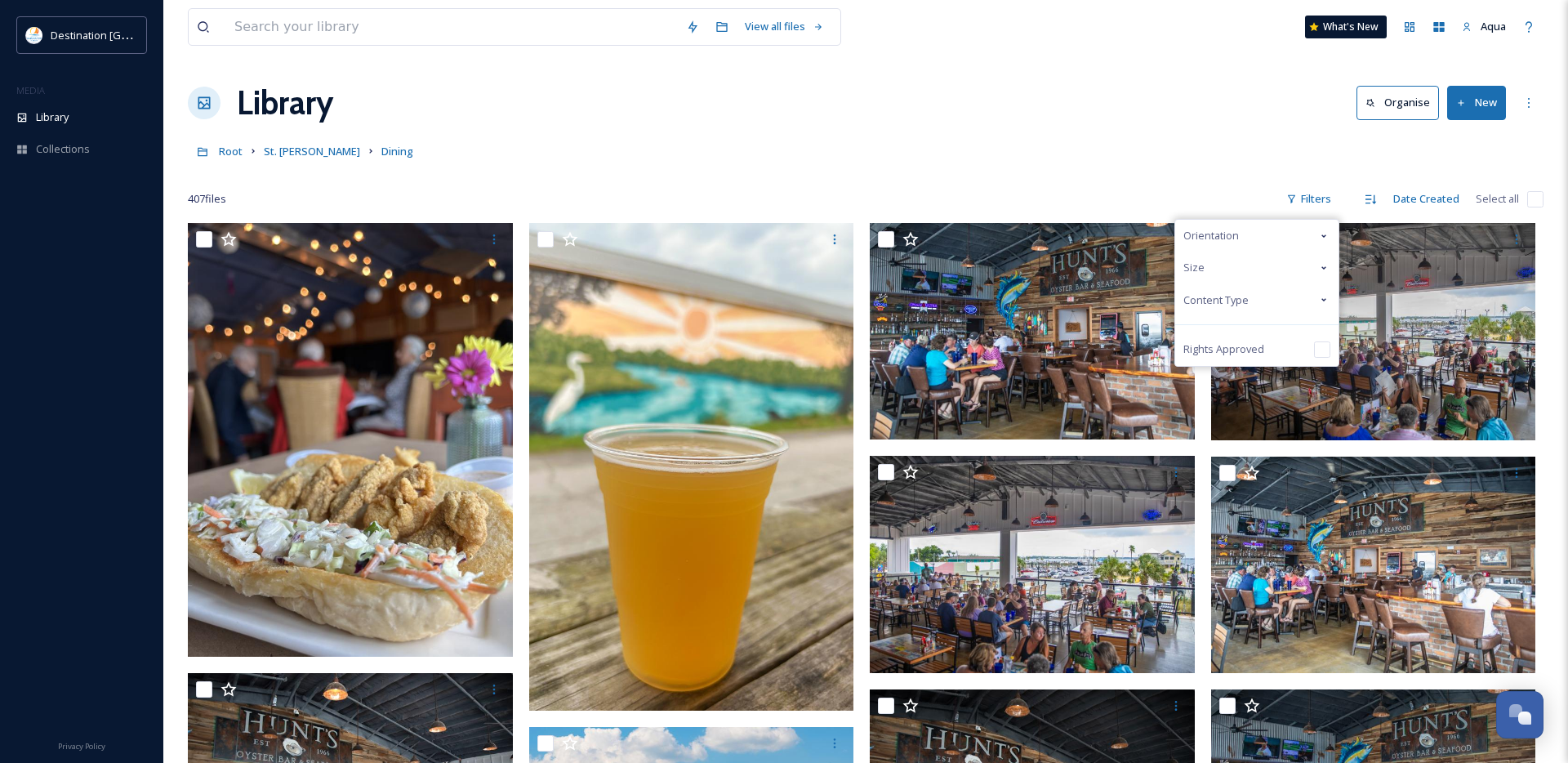
click at [1237, 301] on span "Content Type" at bounding box center [1216, 300] width 66 height 16
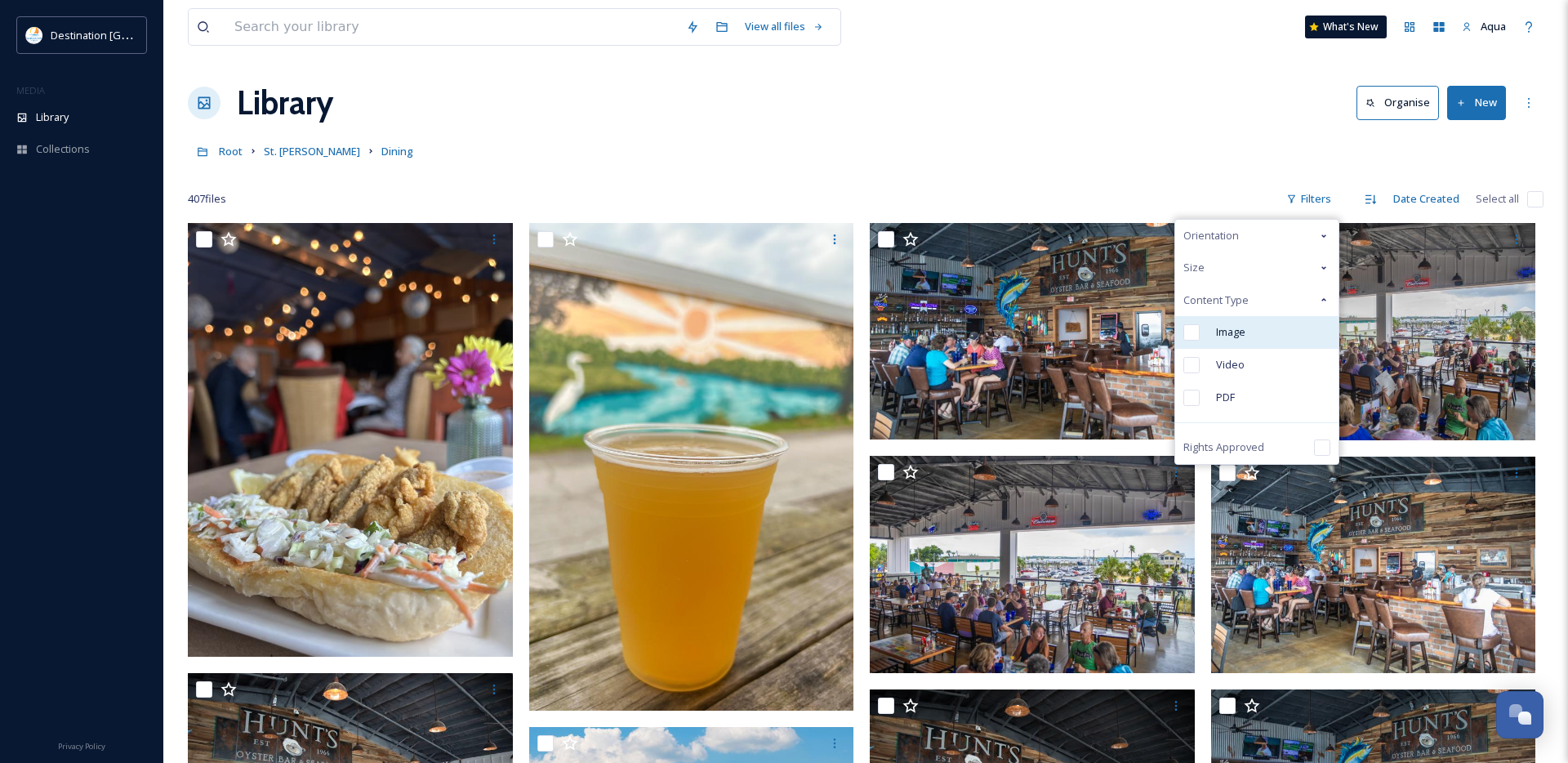
click at [1218, 332] on span "Image" at bounding box center [1230, 332] width 29 height 16
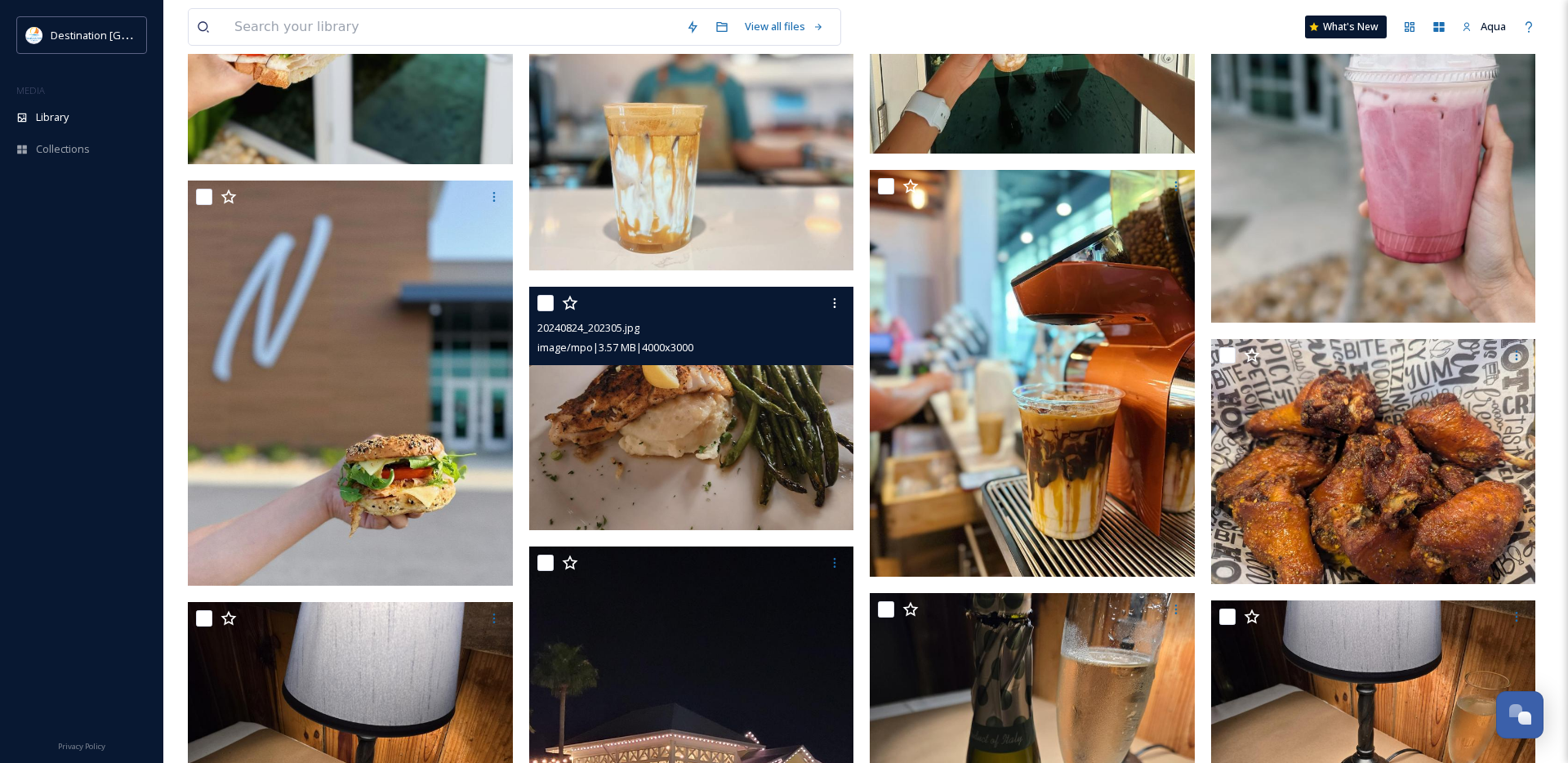
scroll to position [3142, 0]
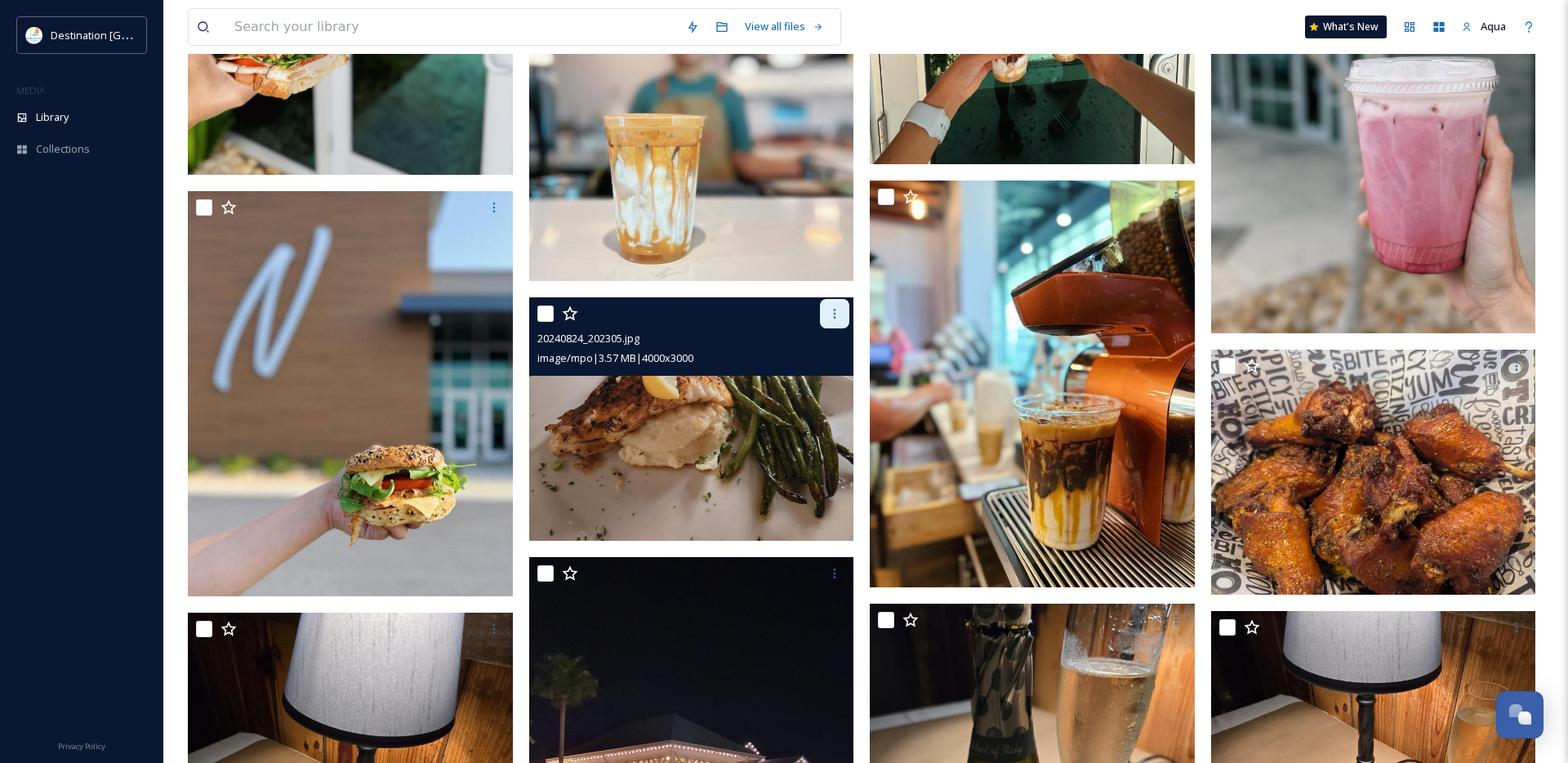
click at [825, 312] on div at bounding box center [834, 313] width 29 height 29
click at [814, 378] on span "Download" at bounding box center [814, 381] width 50 height 16
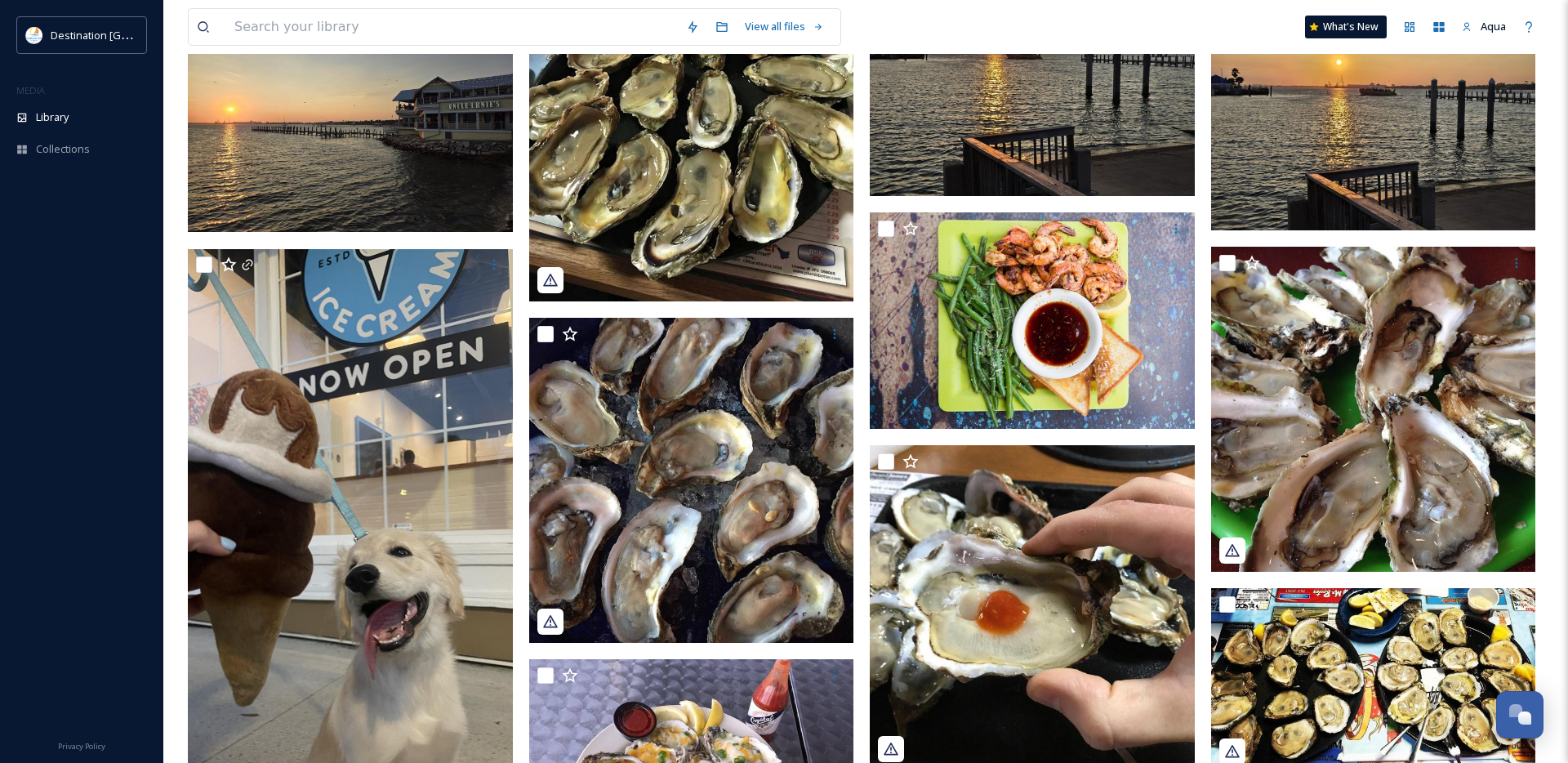
scroll to position [4925, 0]
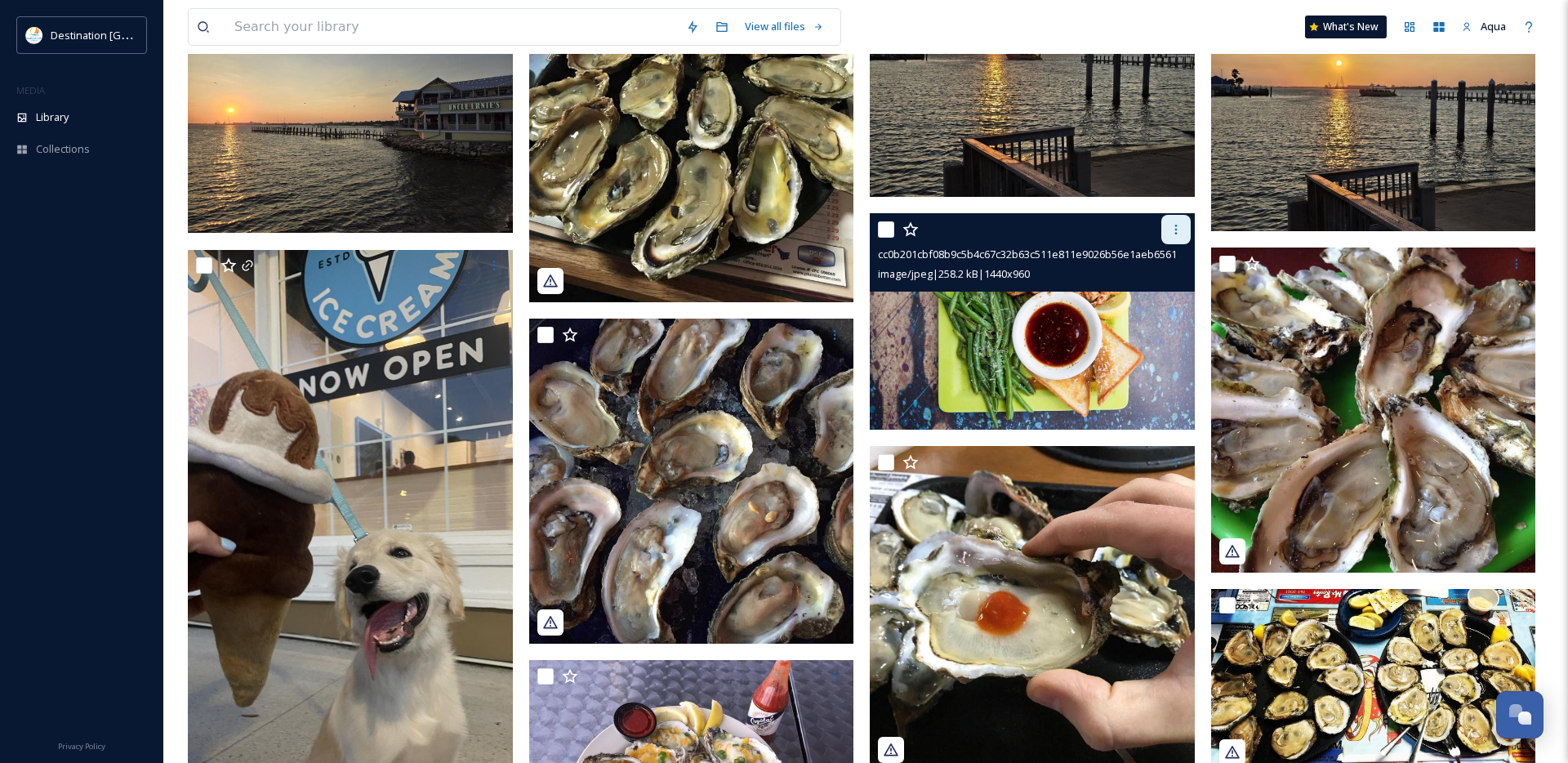
drag, startPoint x: 1178, startPoint y: 230, endPoint x: 1173, endPoint y: 240, distance: 11.2
click at [1178, 230] on icon at bounding box center [1176, 230] width 13 height 13
click at [1143, 298] on span "Download" at bounding box center [1156, 297] width 50 height 16
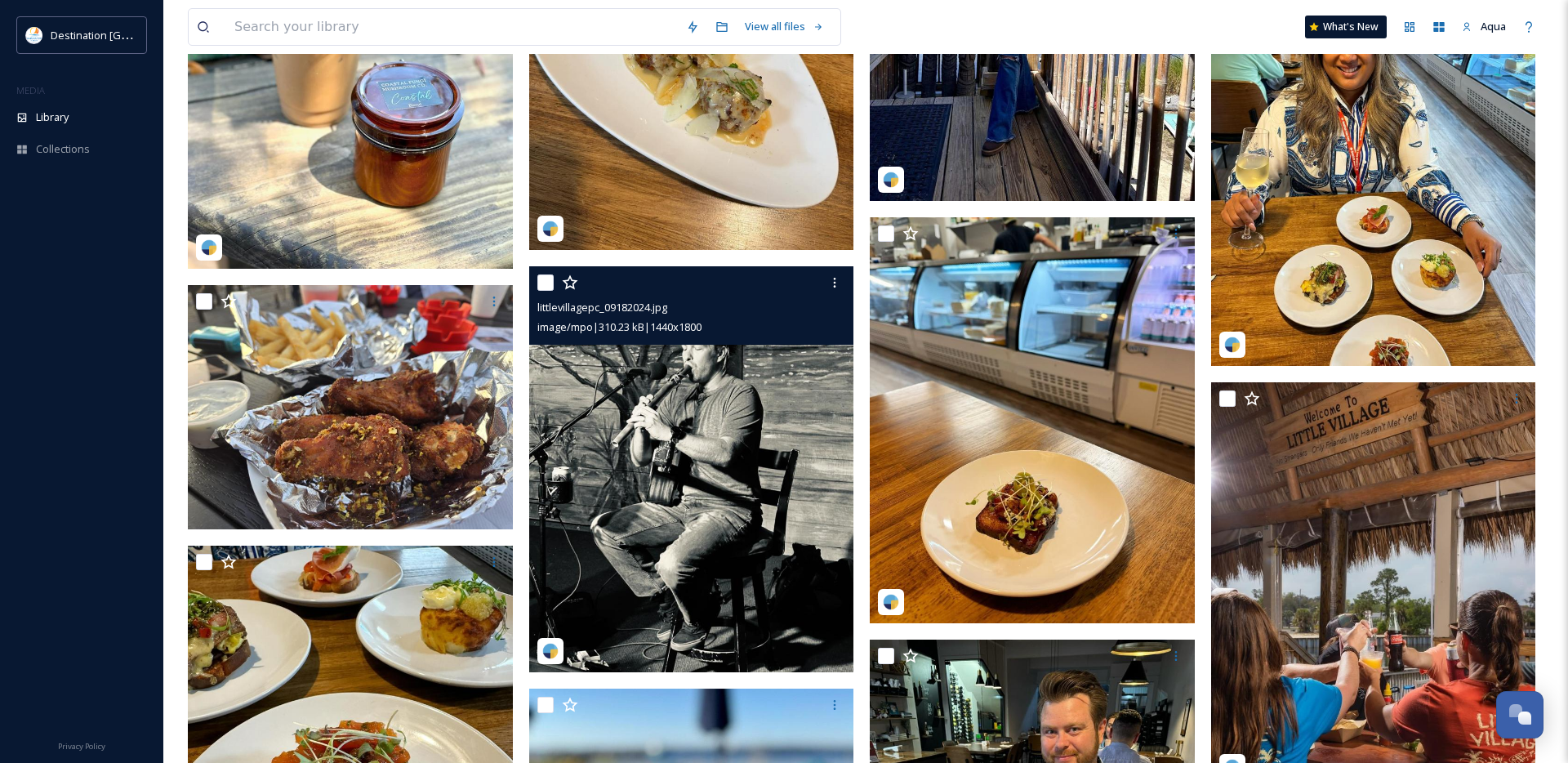
scroll to position [15425, 0]
